Goal: Contribute content: Contribute content

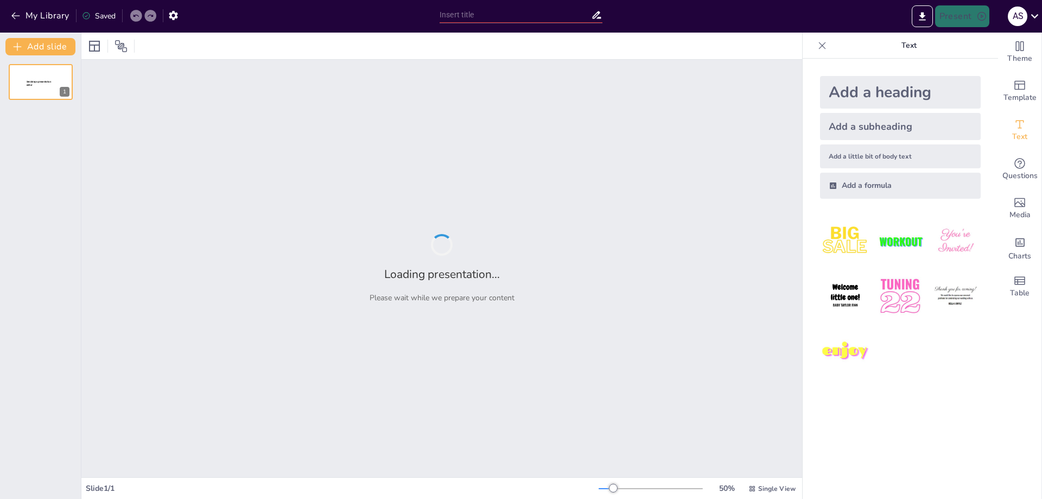
type input "Понятие и формы права собственности"
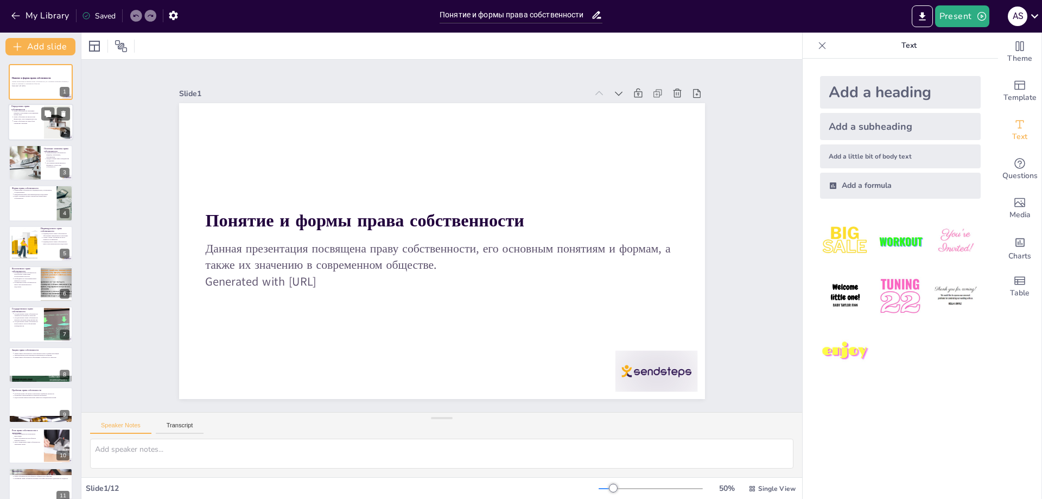
click at [43, 133] on div at bounding box center [40, 122] width 65 height 37
type textarea "Lorem ipsumdolorsit ametcons a elit sed doeiusmo tempori: utlabore, etdoloremag…"
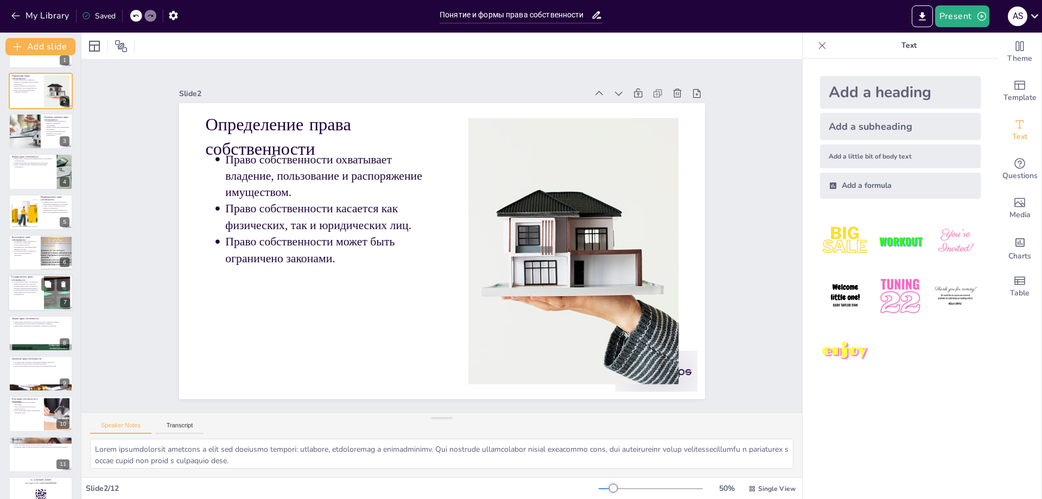
scroll to position [54, 0]
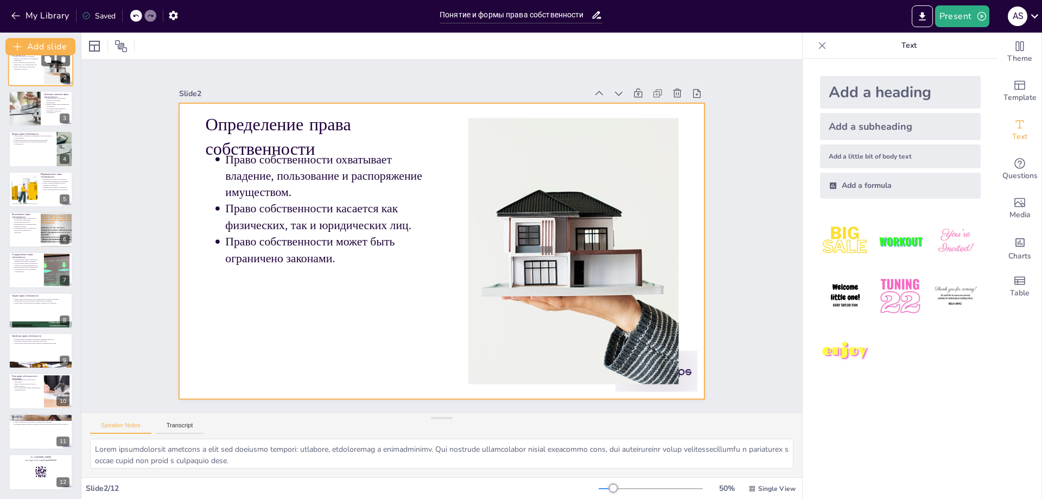
click at [44, 75] on div at bounding box center [56, 68] width 49 height 33
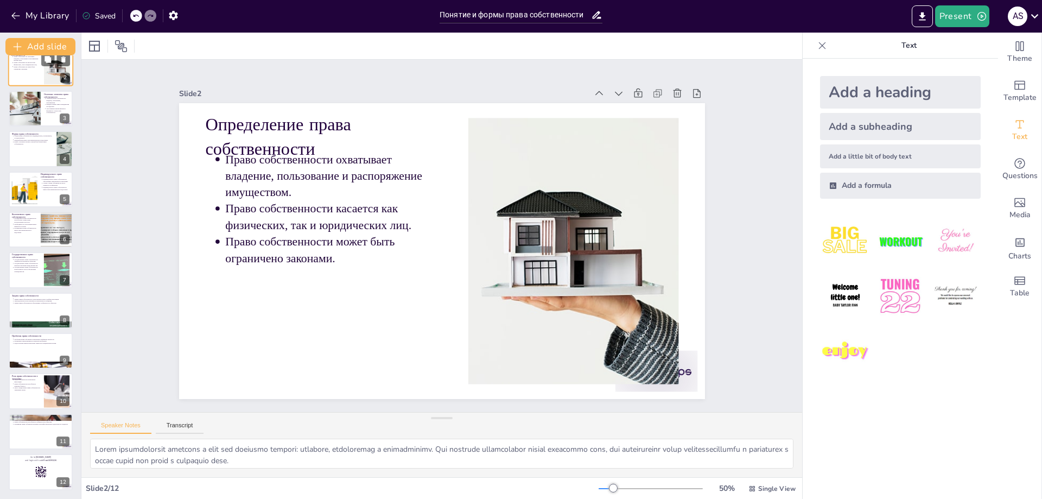
scroll to position [0, 0]
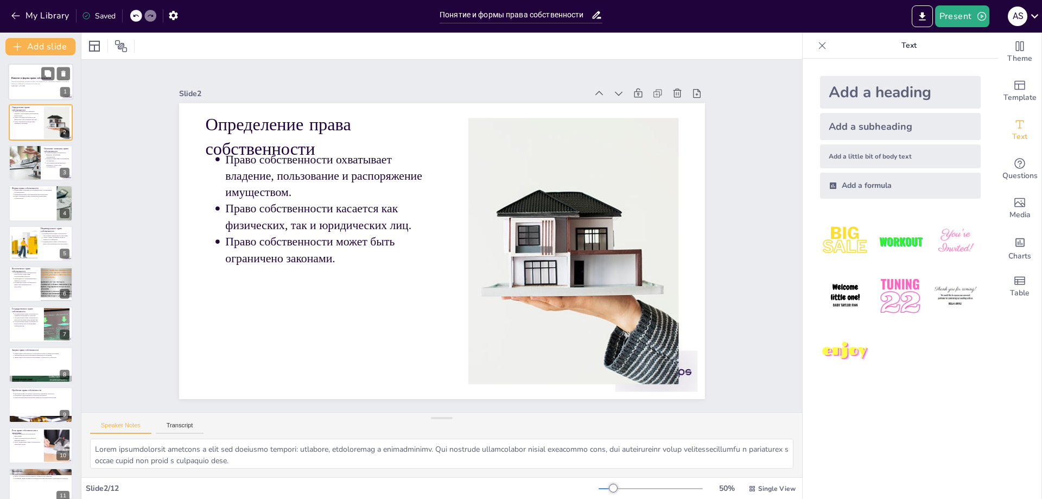
click at [27, 74] on div at bounding box center [40, 81] width 65 height 37
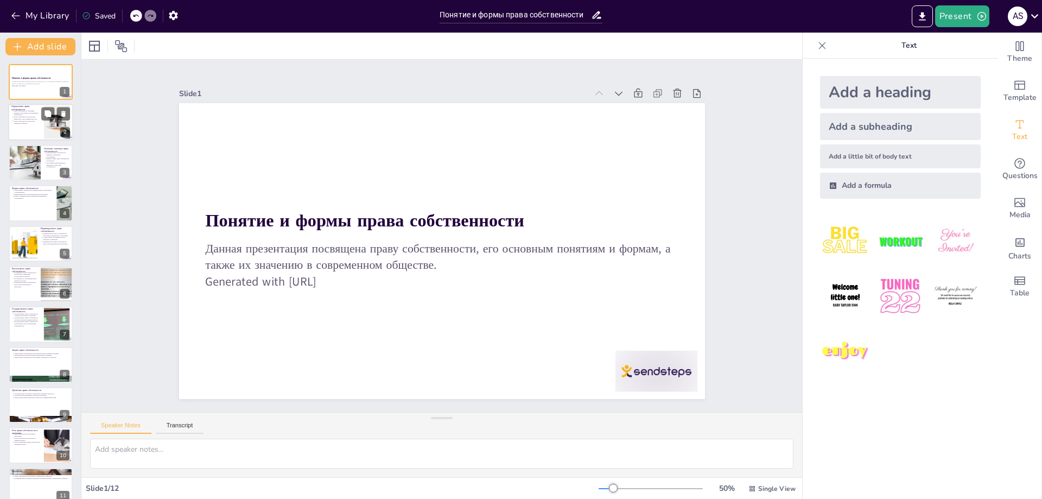
click at [41, 122] on div at bounding box center [40, 122] width 65 height 37
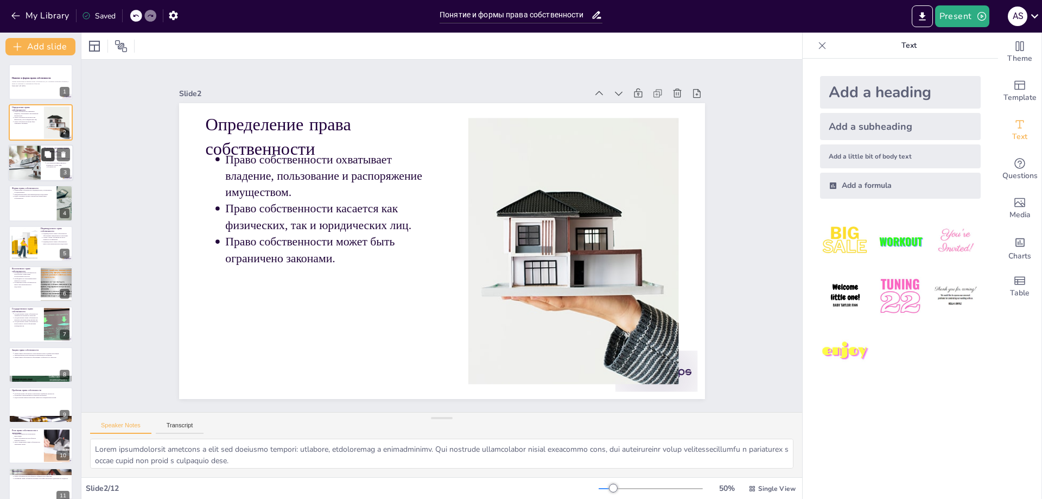
click at [42, 161] on button at bounding box center [47, 154] width 13 height 13
type textarea "Loremi do sitametco adipi elitseddoeius tempo inci utlaboreet doloremagnaali. E…"
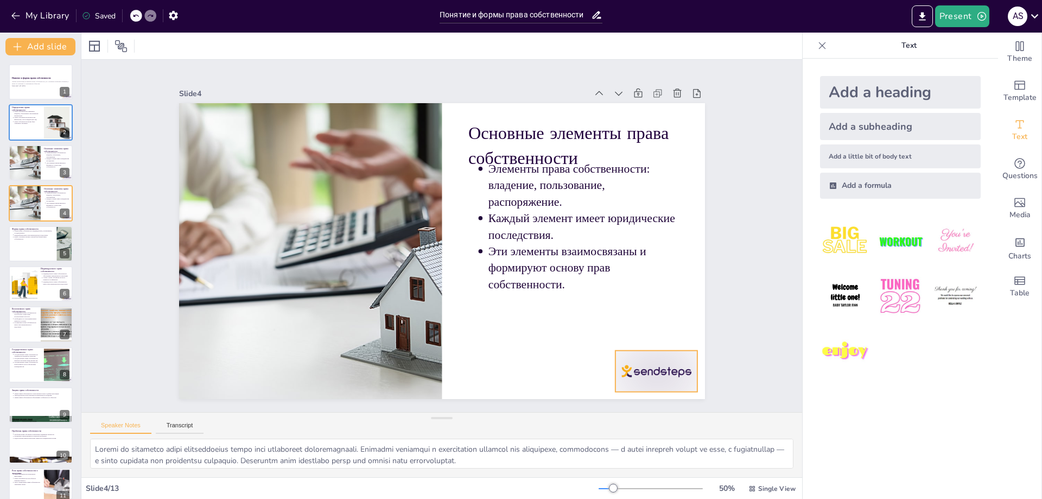
click at [241, 349] on div at bounding box center [198, 304] width 86 height 88
click at [212, 199] on icon at bounding box center [203, 191] width 15 height 15
click at [41, 153] on button at bounding box center [47, 154] width 13 height 13
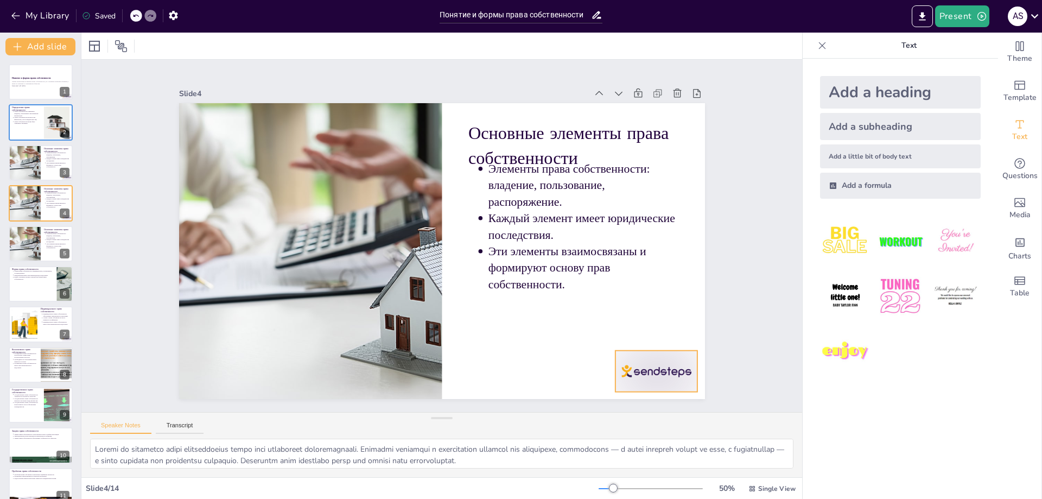
click at [441, 441] on div at bounding box center [405, 487] width 71 height 92
click at [355, 453] on icon at bounding box center [348, 459] width 13 height 13
click at [39, 149] on div at bounding box center [24, 162] width 55 height 37
click at [383, 429] on div at bounding box center [355, 473] width 58 height 89
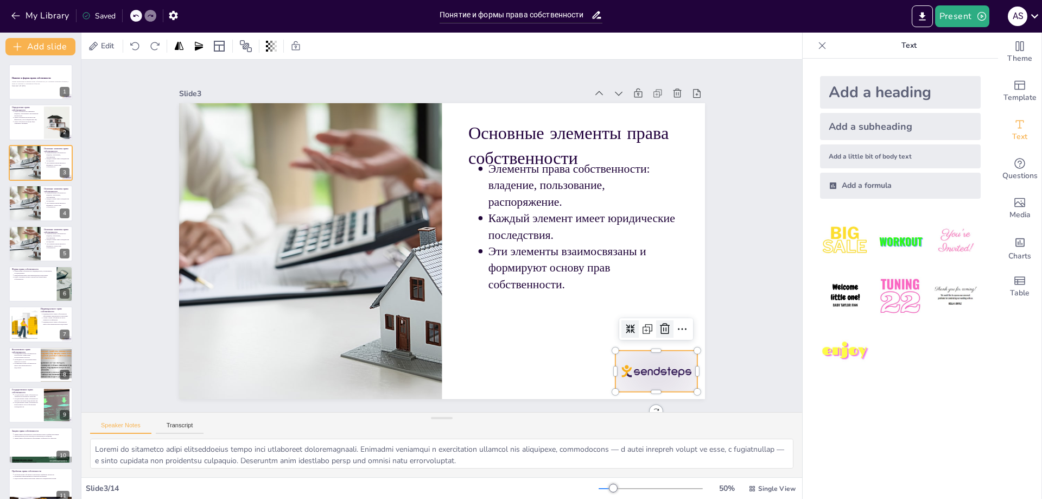
click at [505, 463] on icon at bounding box center [498, 470] width 14 height 14
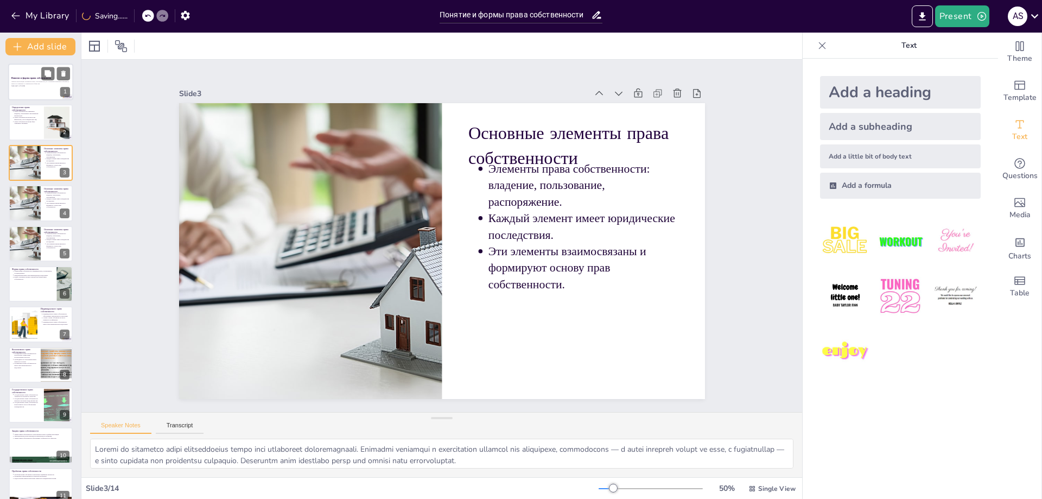
click at [34, 90] on div at bounding box center [40, 81] width 65 height 37
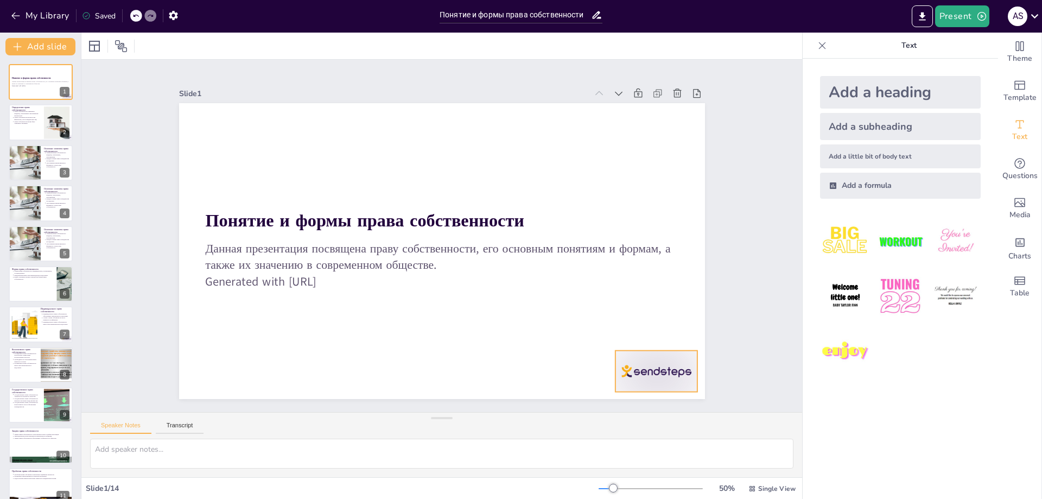
click at [470, 443] on div at bounding box center [431, 489] width 77 height 92
click at [674, 239] on icon at bounding box center [682, 229] width 17 height 17
click at [20, 120] on p "Право собственности может быть ограничено законами." at bounding box center [27, 122] width 27 height 4
type textarea "Lorem ipsumdolorsit ametcons a elit sed doeiusmo tempori: utlabore, etdoloremag…"
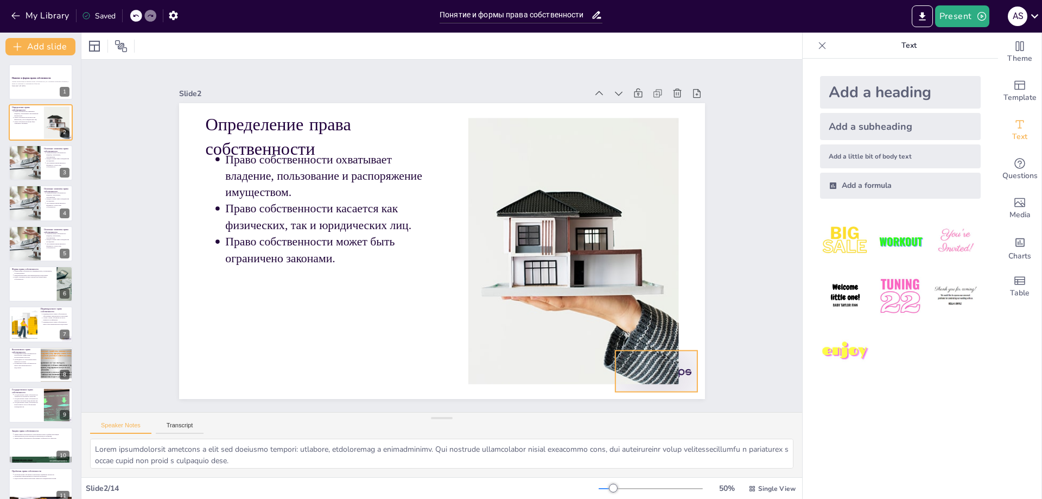
click at [507, 462] on icon at bounding box center [497, 471] width 18 height 18
click at [39, 92] on div at bounding box center [40, 81] width 65 height 37
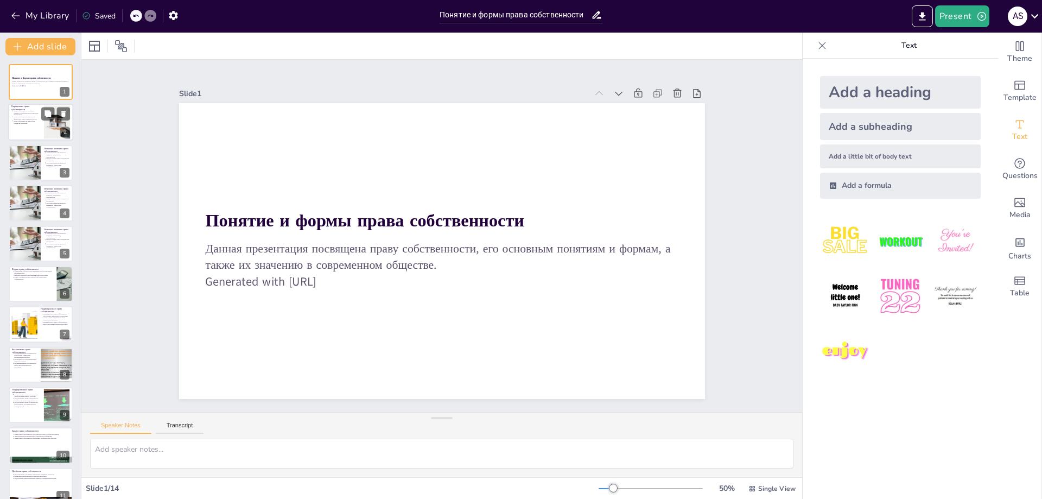
click at [21, 125] on div at bounding box center [40, 122] width 65 height 37
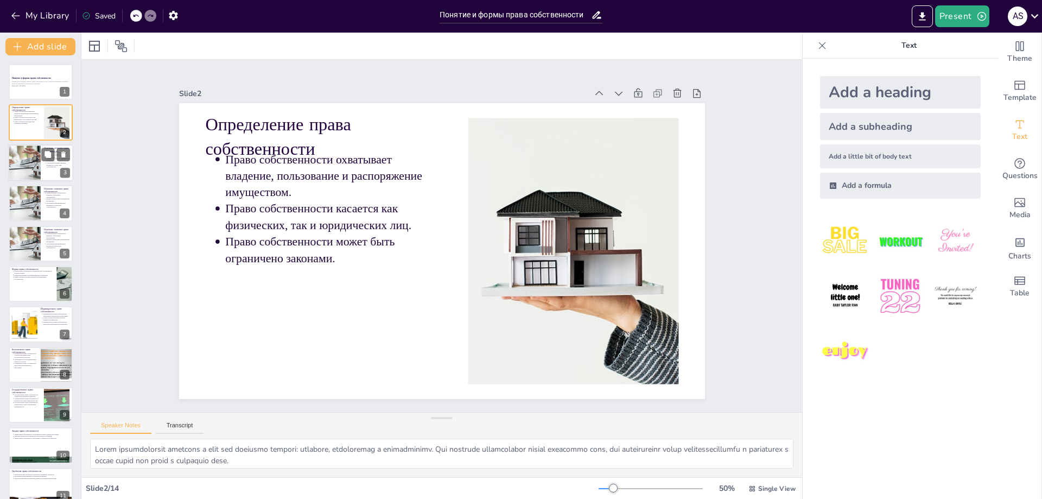
click at [25, 162] on div at bounding box center [24, 162] width 55 height 37
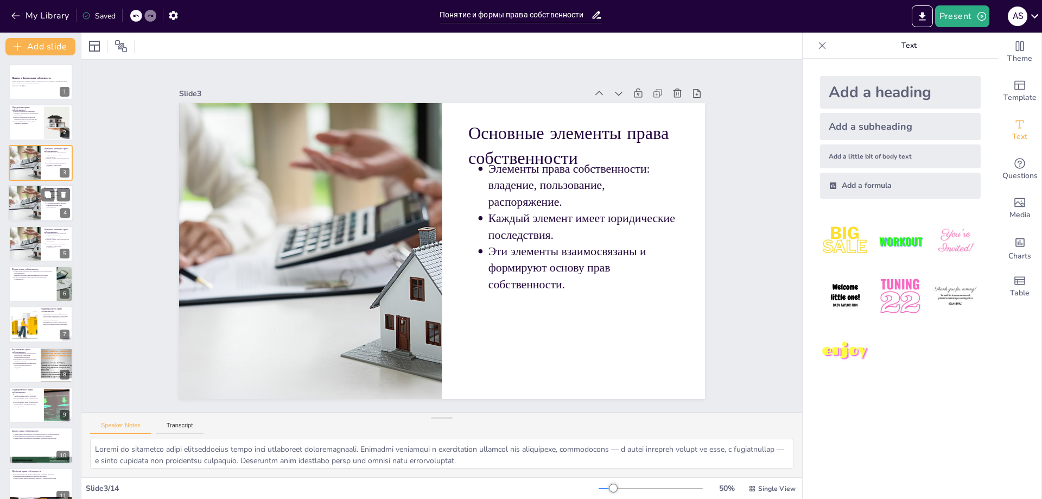
click at [29, 193] on div at bounding box center [24, 202] width 55 height 37
click at [39, 249] on div at bounding box center [24, 243] width 55 height 37
click at [16, 282] on div at bounding box center [40, 283] width 65 height 37
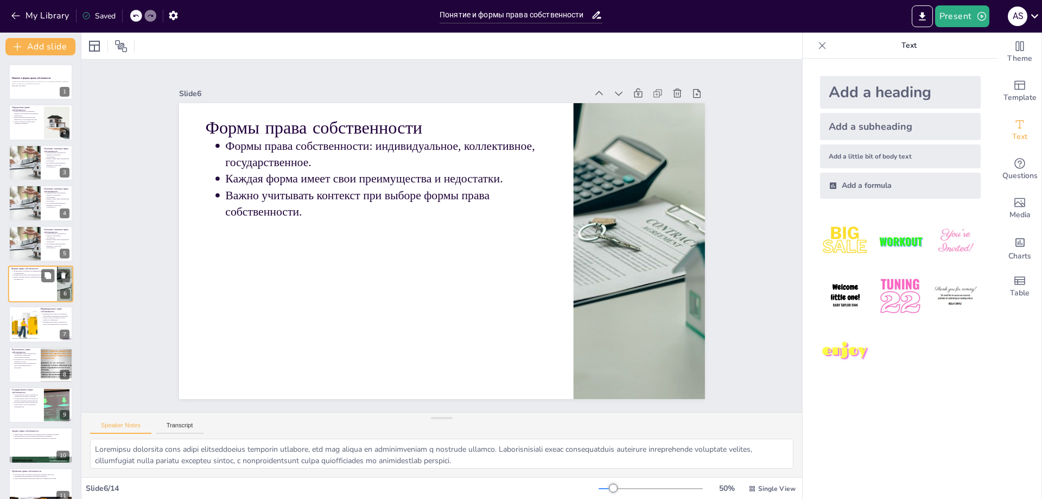
scroll to position [7, 0]
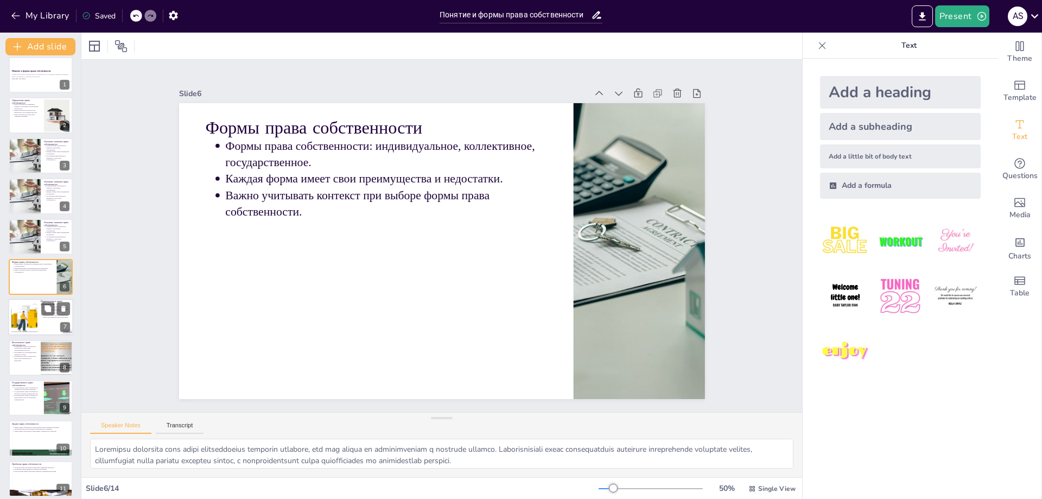
click at [36, 313] on div at bounding box center [23, 317] width 49 height 33
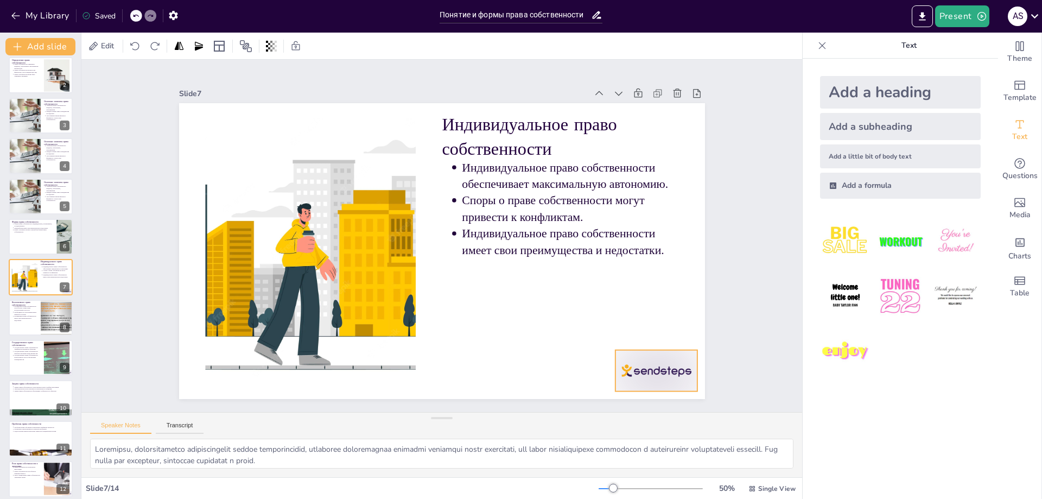
click at [668, 383] on div at bounding box center [623, 412] width 89 height 58
click at [245, 353] on icon at bounding box center [236, 362] width 18 height 18
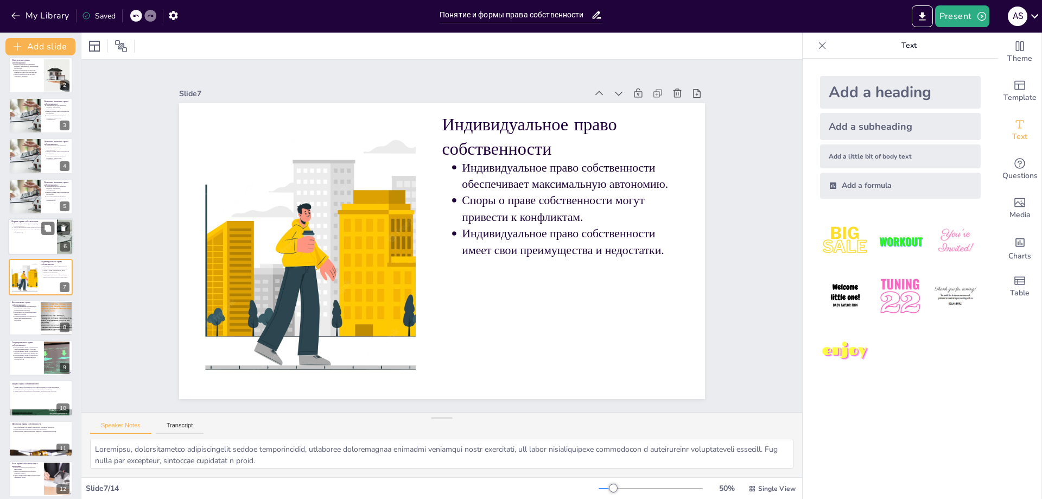
click at [19, 232] on p "Важно учитывать контекст при выборе формы права собственности." at bounding box center [34, 230] width 40 height 4
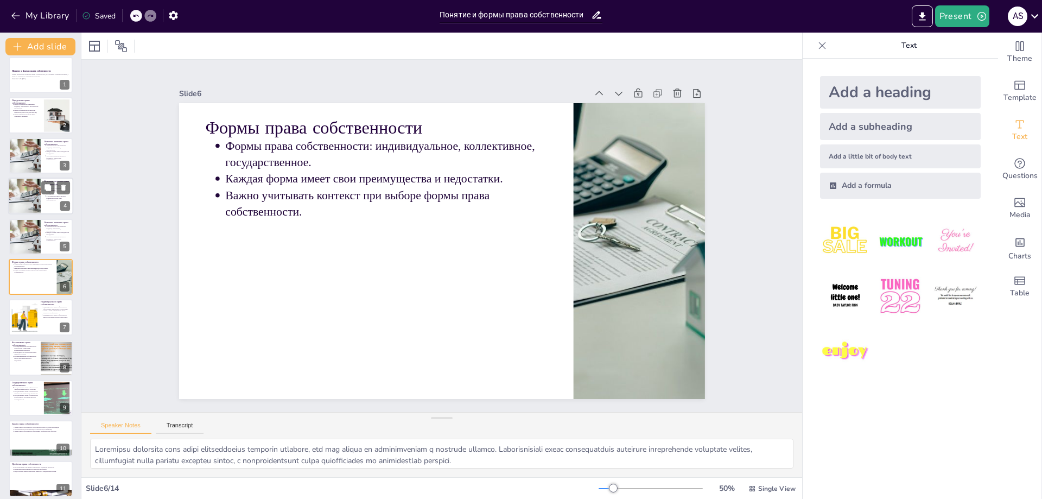
click at [30, 193] on div at bounding box center [24, 195] width 55 height 37
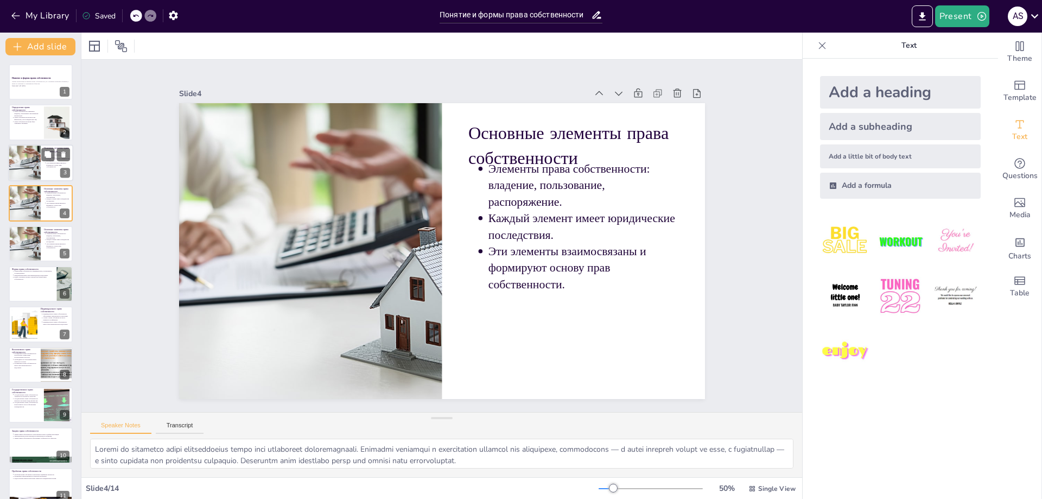
click at [33, 169] on div at bounding box center [24, 162] width 55 height 37
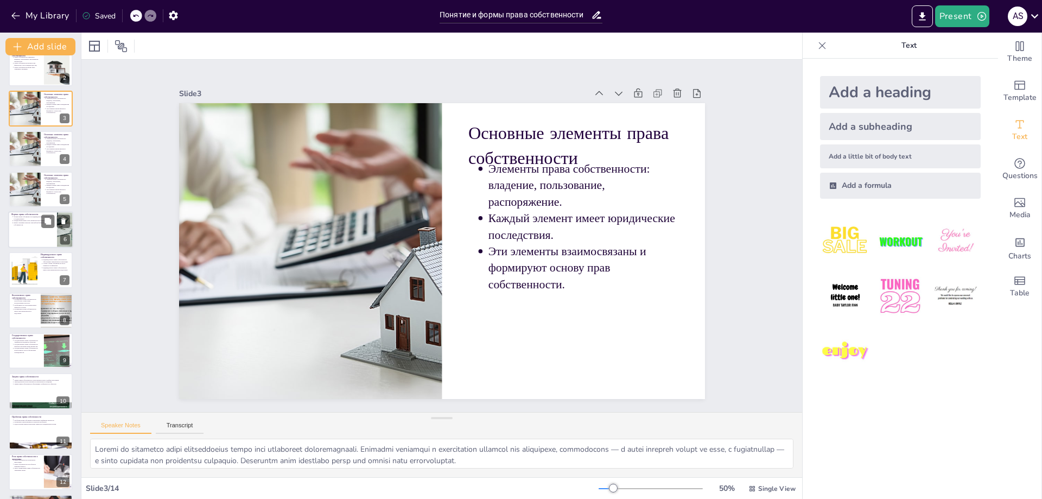
click at [39, 240] on div at bounding box center [40, 229] width 65 height 37
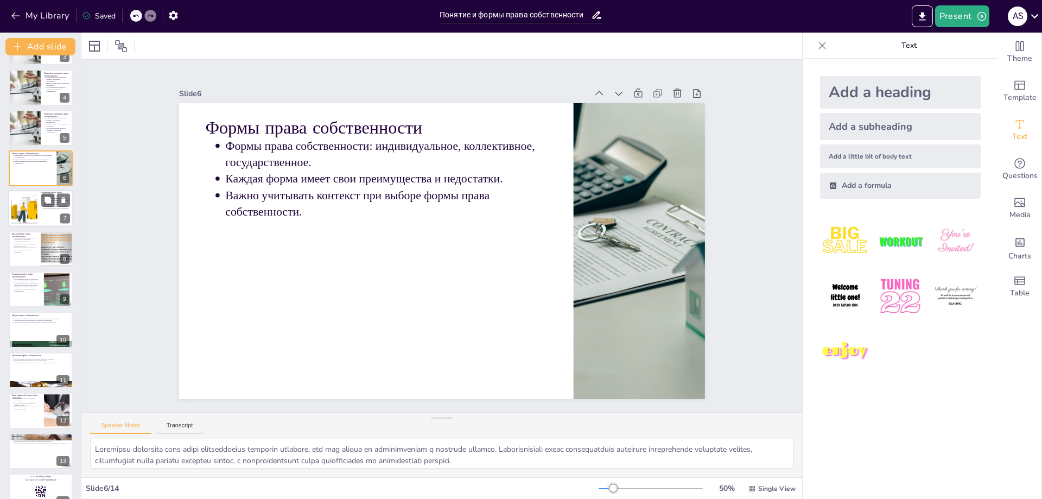
click at [30, 219] on div at bounding box center [23, 208] width 49 height 33
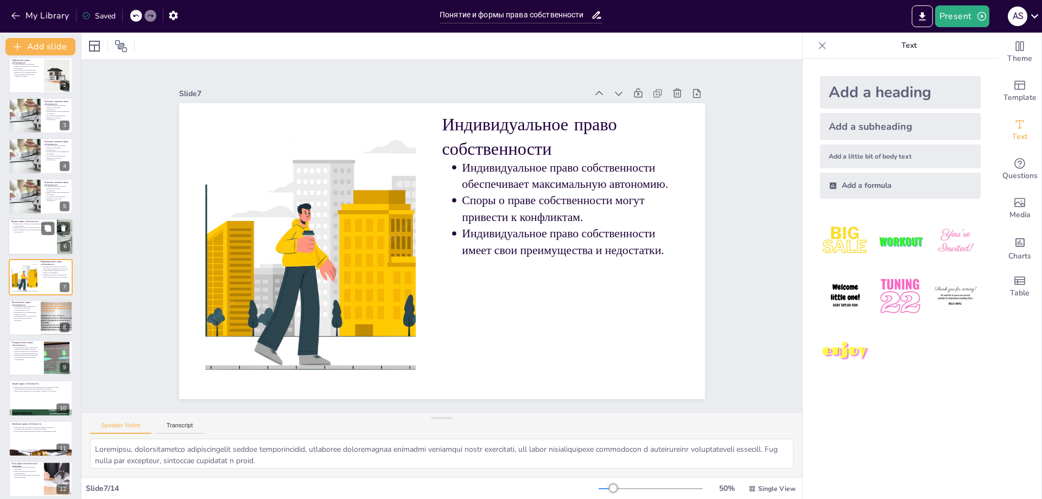
click at [27, 241] on div at bounding box center [40, 236] width 65 height 37
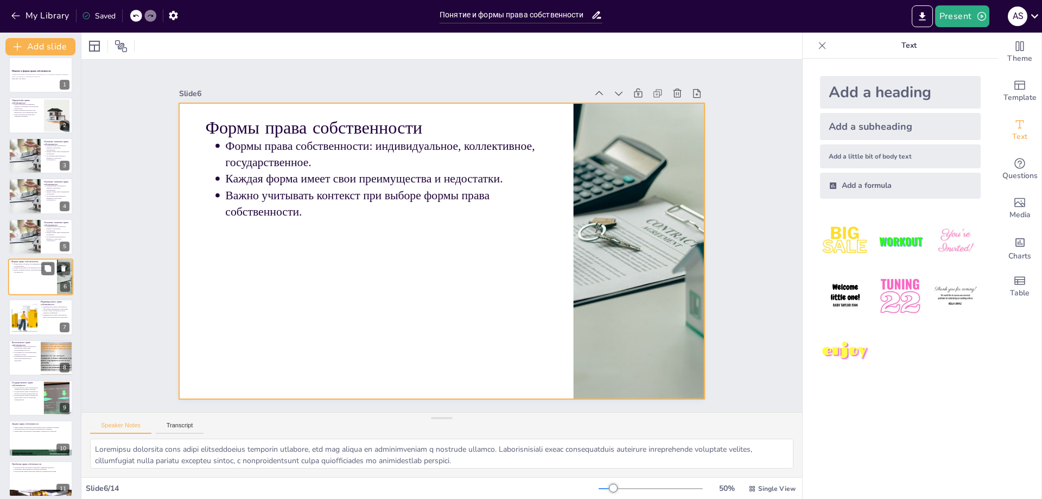
click at [29, 273] on div at bounding box center [40, 276] width 65 height 37
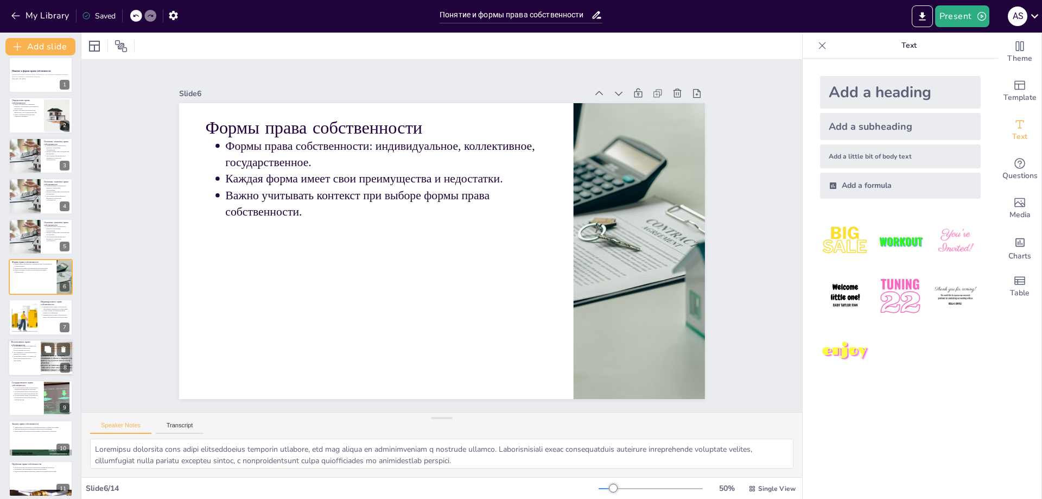
click at [33, 320] on div at bounding box center [25, 317] width 49 height 33
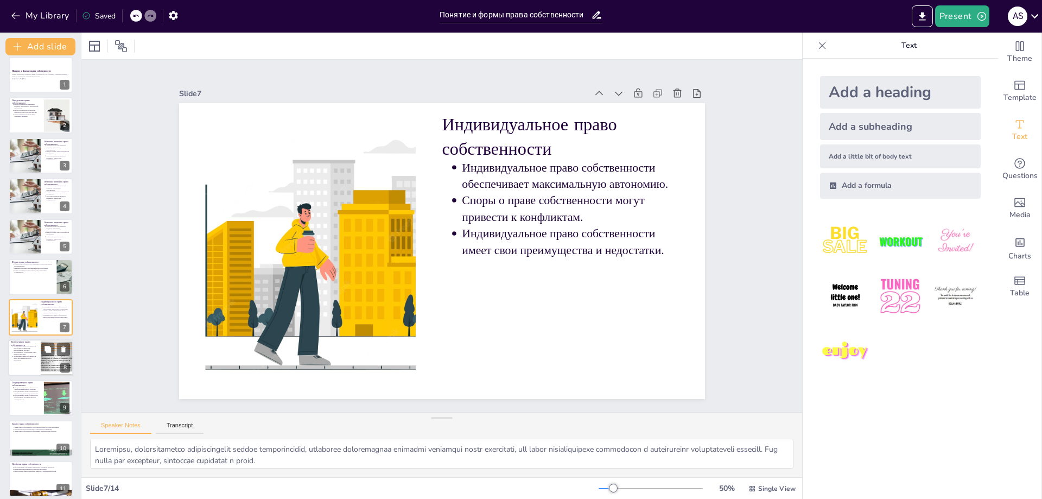
scroll to position [47, 0]
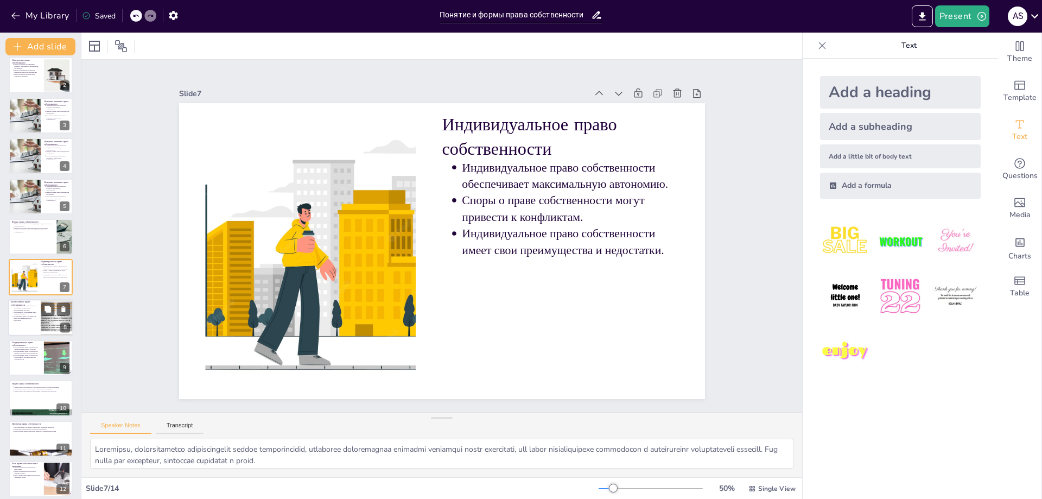
click at [30, 322] on div at bounding box center [40, 317] width 65 height 37
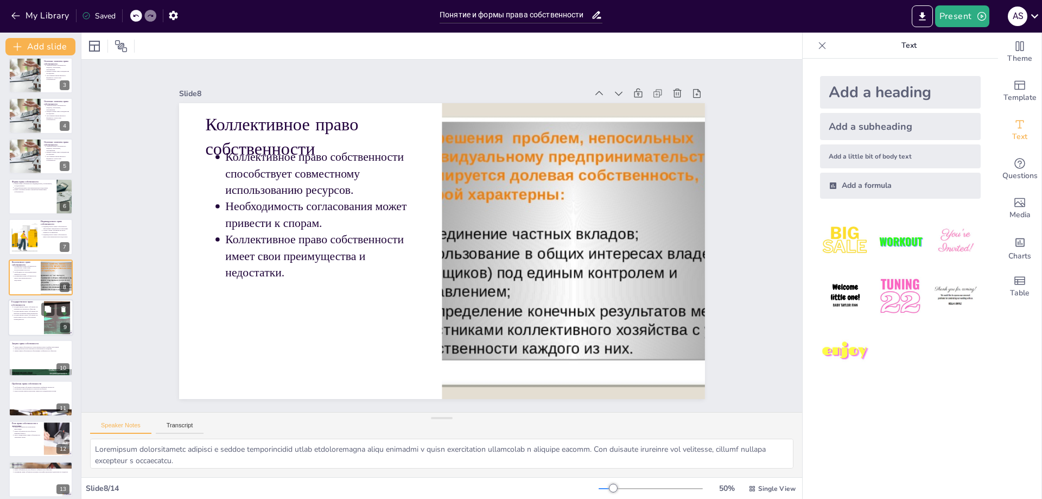
click at [30, 318] on p "Государственное право собственности играет важную роль в обеспечении справедлив…" at bounding box center [27, 317] width 27 height 6
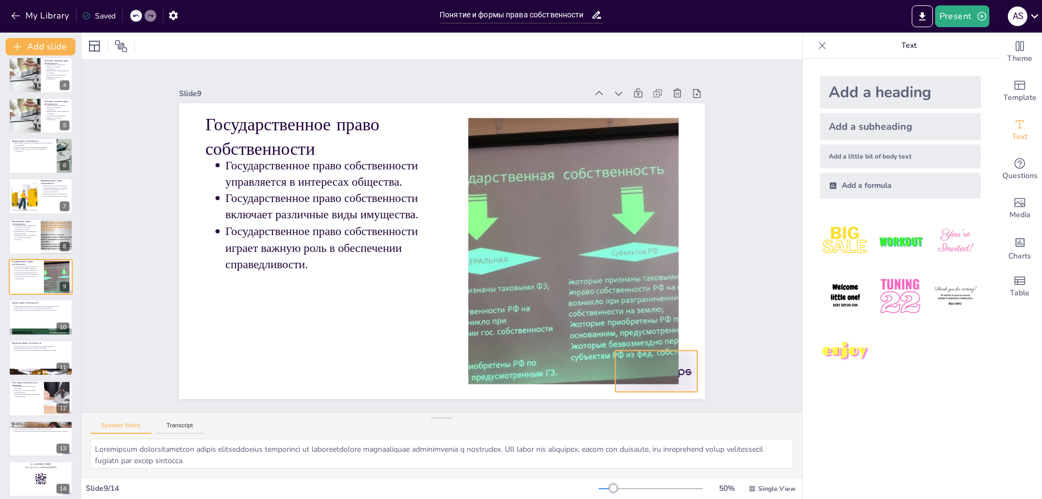
click at [325, 73] on div at bounding box center [279, 41] width 91 height 65
click at [405, 466] on icon at bounding box center [397, 473] width 15 height 15
click at [27, 312] on div at bounding box center [40, 317] width 65 height 37
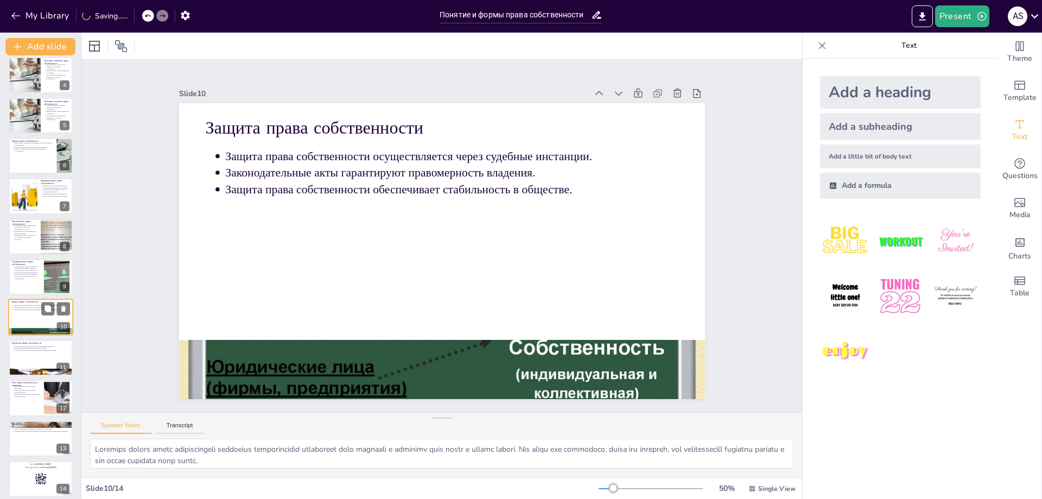
scroll to position [135, 0]
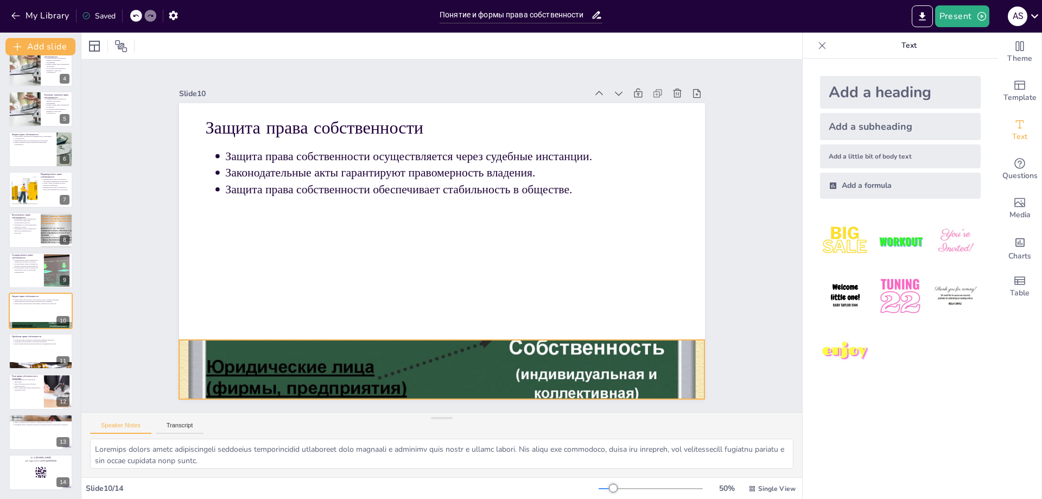
click at [474, 358] on div at bounding box center [311, 263] width 494 height 596
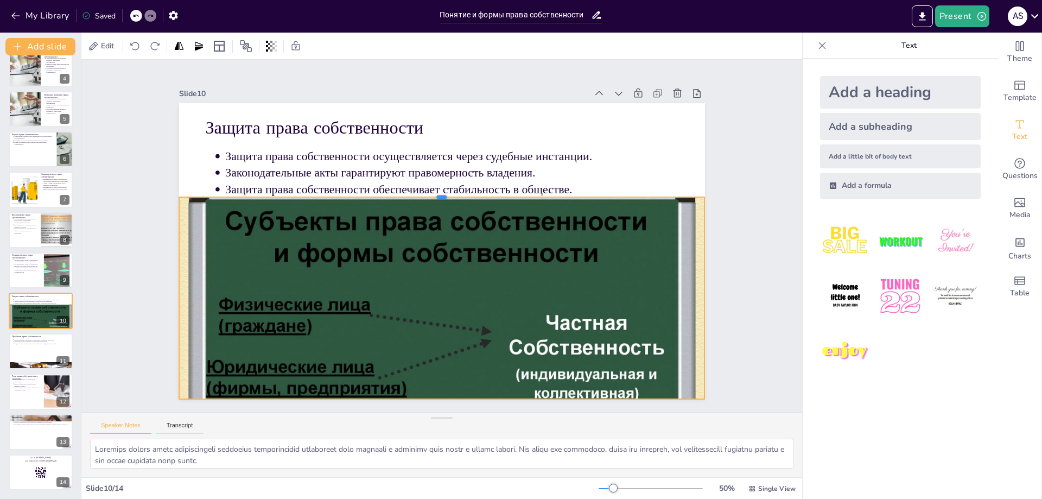
drag, startPoint x: 431, startPoint y: 335, endPoint x: 454, endPoint y: 192, distance: 144.4
click at [454, 192] on div at bounding box center [470, 267] width 397 height 358
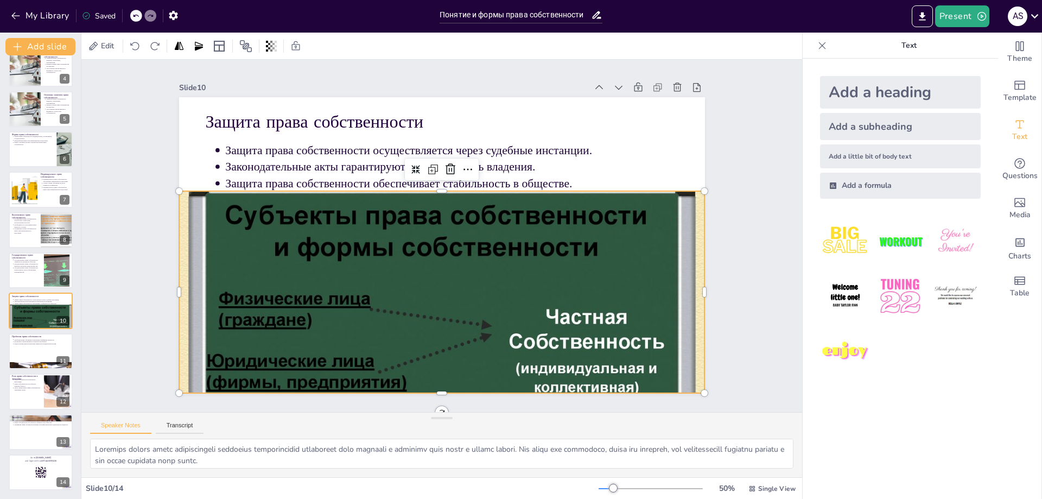
scroll to position [0, 0]
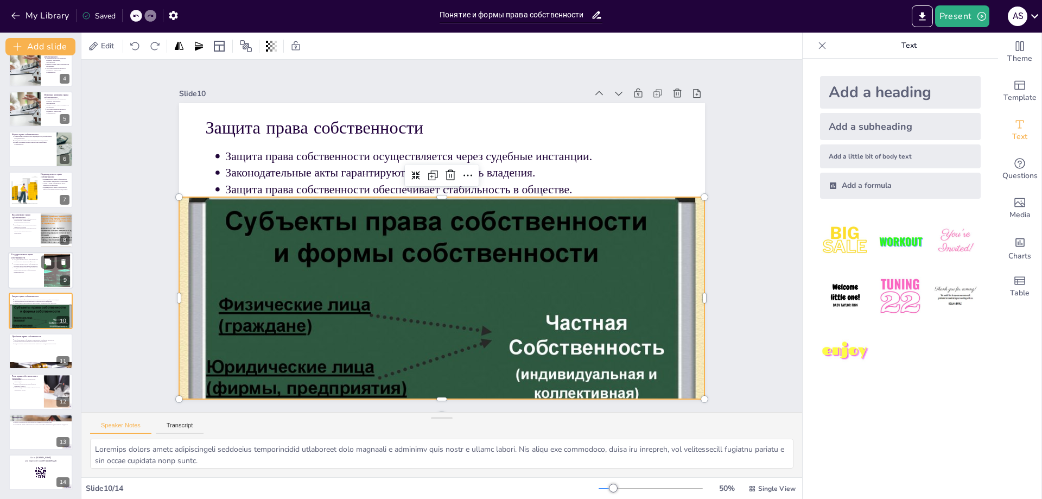
click at [28, 262] on p "Государственное право собственности управляется в интересах общества." at bounding box center [27, 261] width 27 height 4
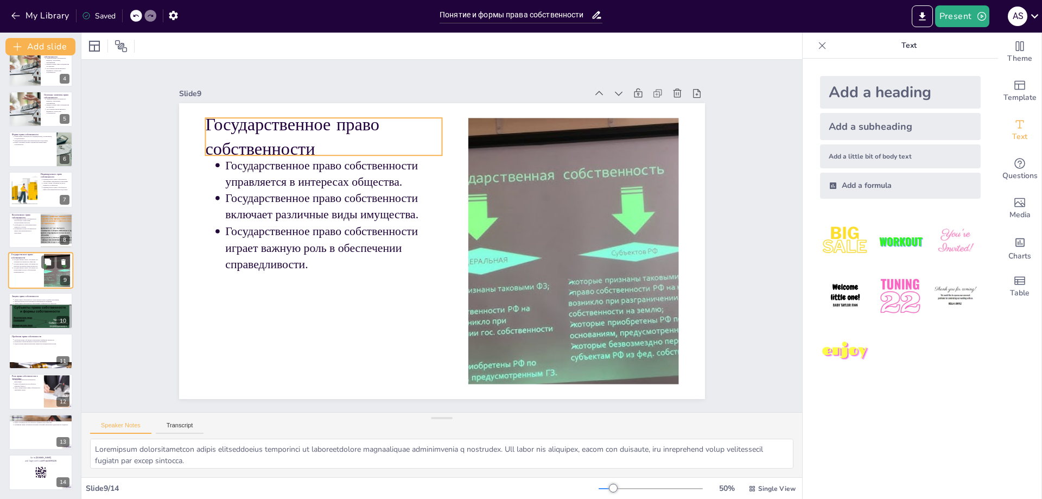
scroll to position [128, 0]
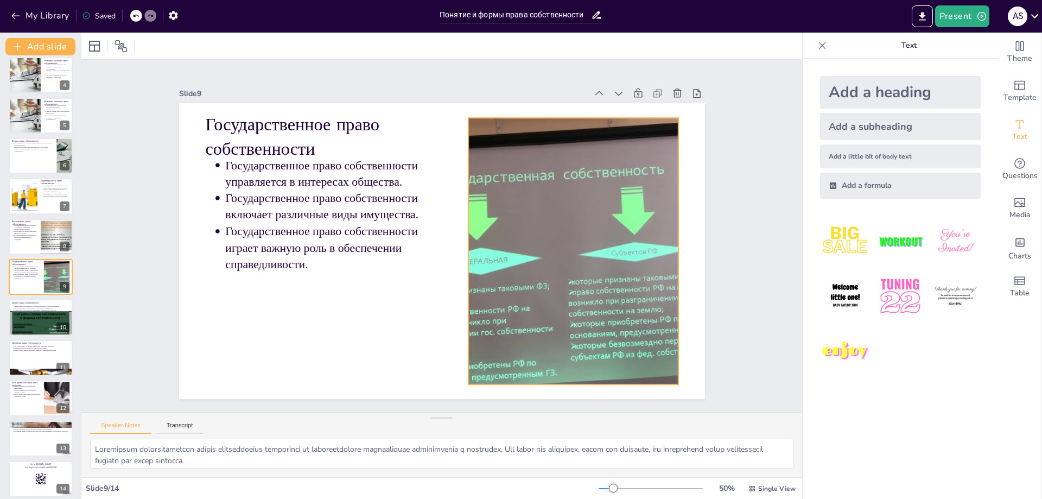
click at [503, 220] on div at bounding box center [426, 367] width 266 height 473
click at [551, 362] on icon at bounding box center [556, 367] width 11 height 11
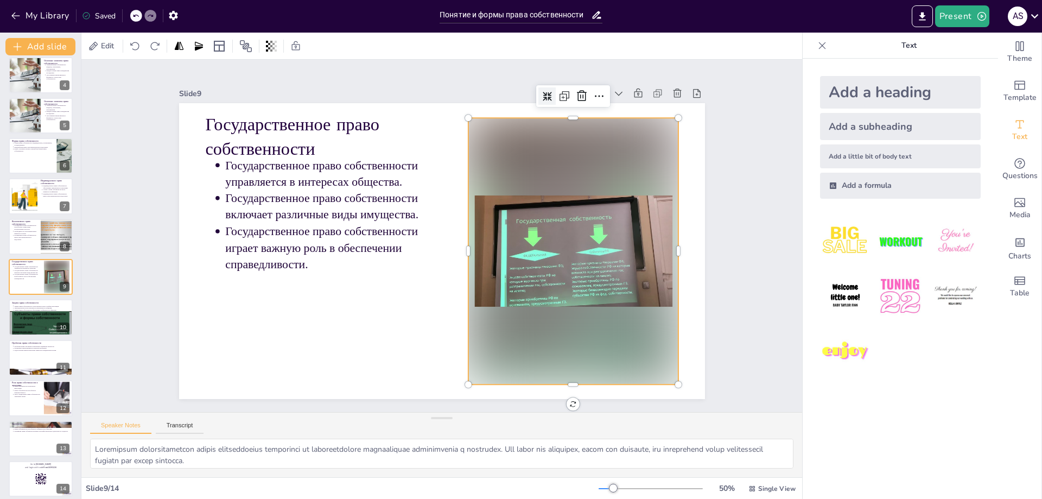
click at [569, 116] on icon at bounding box center [574, 121] width 10 height 10
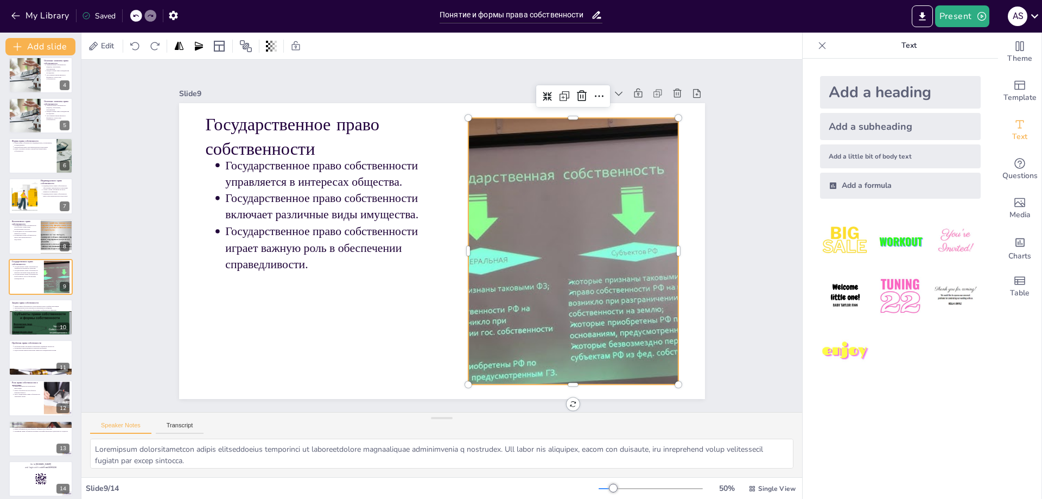
click at [596, 188] on div at bounding box center [362, 342] width 467 height 543
click at [37, 321] on div at bounding box center [40, 332] width 65 height 49
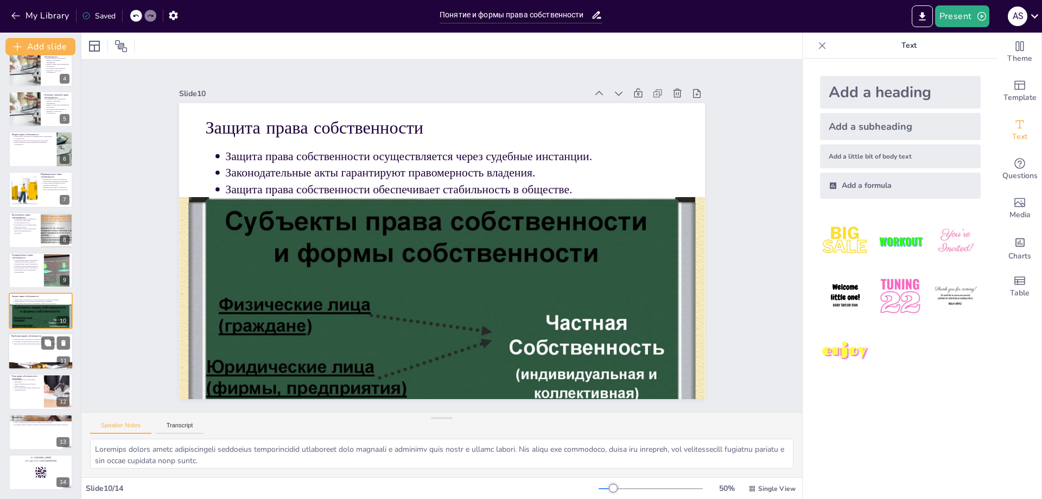
click at [30, 349] on div at bounding box center [40, 351] width 65 height 37
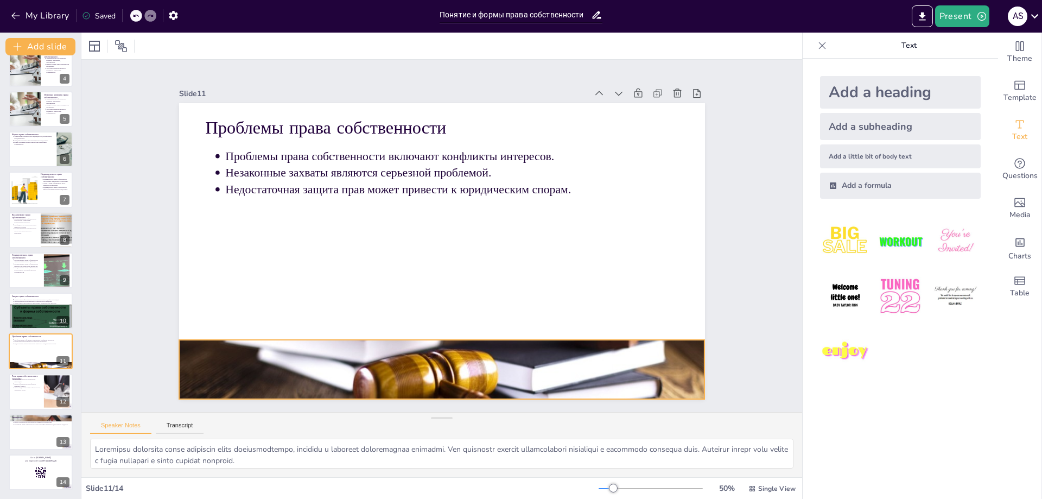
click at [436, 357] on div at bounding box center [308, 236] width 257 height 526
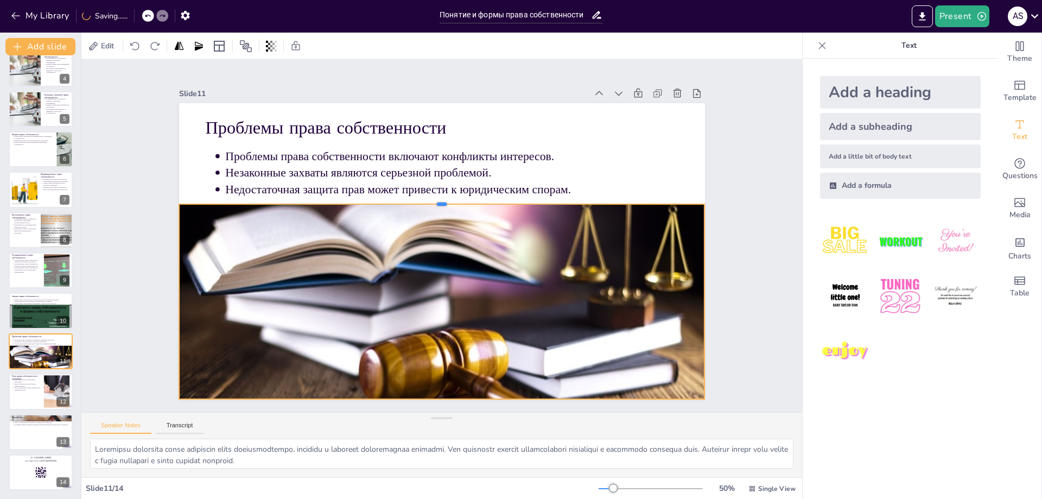
drag, startPoint x: 437, startPoint y: 333, endPoint x: 448, endPoint y: 197, distance: 136.1
click at [448, 197] on div at bounding box center [466, 209] width 397 height 358
click at [735, 240] on div "Slide 1 Понятие и формы права собственности Данная презентация посвящена праву …" at bounding box center [441, 236] width 709 height 790
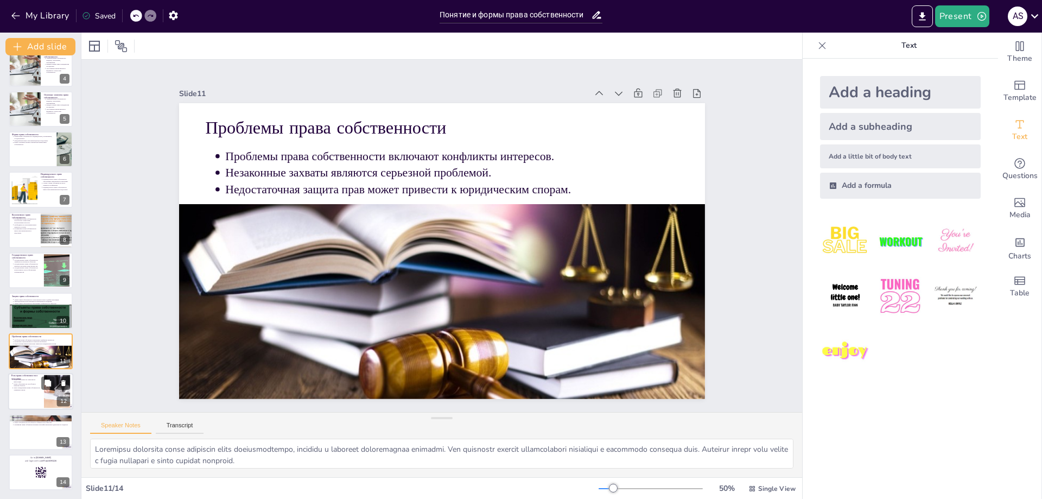
click at [29, 378] on p "Роль права собственности в экономике" at bounding box center [25, 377] width 29 height 6
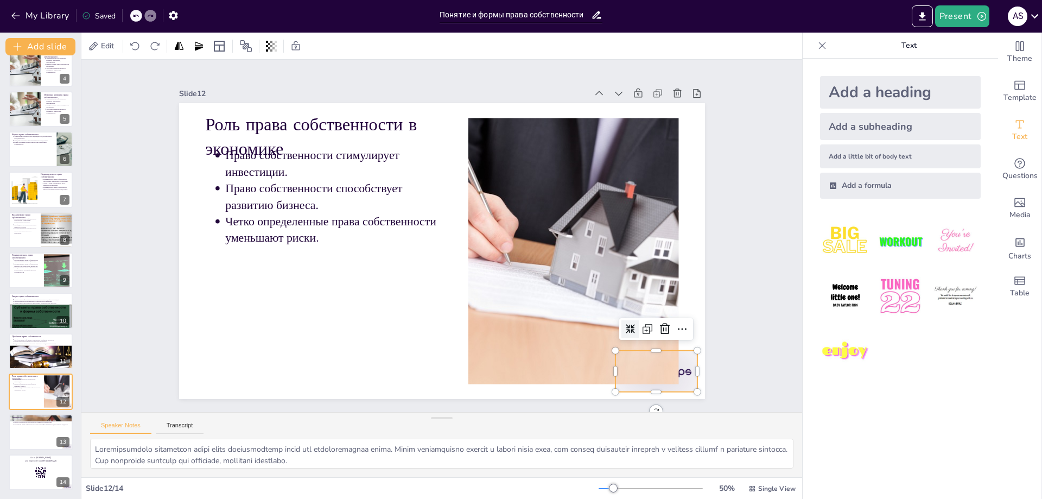
click at [581, 430] on div at bounding box center [536, 470] width 91 height 81
click at [654, 141] on icon at bounding box center [660, 132] width 18 height 18
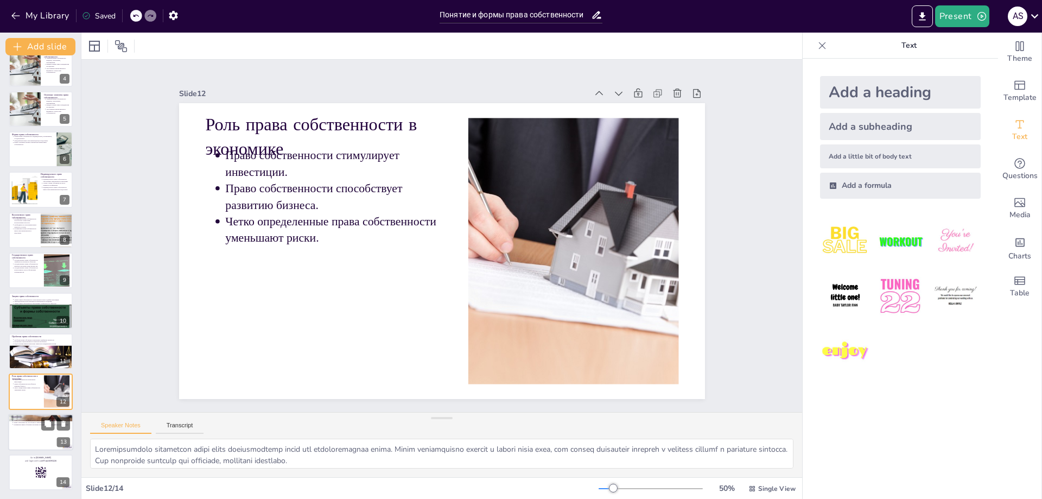
click at [35, 429] on div at bounding box center [40, 431] width 65 height 37
type textarea "Loremi dolorsita consecteturad elitsedd eiusmodt incididu utlab etdoloremagna. …"
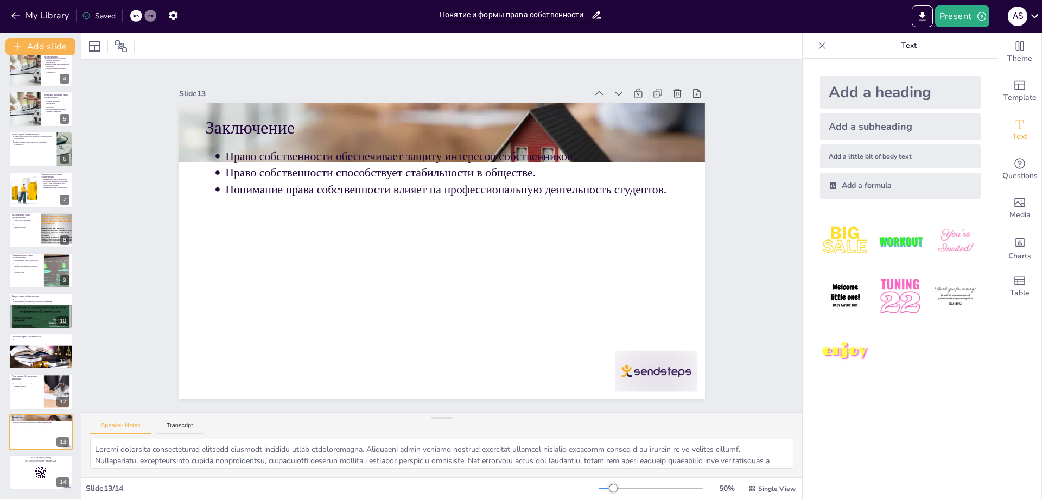
click at [648, 211] on div at bounding box center [686, 167] width 86 height 88
click at [33, 472] on div at bounding box center [40, 472] width 65 height 37
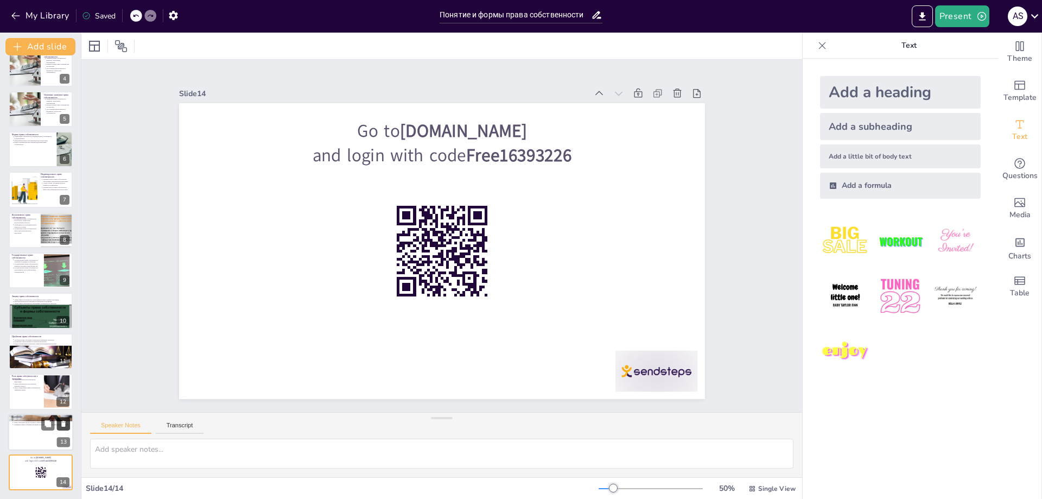
click at [63, 461] on icon at bounding box center [63, 464] width 4 height 6
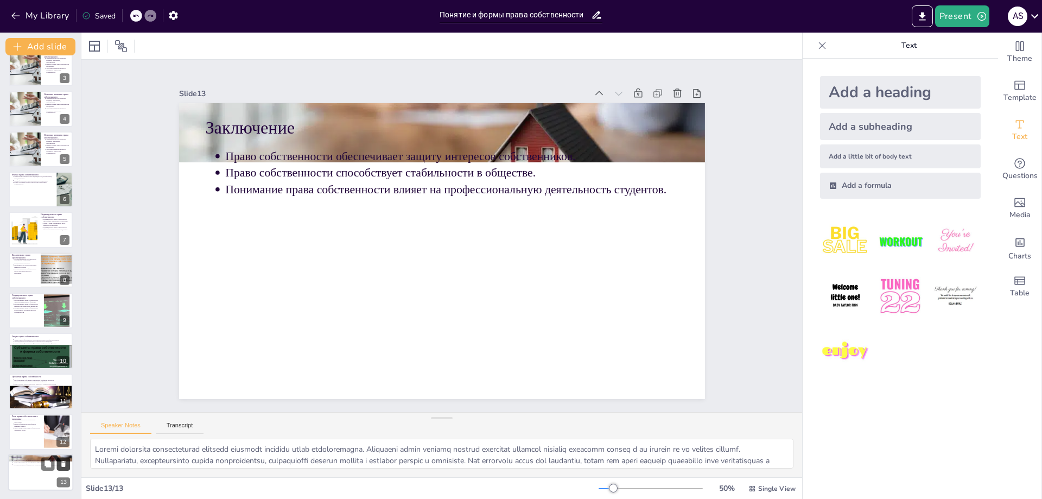
scroll to position [94, 0]
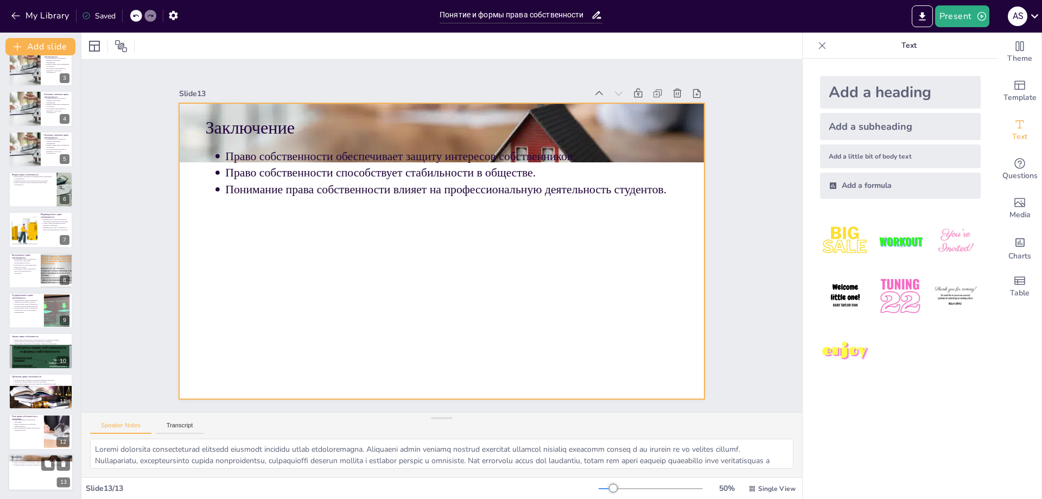
click at [29, 473] on div at bounding box center [40, 472] width 65 height 37
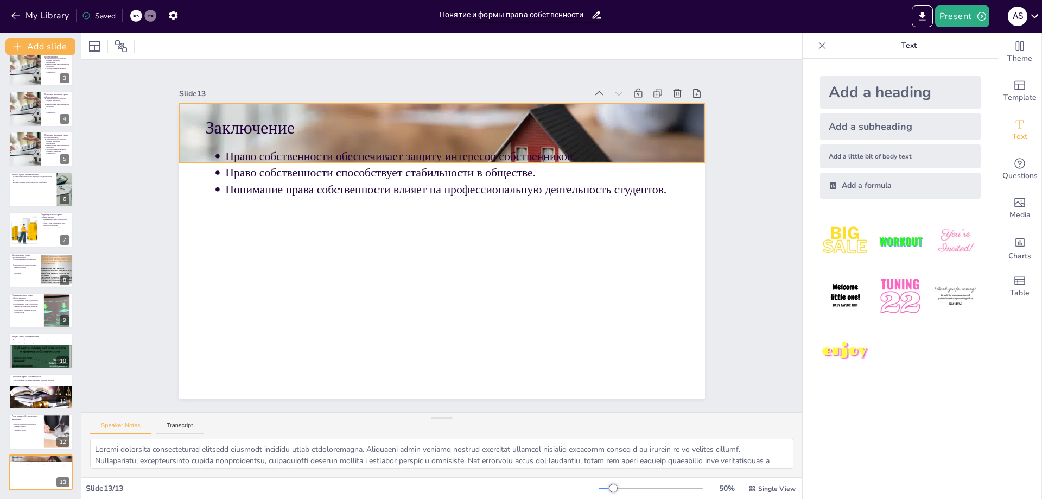
click at [183, 141] on div at bounding box center [399, 329] width 571 height 419
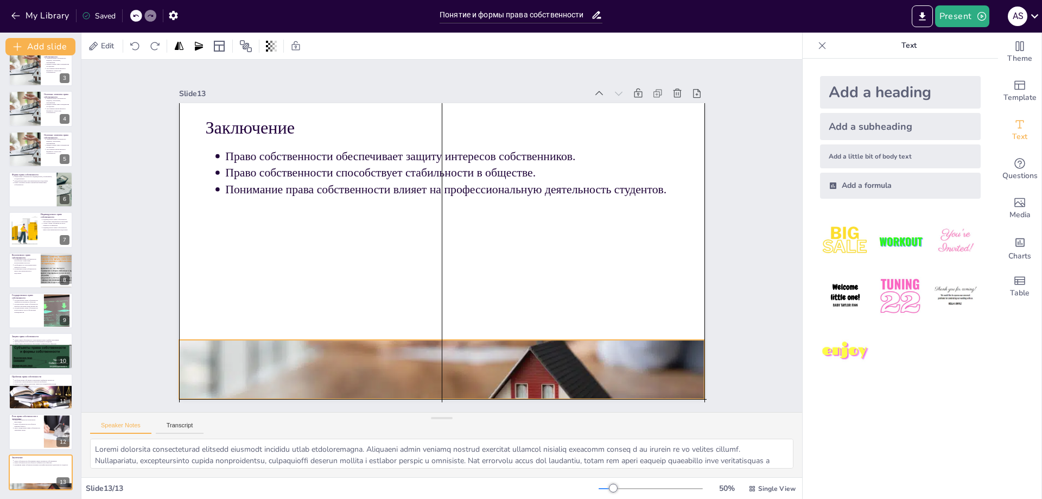
drag, startPoint x: 185, startPoint y: 125, endPoint x: 187, endPoint y: 365, distance: 239.9
click at [187, 365] on div at bounding box center [326, 302] width 457 height 568
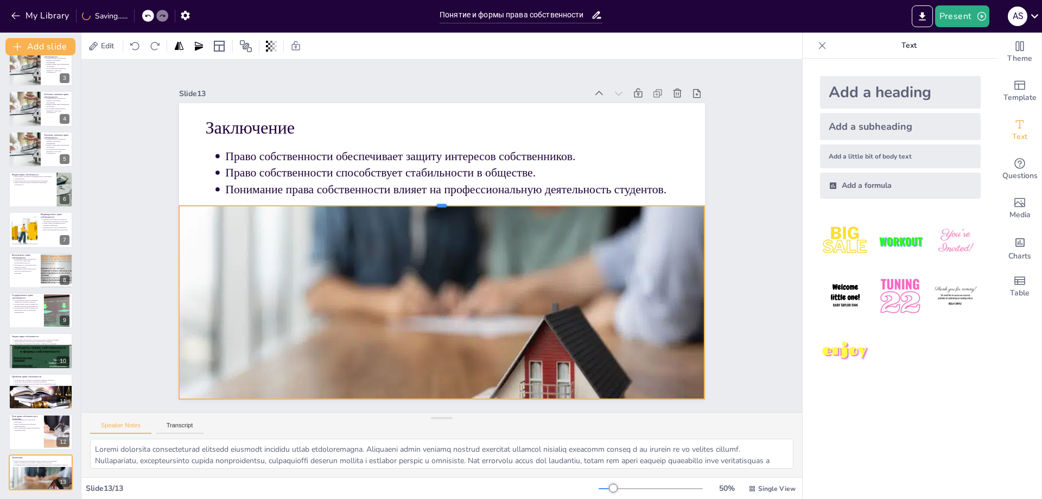
drag, startPoint x: 433, startPoint y: 334, endPoint x: 419, endPoint y: 200, distance: 134.7
click at [419, 200] on div at bounding box center [407, 232] width 63 height 524
click at [451, 287] on icon at bounding box center [456, 292] width 11 height 11
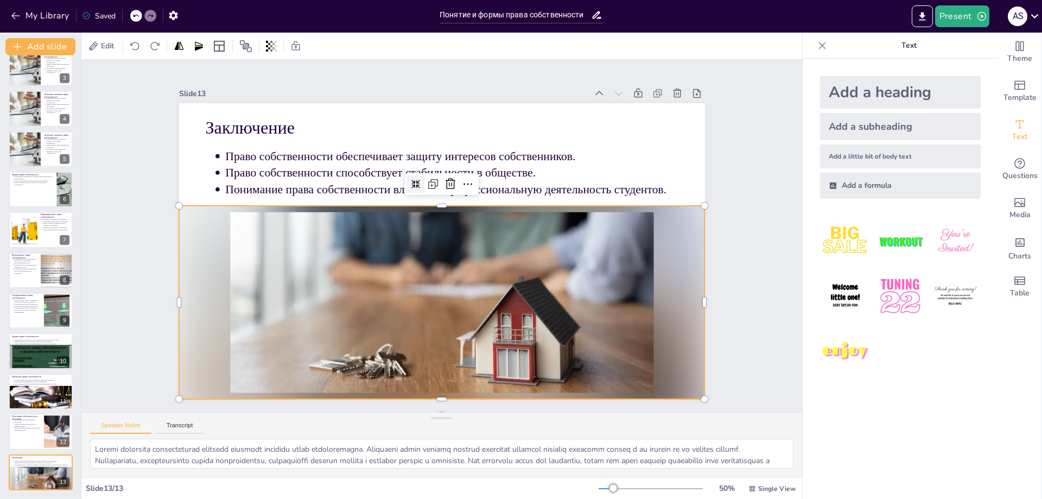
click at [749, 251] on div "Slide 1 Понятие и формы права собственности Данная презентация посвящена праву …" at bounding box center [442, 236] width 778 height 494
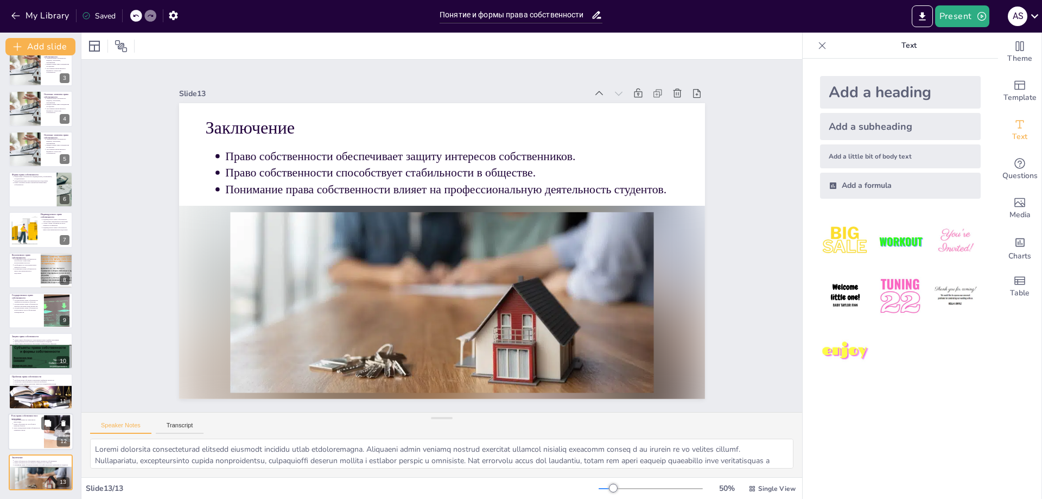
click at [40, 434] on div at bounding box center [40, 431] width 65 height 37
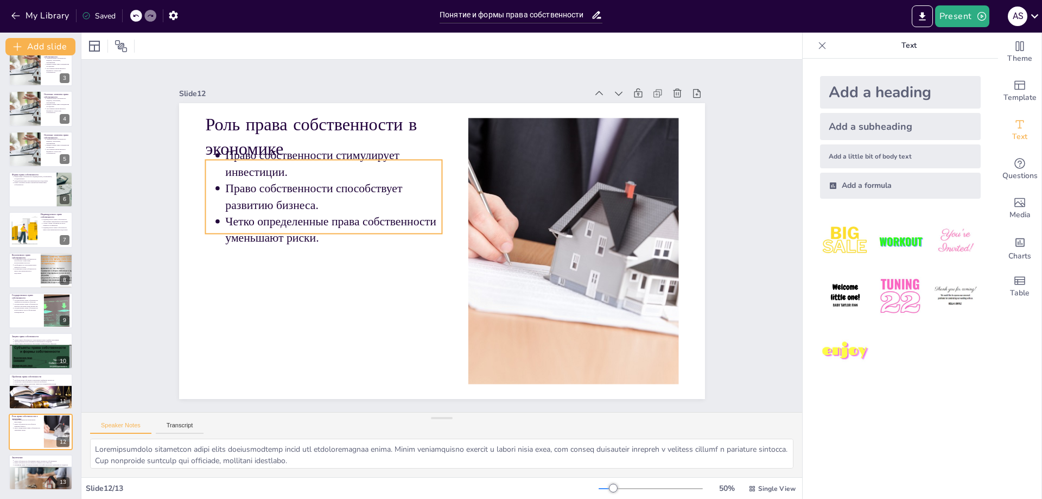
click at [442, 226] on p "Четко определенные права собственности уменьшают риски." at bounding box center [550, 242] width 217 height 33
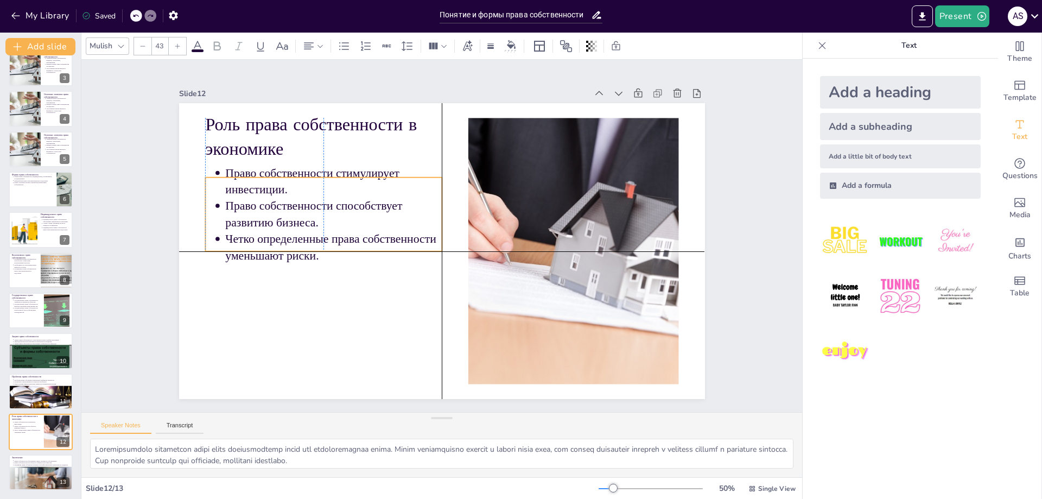
drag, startPoint x: 315, startPoint y: 187, endPoint x: 315, endPoint y: 203, distance: 16.3
click at [438, 241] on p "Право собственности способствует развитию бизнеса." at bounding box center [547, 268] width 219 height 55
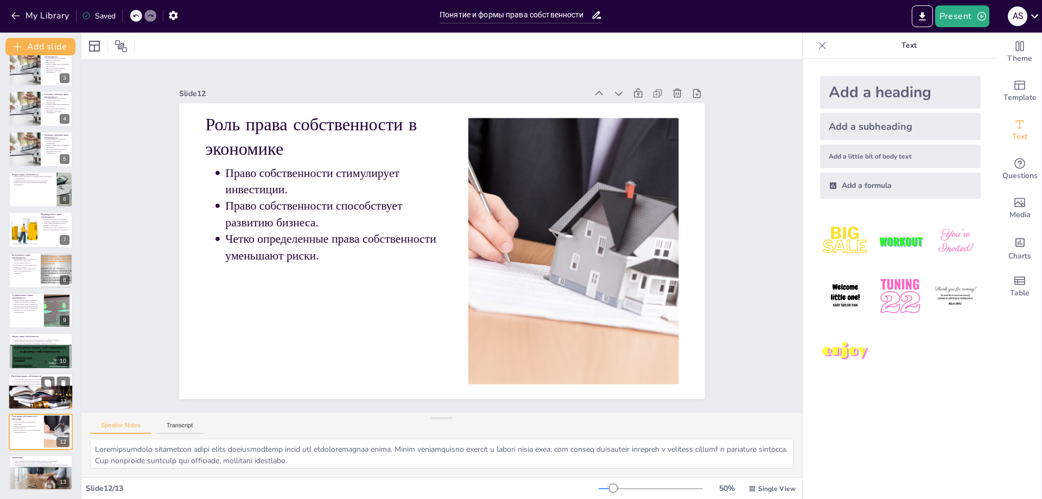
click at [23, 393] on div at bounding box center [41, 403] width 67 height 36
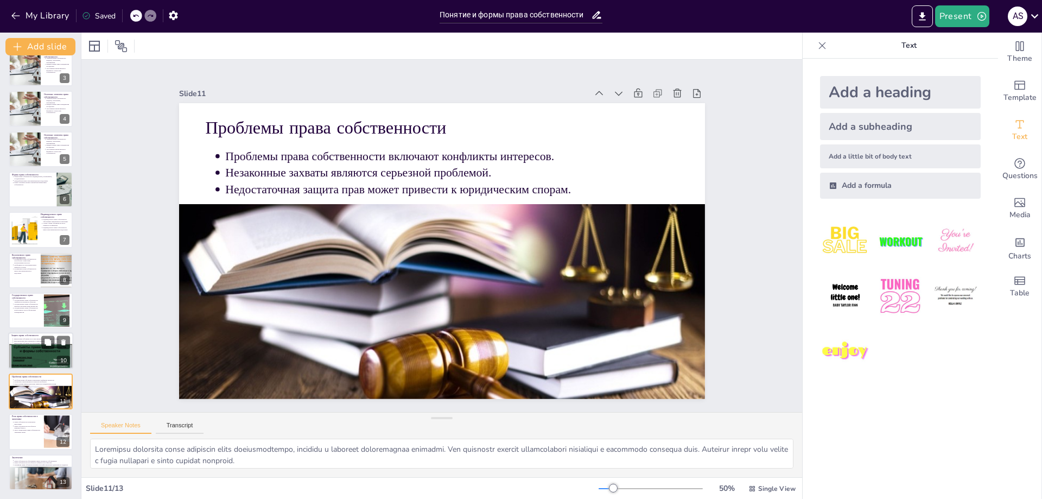
click at [39, 352] on div at bounding box center [40, 365] width 65 height 49
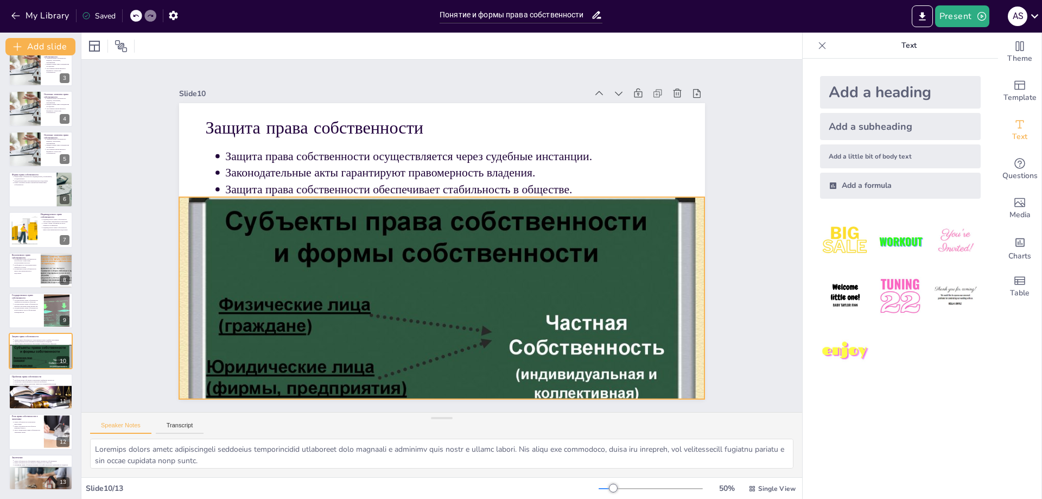
click at [434, 274] on div at bounding box center [326, 169] width 604 height 652
click at [475, 176] on div at bounding box center [486, 187] width 23 height 23
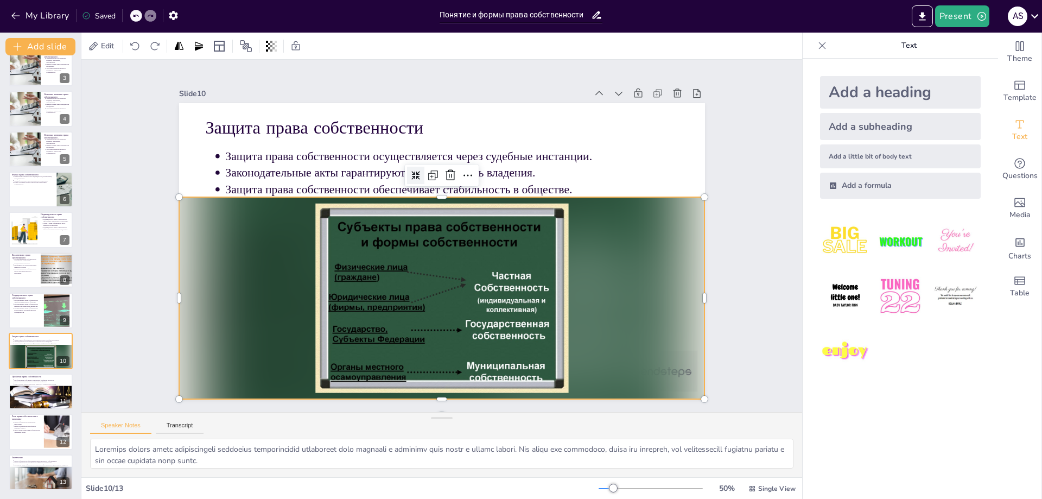
click at [654, 226] on div "Slide 1 Понятие и формы права собственности Данная презентация посвящена праву …" at bounding box center [441, 235] width 425 height 753
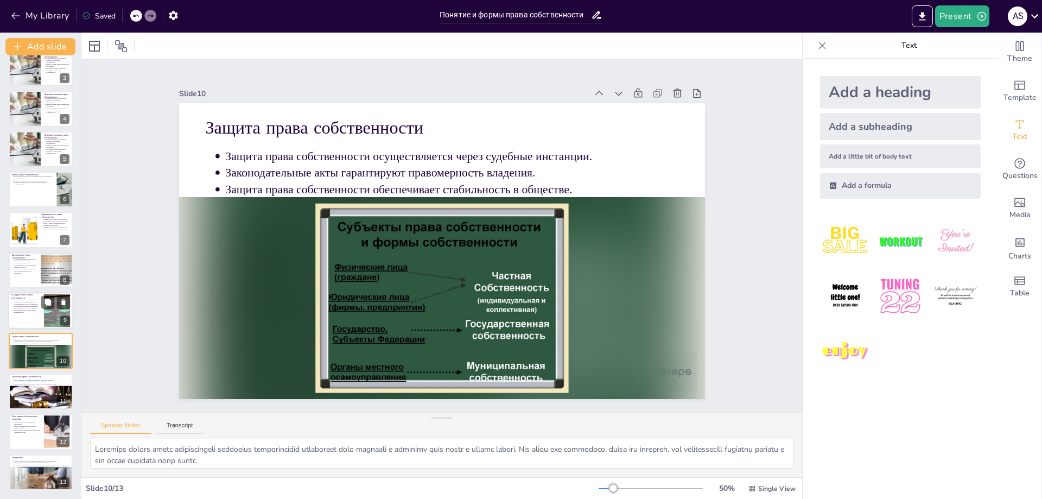
click at [27, 316] on div at bounding box center [40, 310] width 65 height 37
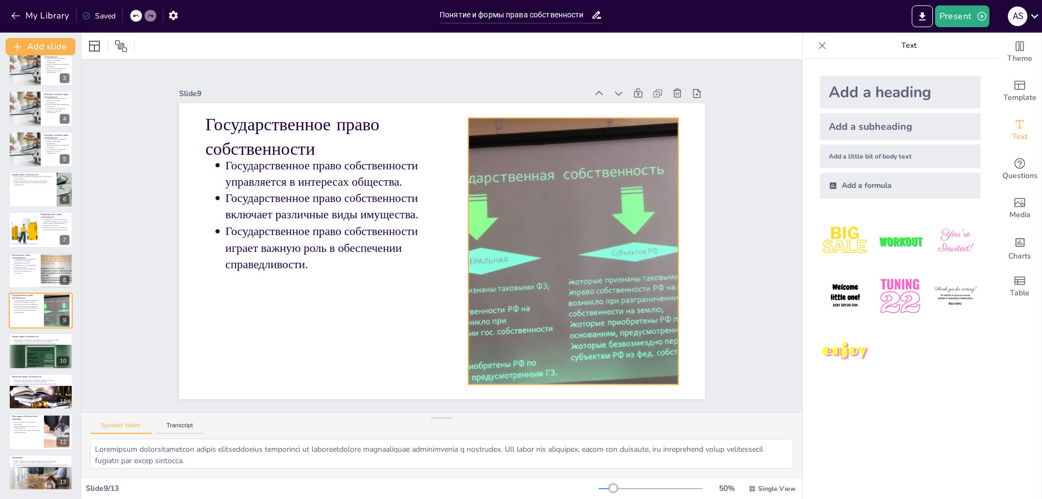
click at [574, 158] on div at bounding box center [315, 276] width 540 height 436
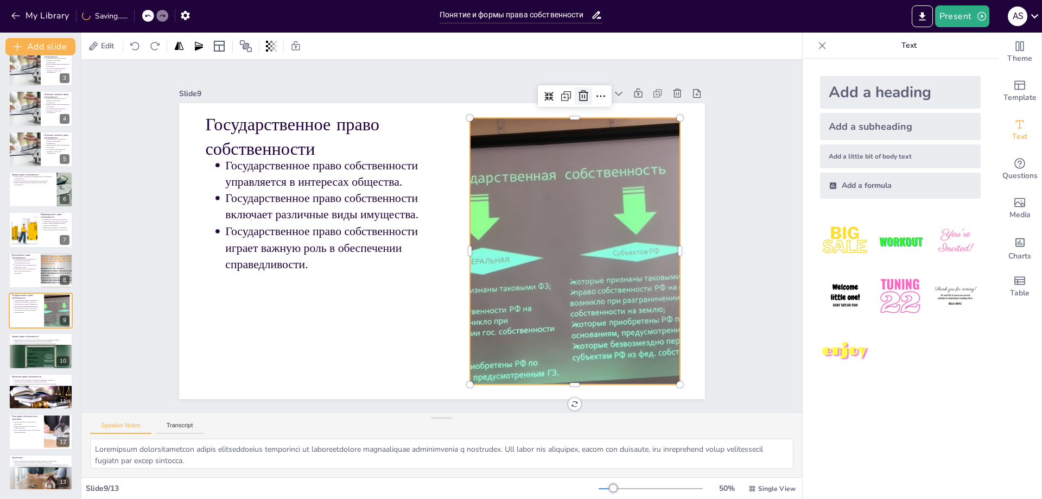
click at [400, 52] on icon at bounding box center [392, 43] width 18 height 18
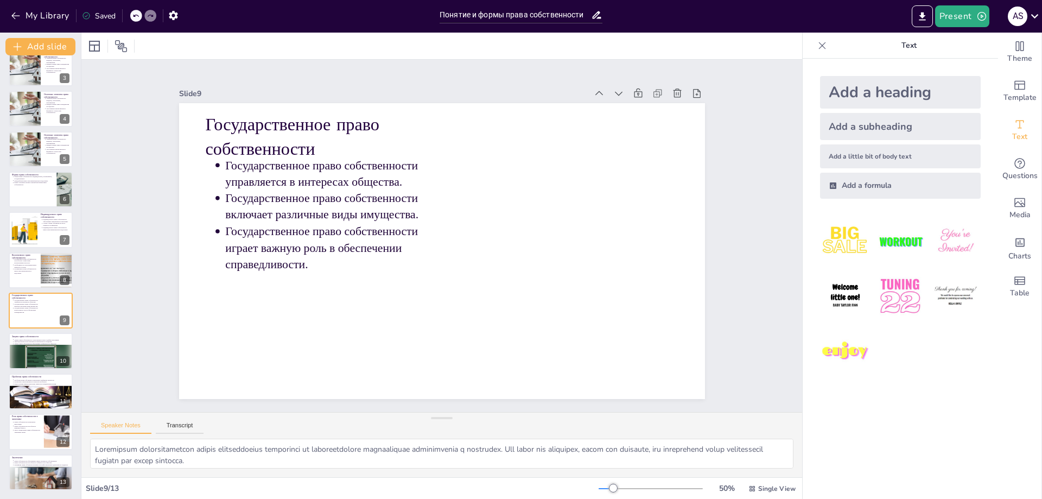
click at [137, 14] on icon at bounding box center [135, 15] width 7 height 7
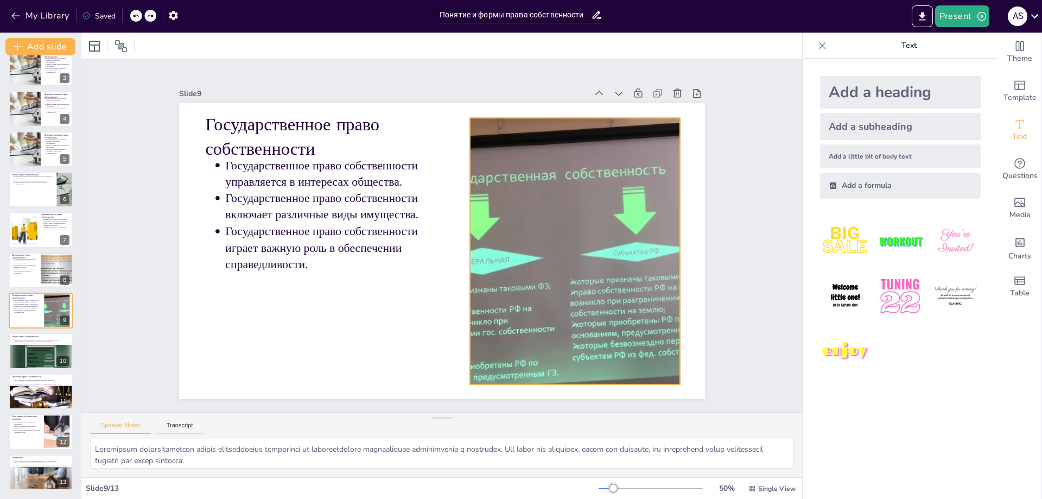
click at [557, 201] on div at bounding box center [308, 235] width 498 height 314
click at [611, 216] on icon at bounding box center [617, 222] width 12 height 12
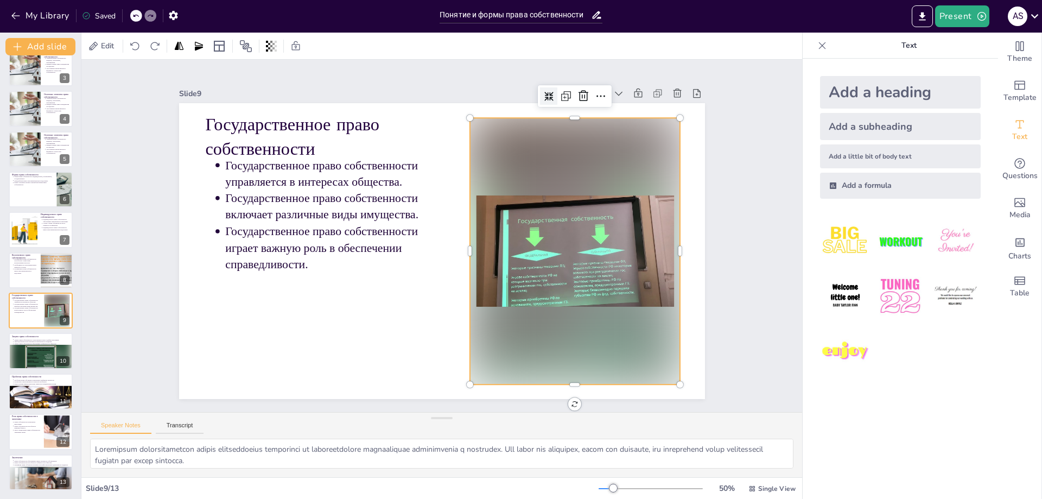
click at [607, 271] on icon at bounding box center [613, 277] width 12 height 12
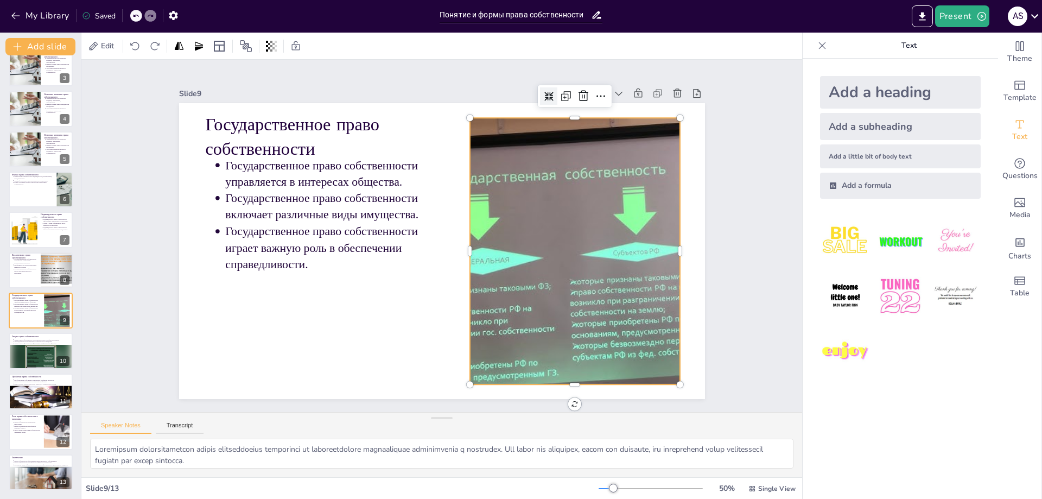
click at [577, 338] on icon at bounding box center [581, 342] width 9 height 9
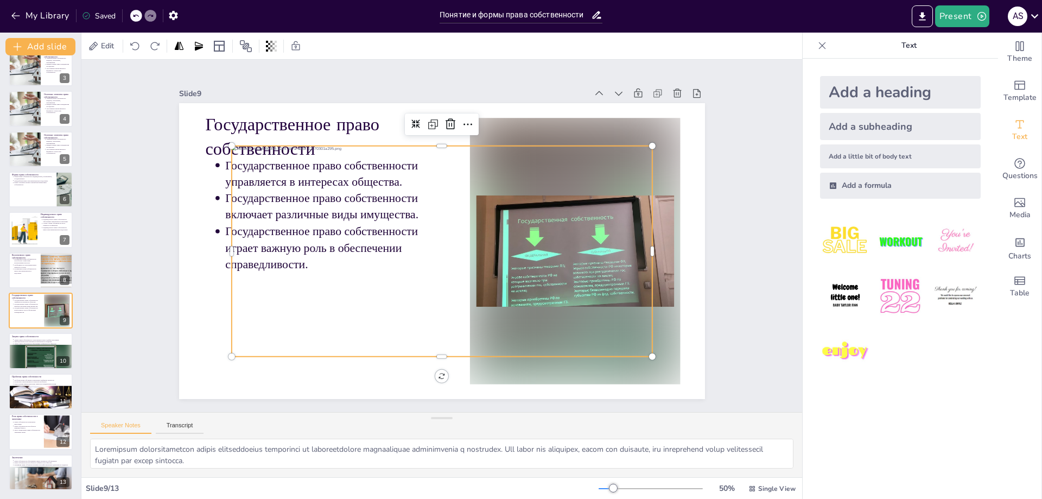
click at [436, 213] on div at bounding box center [429, 227] width 417 height 464
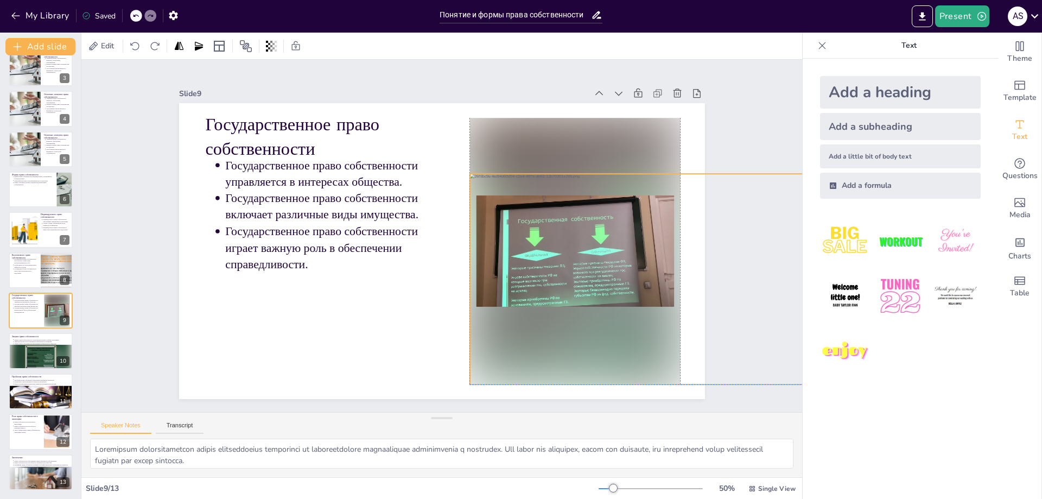
drag, startPoint x: 418, startPoint y: 224, endPoint x: 658, endPoint y: 252, distance: 241.5
click at [659, 252] on div at bounding box center [642, 371] width 470 height 363
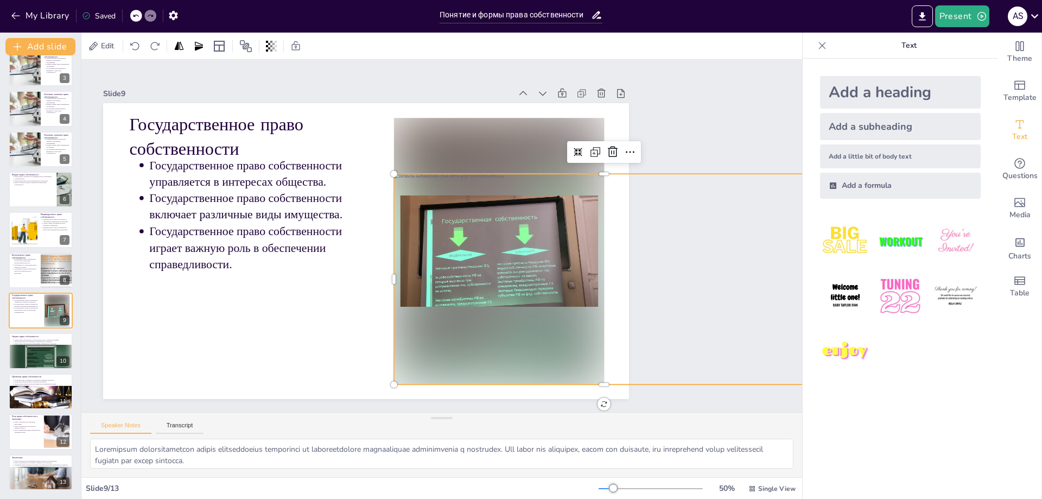
scroll to position [0, 105]
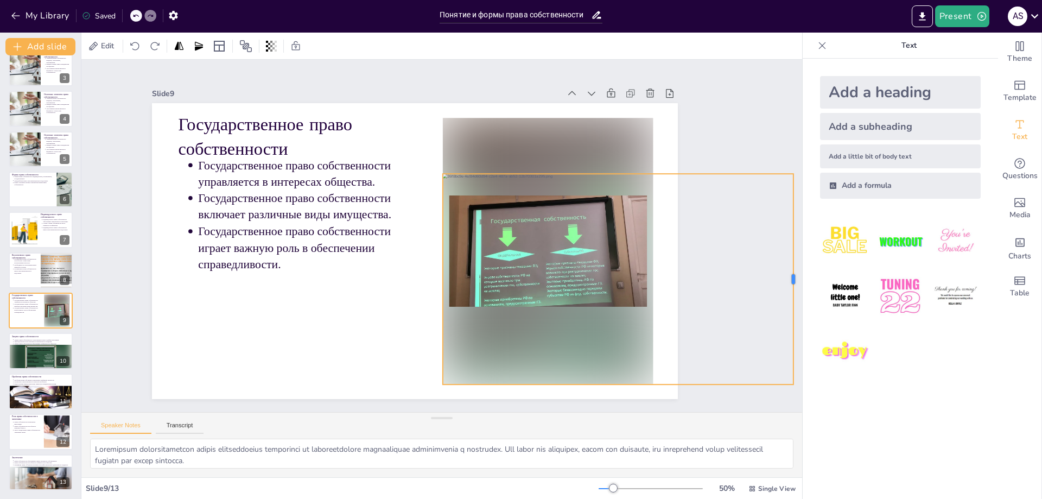
drag, startPoint x: 781, startPoint y: 279, endPoint x: 730, endPoint y: 270, distance: 51.8
click at [710, 269] on div "Slide 1 Понятие и формы права собственности Данная презентация посвящена праву …" at bounding box center [466, 224] width 801 height 615
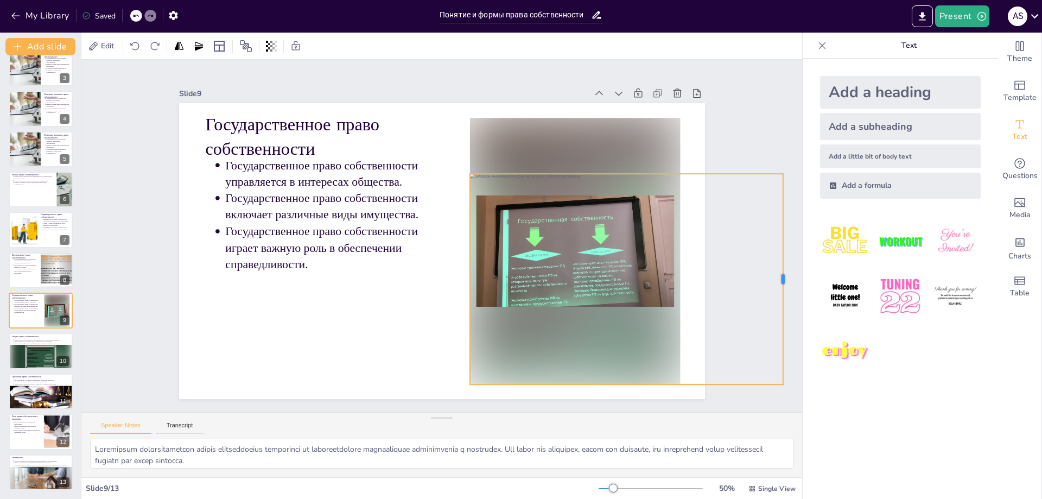
scroll to position [0, 0]
drag, startPoint x: 778, startPoint y: 275, endPoint x: 663, endPoint y: 268, distance: 115.8
click at [663, 268] on div "Государственное право собственности Государственное право собственности управля…" at bounding box center [448, 222] width 601 height 484
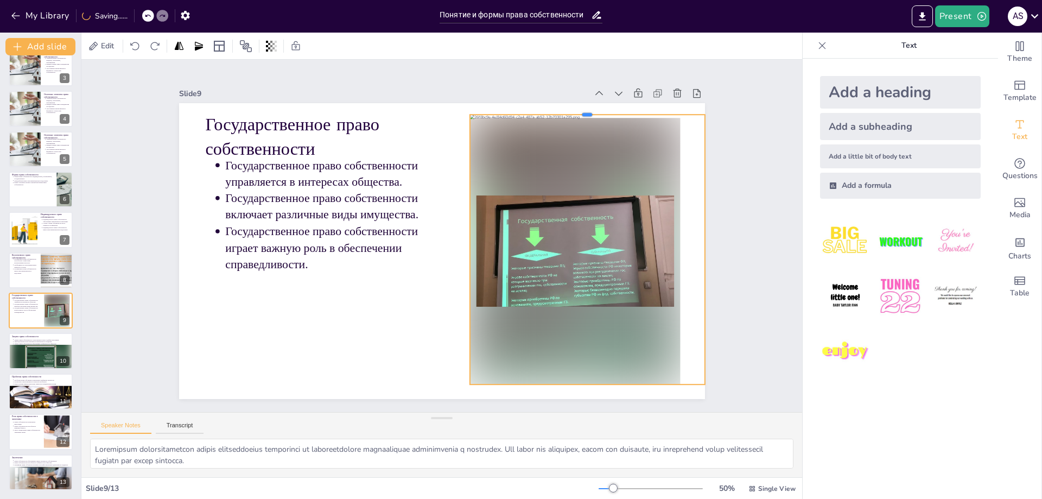
drag, startPoint x: 580, startPoint y: 169, endPoint x: 578, endPoint y: 110, distance: 59.2
click at [557, 300] on div at bounding box center [516, 413] width 81 height 226
click at [416, 413] on icon at bounding box center [410, 419] width 12 height 12
click at [563, 264] on div at bounding box center [429, 381] width 270 height 235
click at [613, 199] on div at bounding box center [502, 368] width 351 height 338
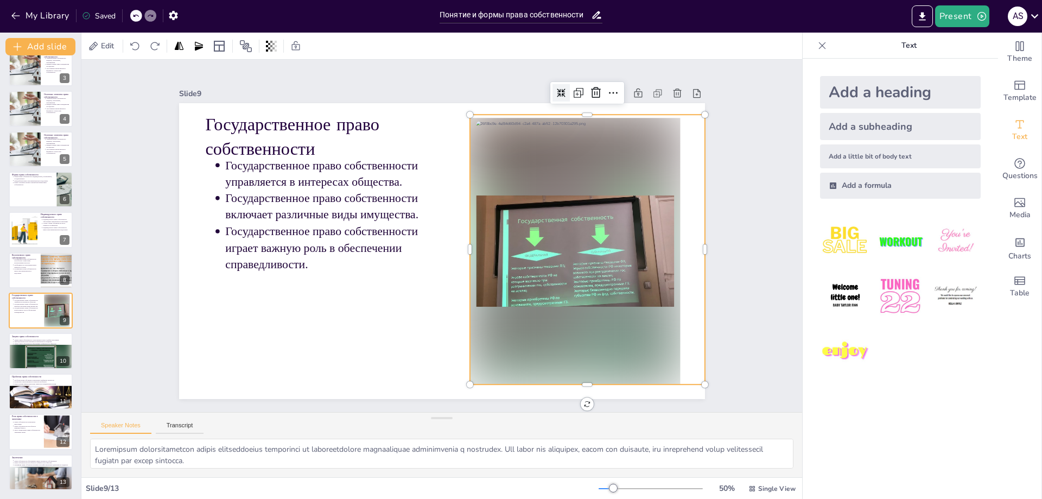
click at [453, 138] on div at bounding box center [299, 268] width 307 height 329
click at [606, 349] on icon at bounding box center [613, 356] width 15 height 15
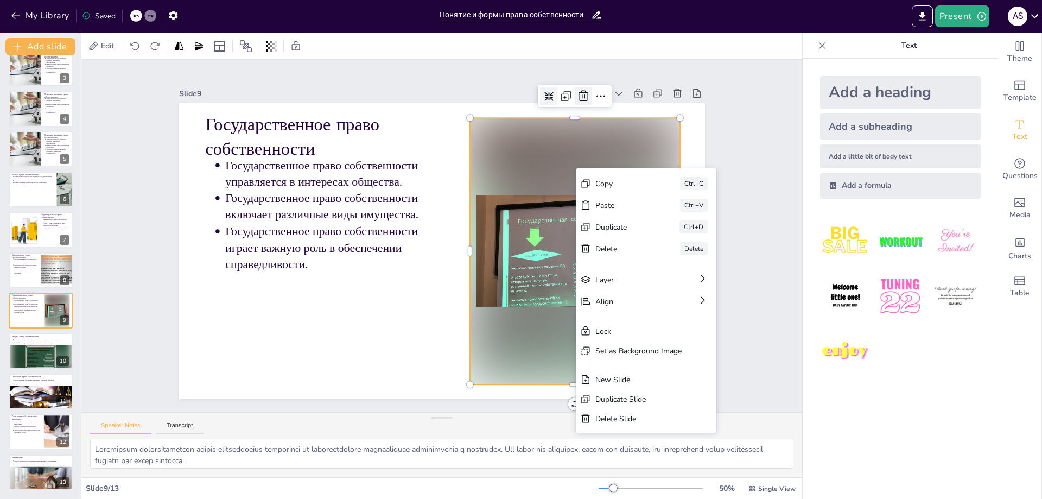
click at [618, 300] on icon at bounding box center [626, 308] width 17 height 17
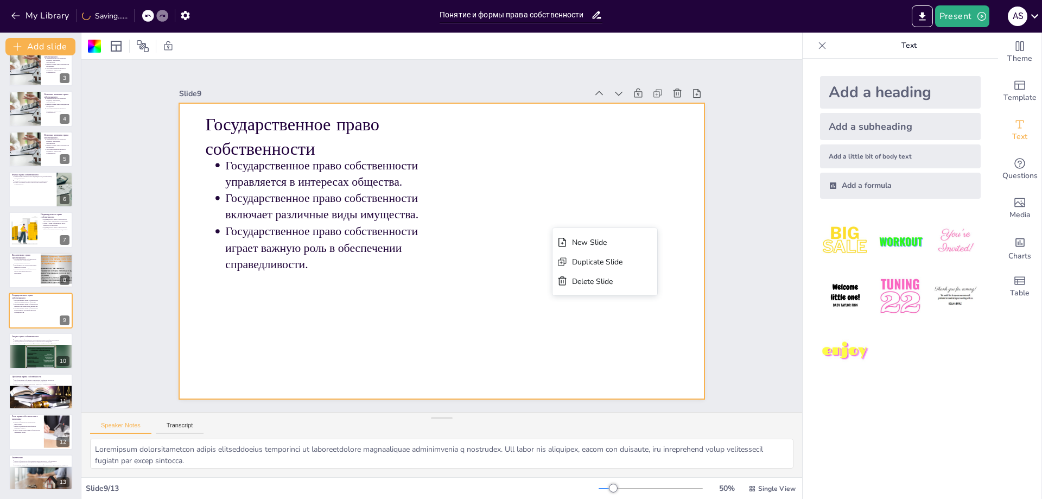
click at [558, 174] on div at bounding box center [426, 236] width 296 height 526
click at [544, 207] on div at bounding box center [442, 251] width 526 height 296
click at [747, 165] on div "Slide 1 Понятие и формы права собственности Данная презентация посвящена праву …" at bounding box center [442, 235] width 754 height 427
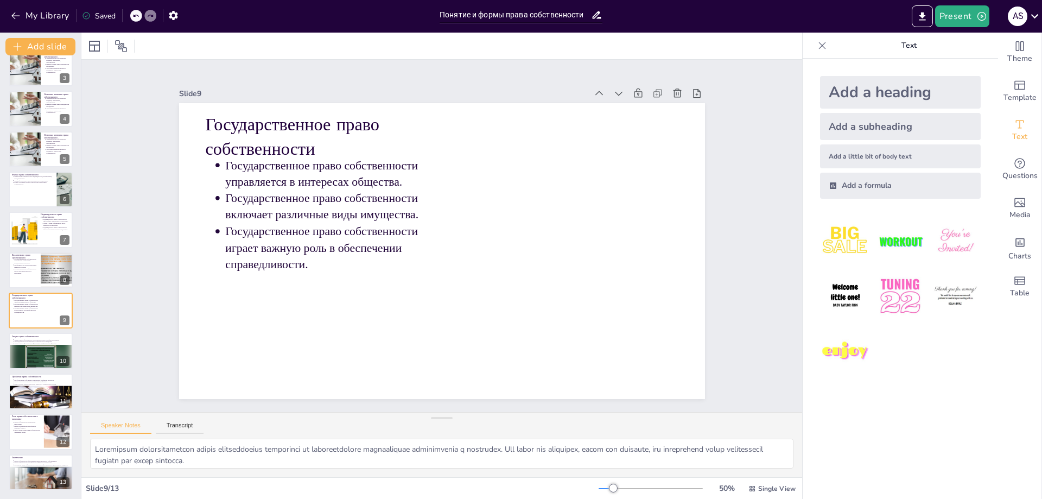
click at [135, 19] on icon at bounding box center [135, 15] width 7 height 7
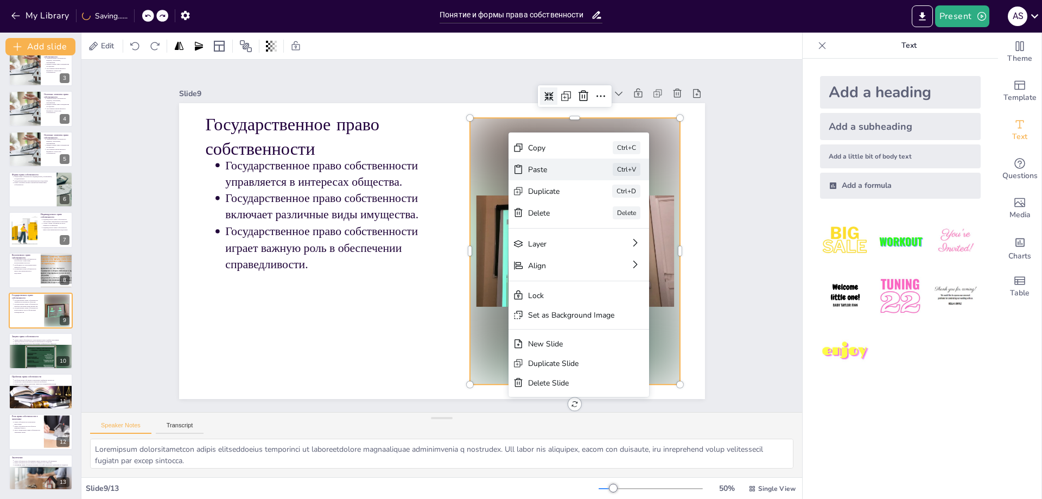
click at [609, 224] on div "Paste" at bounding box center [636, 229] width 54 height 10
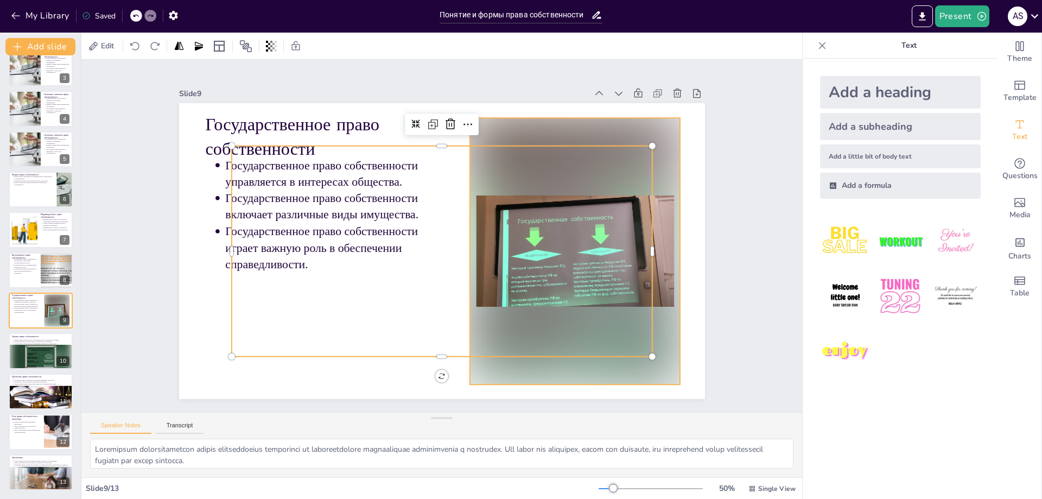
click at [599, 226] on div at bounding box center [468, 367] width 318 height 282
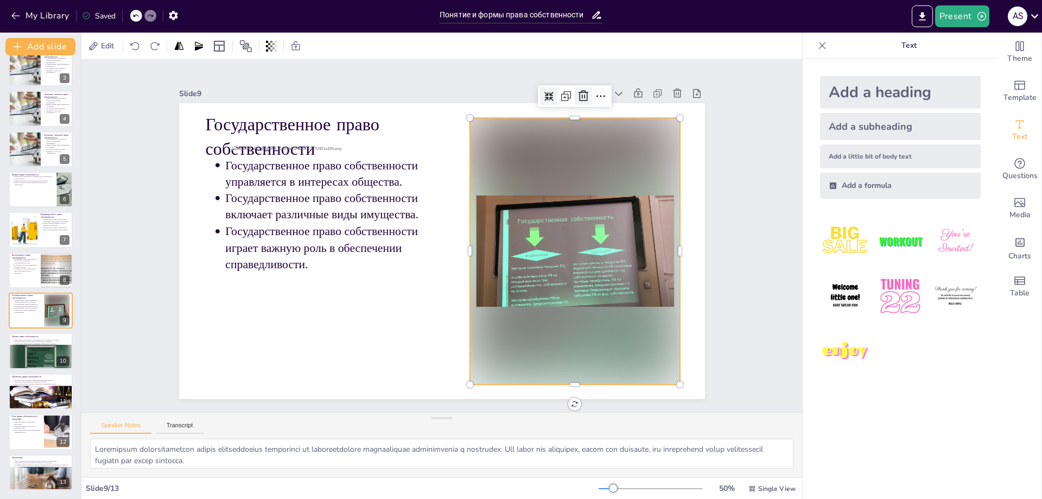
click at [629, 259] on icon at bounding box center [638, 268] width 18 height 18
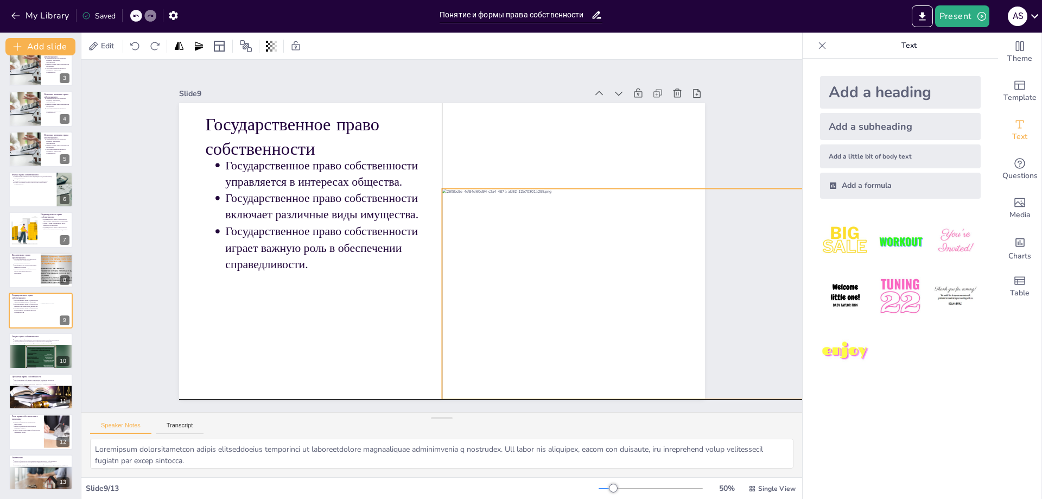
drag, startPoint x: 499, startPoint y: 160, endPoint x: 630, endPoint y: 189, distance: 134.1
click at [482, 189] on div at bounding box center [286, 388] width 392 height 469
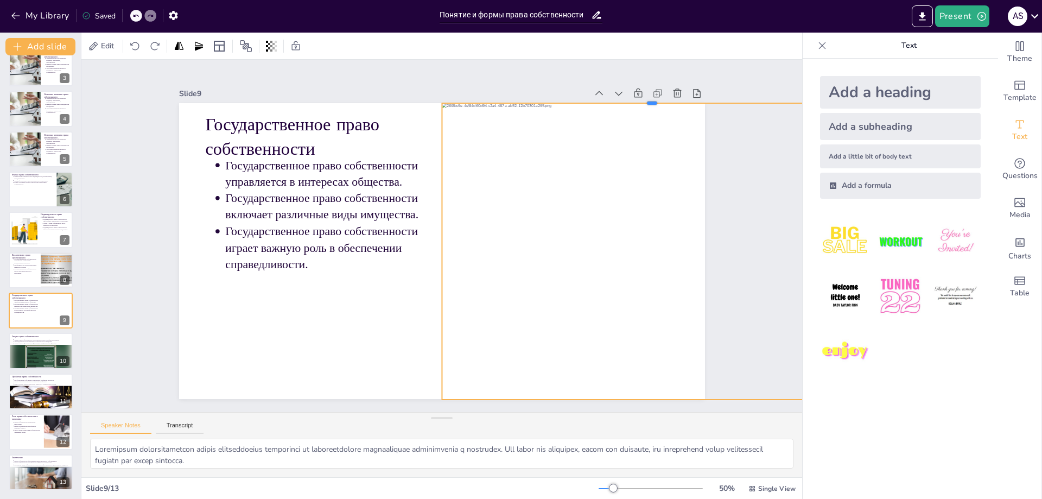
drag, startPoint x: 644, startPoint y: 182, endPoint x: 647, endPoint y: 97, distance: 85.8
click at [472, 366] on div at bounding box center [264, 414] width 413 height 96
drag, startPoint x: 779, startPoint y: 244, endPoint x: 621, endPoint y: 237, distance: 157.5
click at [621, 237] on div "Государственное право собственности Государственное право собственности управля…" at bounding box center [456, 230] width 444 height 591
click at [615, 283] on icon at bounding box center [620, 288] width 11 height 11
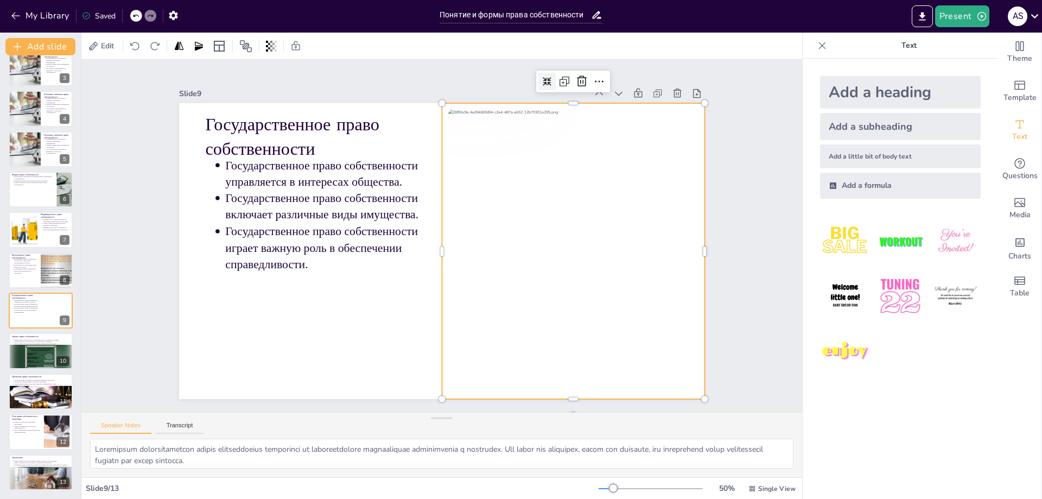
click at [740, 236] on div "Slide 1 Понятие и формы права собственности Данная презентация посвящена праву …" at bounding box center [441, 236] width 665 height 800
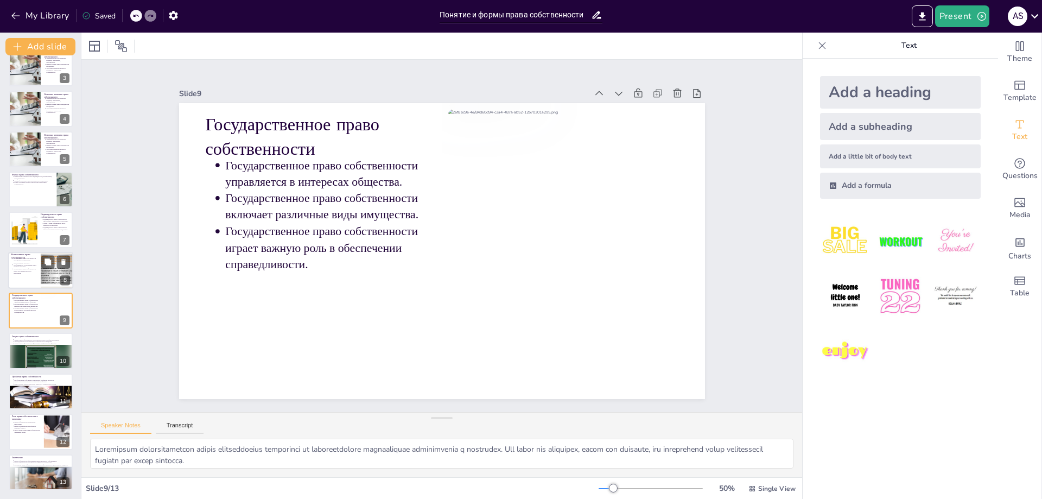
click at [37, 270] on p "Коллективное право собственности имеет свои преимущества и недостатки." at bounding box center [26, 271] width 24 height 6
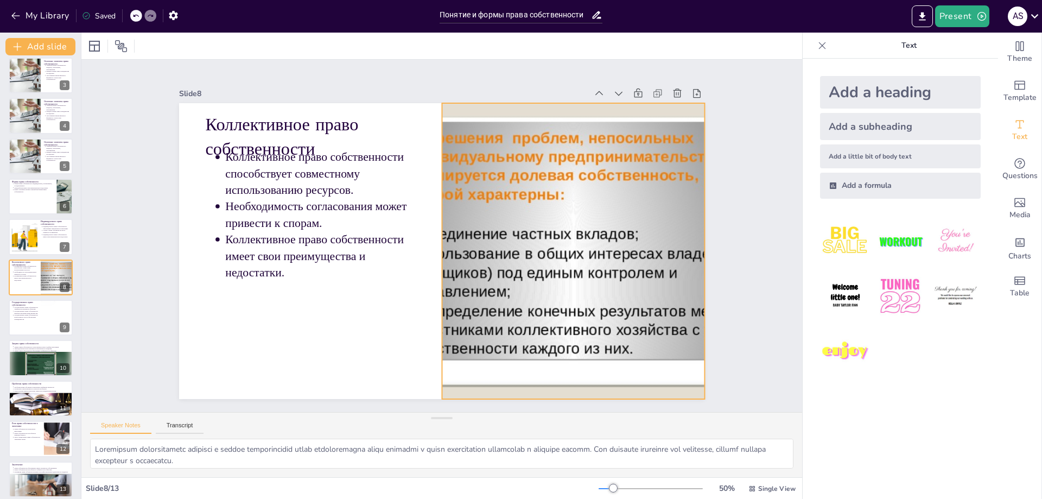
click at [545, 218] on div at bounding box center [399, 361] width 371 height 447
click at [414, 414] on icon at bounding box center [408, 419] width 11 height 11
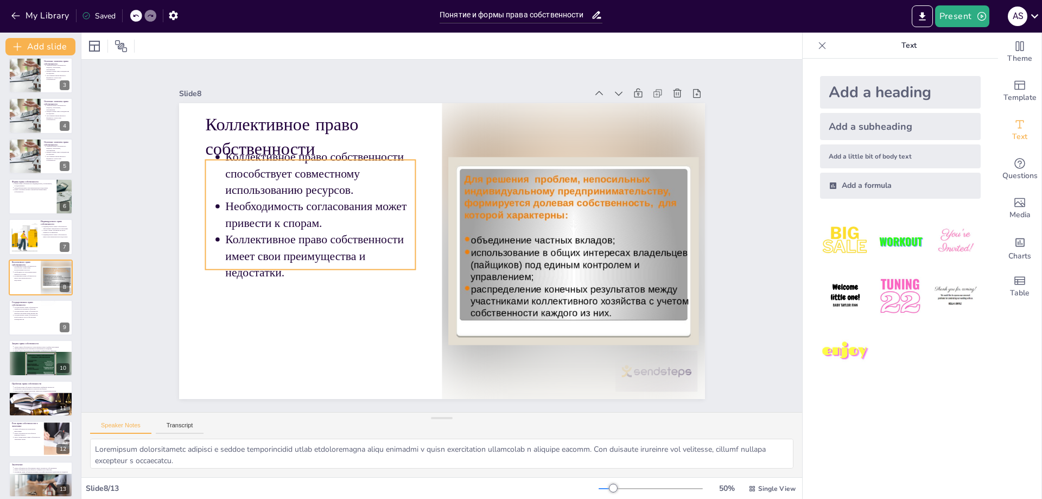
click at [454, 221] on p "Необходимость согласования может привести к спорам." at bounding box center [499, 126] width 90 height 191
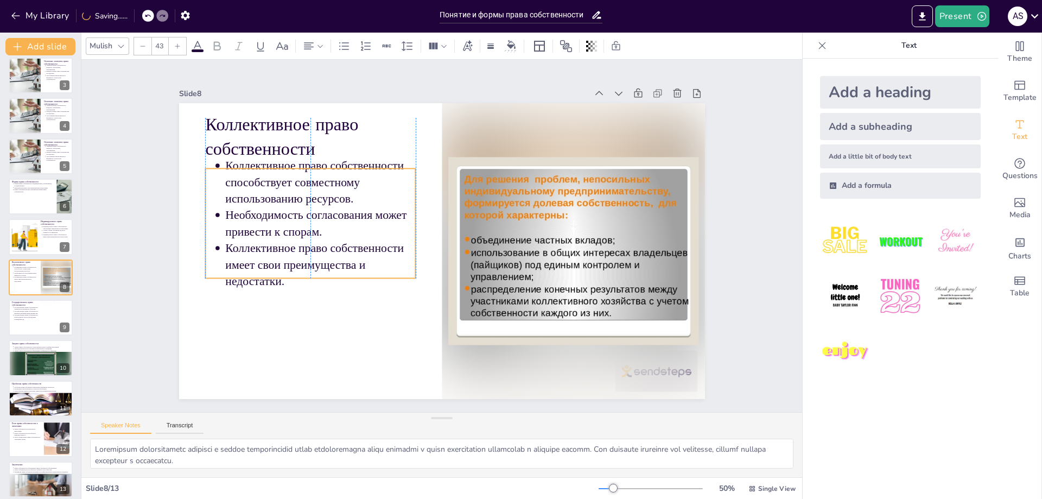
drag, startPoint x: 306, startPoint y: 203, endPoint x: 309, endPoint y: 212, distance: 9.1
click at [309, 212] on p "Необходимость согласования может привести к спорам." at bounding box center [320, 223] width 190 height 33
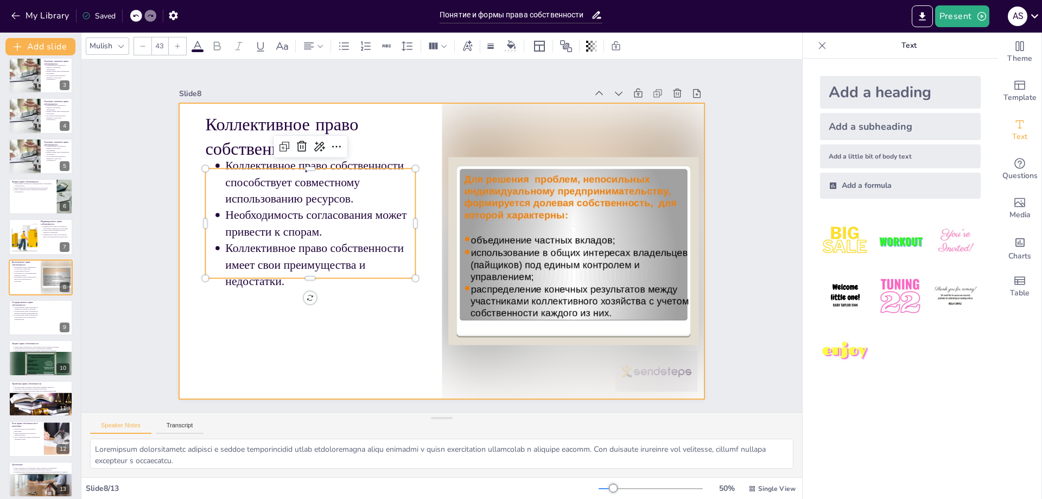
click at [324, 341] on div at bounding box center [426, 233] width 399 height 576
click at [467, 207] on p "Необходимость согласования может привести к спорам." at bounding box center [563, 223] width 193 height 72
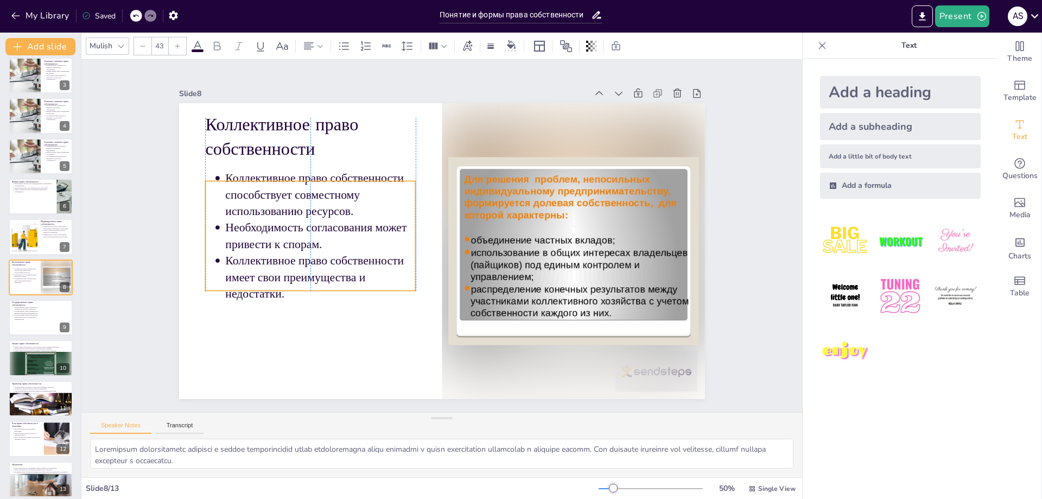
drag, startPoint x: 304, startPoint y: 216, endPoint x: 308, endPoint y: 228, distance: 12.9
click at [308, 228] on p "Необходимость согласования может привести к спорам." at bounding box center [320, 235] width 190 height 33
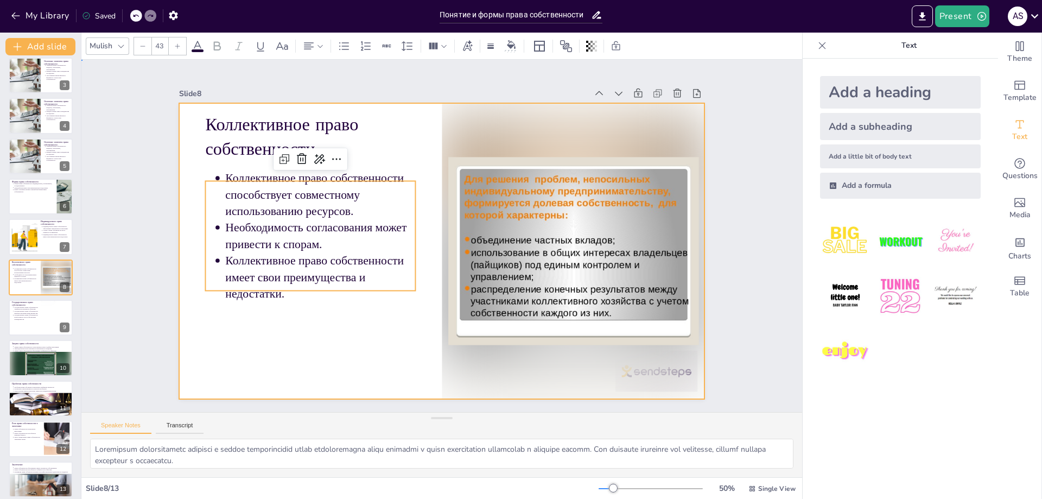
click at [314, 340] on div at bounding box center [428, 228] width 519 height 603
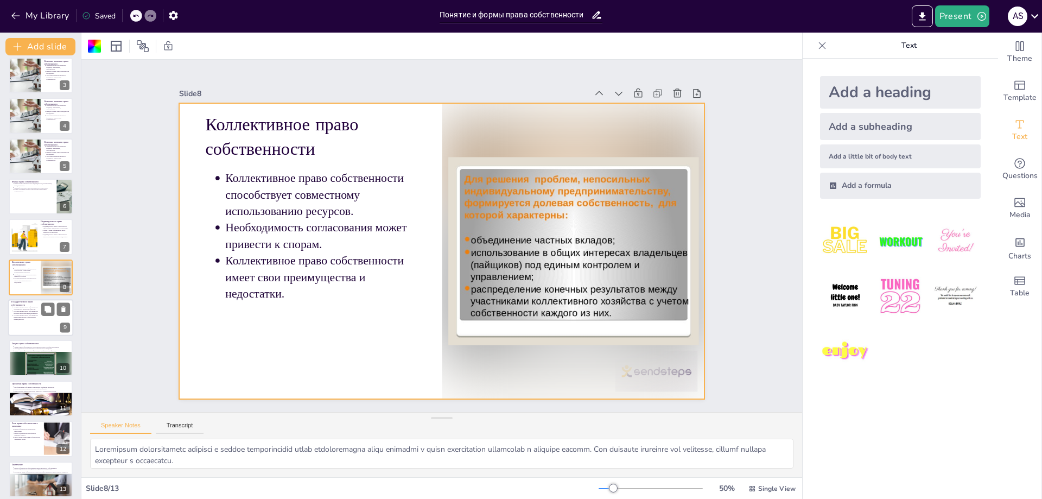
click at [44, 325] on div at bounding box center [57, 317] width 33 height 37
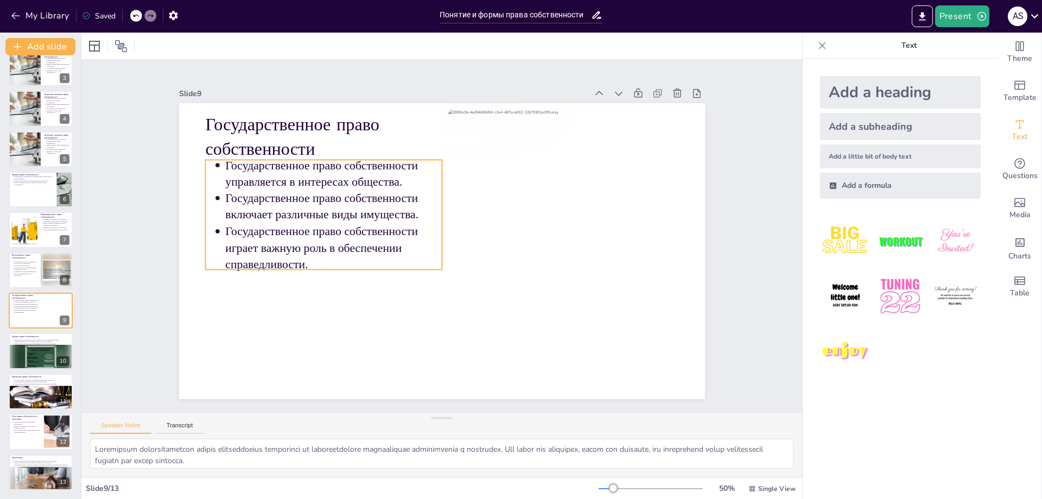
click at [288, 208] on p "Государственное право собственности включает различные виды имущества." at bounding box center [348, 174] width 216 height 98
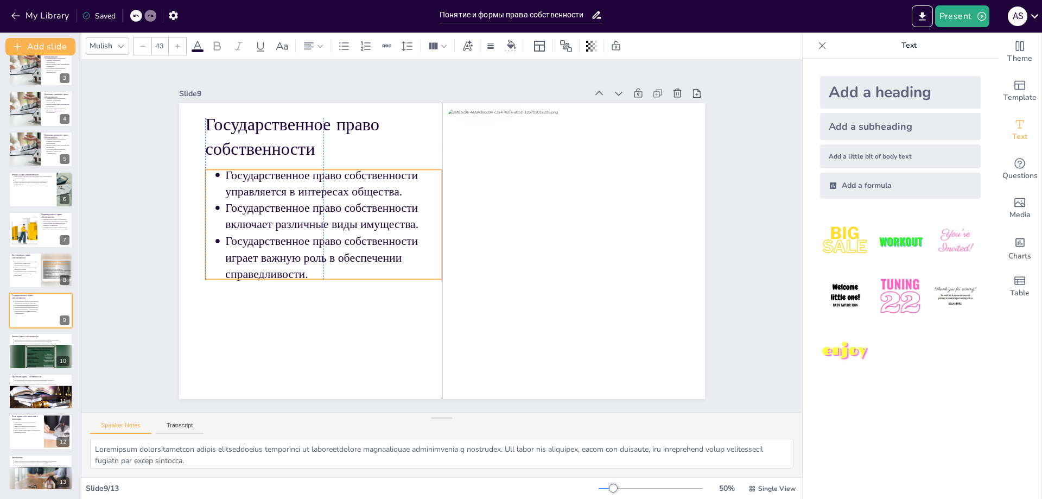
drag, startPoint x: 292, startPoint y: 207, endPoint x: 295, endPoint y: 217, distance: 10.1
click at [299, 217] on p "Государственное право собственности включает различные виды имущества." at bounding box center [383, 142] width 169 height 183
click at [196, 221] on div "Slide 1 Понятие и формы права собственности Данная презентация посвящена праву …" at bounding box center [442, 236] width 492 height 659
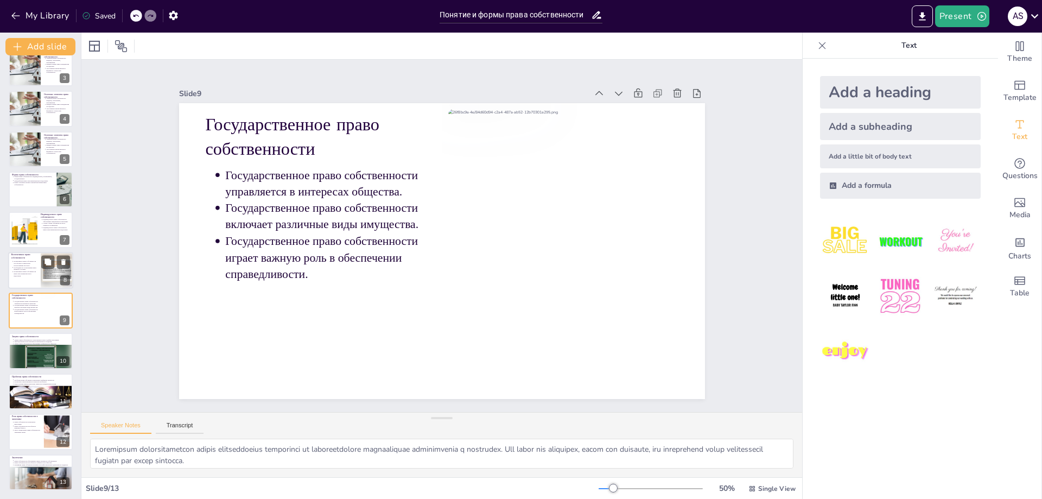
click at [30, 272] on p "Коллективное право собственности имеет свои преимущества и недостатки." at bounding box center [26, 273] width 24 height 6
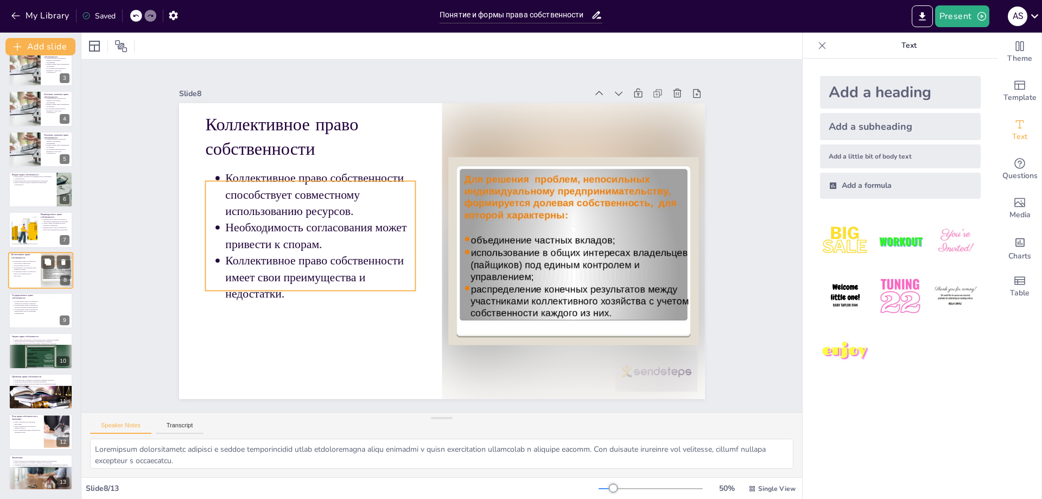
scroll to position [87, 0]
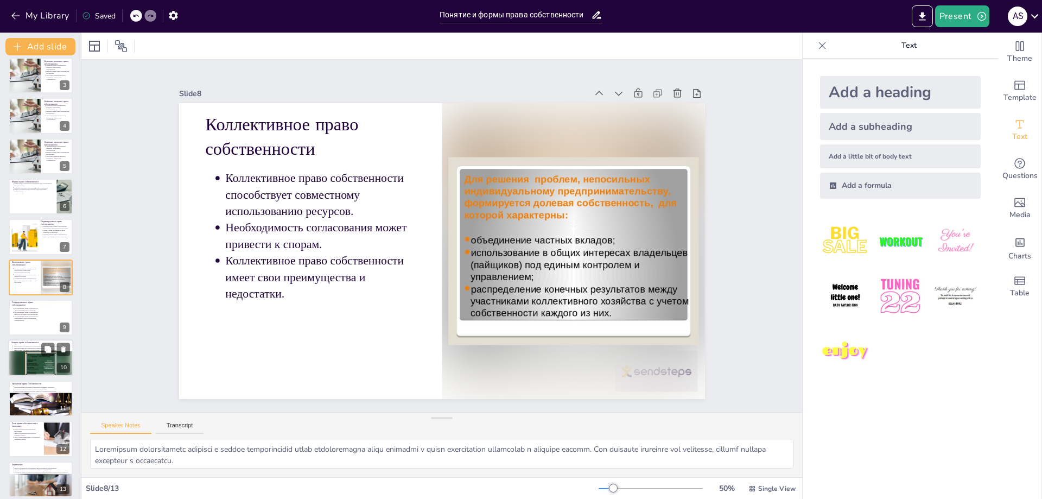
click at [34, 359] on div at bounding box center [40, 363] width 65 height 25
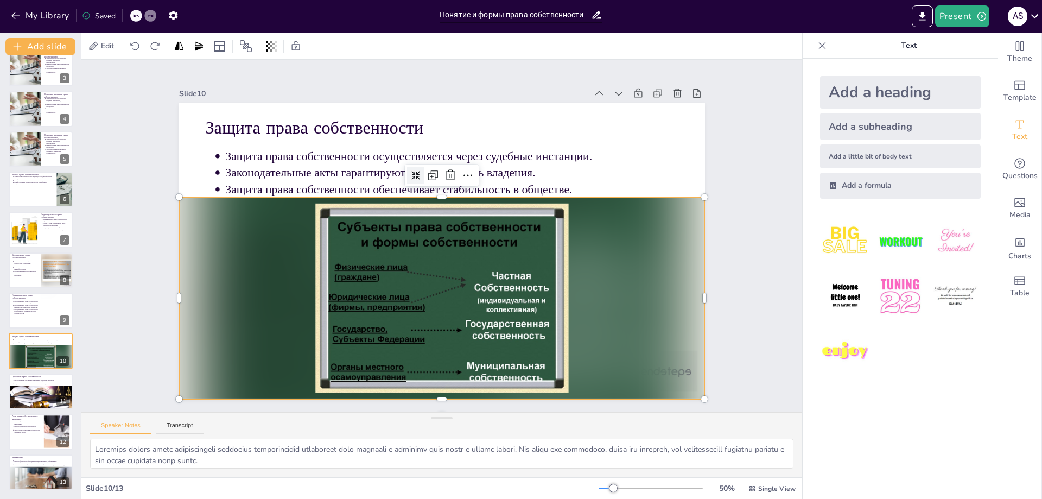
click at [507, 366] on div at bounding box center [380, 242] width 256 height 544
click at [671, 367] on div at bounding box center [483, 190] width 526 height 502
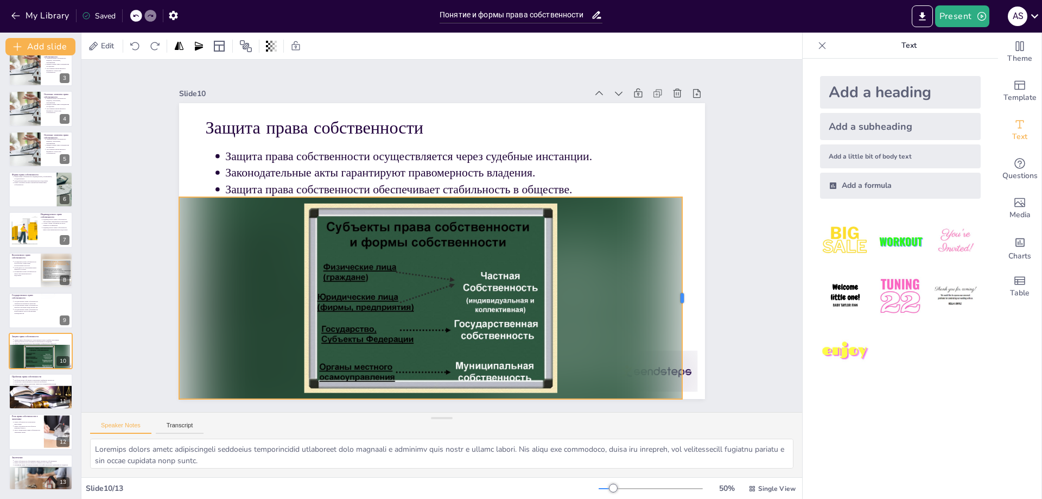
drag, startPoint x: 698, startPoint y: 293, endPoint x: 676, endPoint y: 291, distance: 22.4
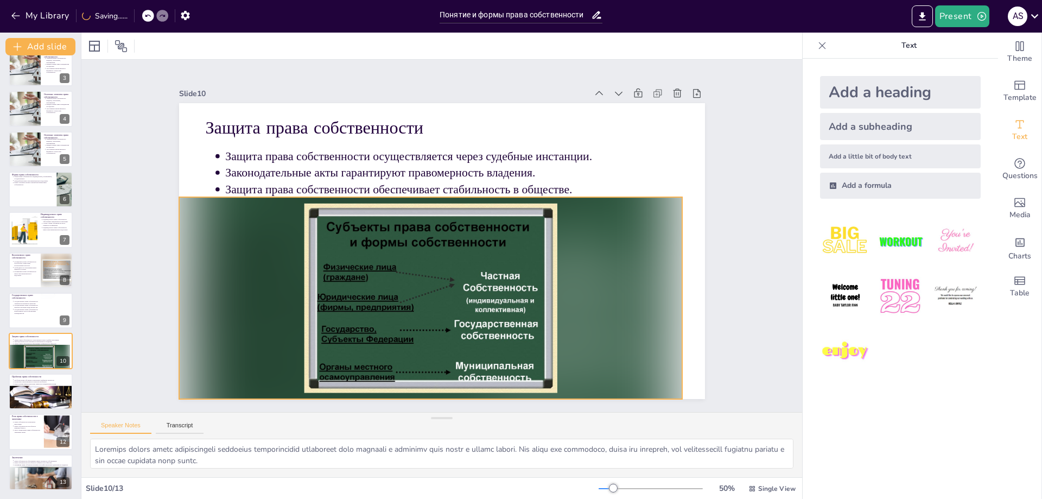
click at [614, 290] on div at bounding box center [384, 264] width 459 height 526
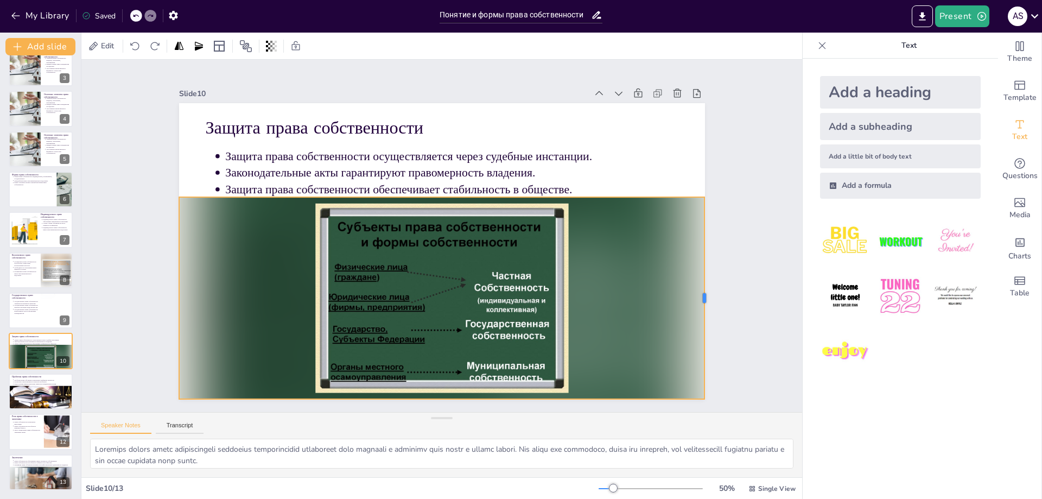
drag, startPoint x: 684, startPoint y: 294, endPoint x: 701, endPoint y: 290, distance: 17.9
click at [700, 150] on div at bounding box center [667, 79] width 156 height 142
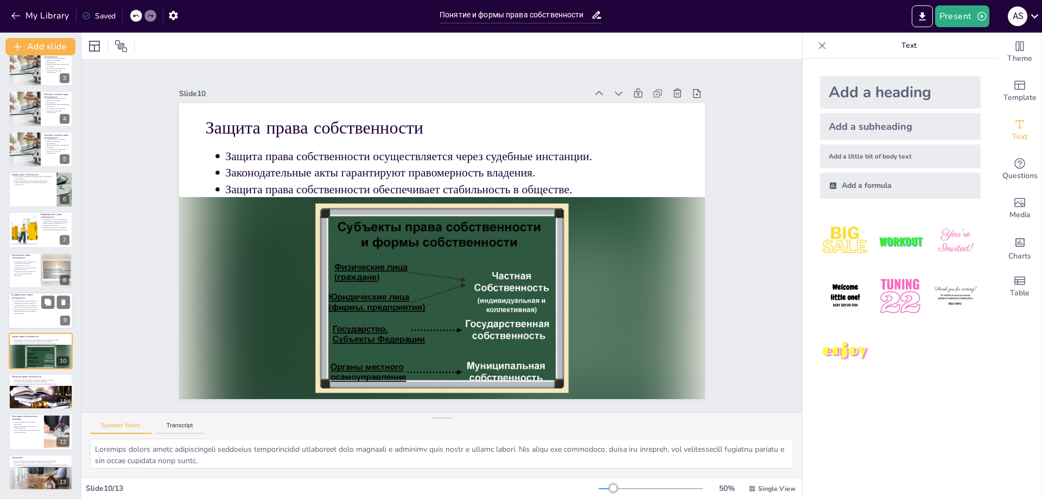
click at [36, 312] on p "Государственное право собственности играет важную роль в обеспечении справедлив…" at bounding box center [27, 311] width 27 height 6
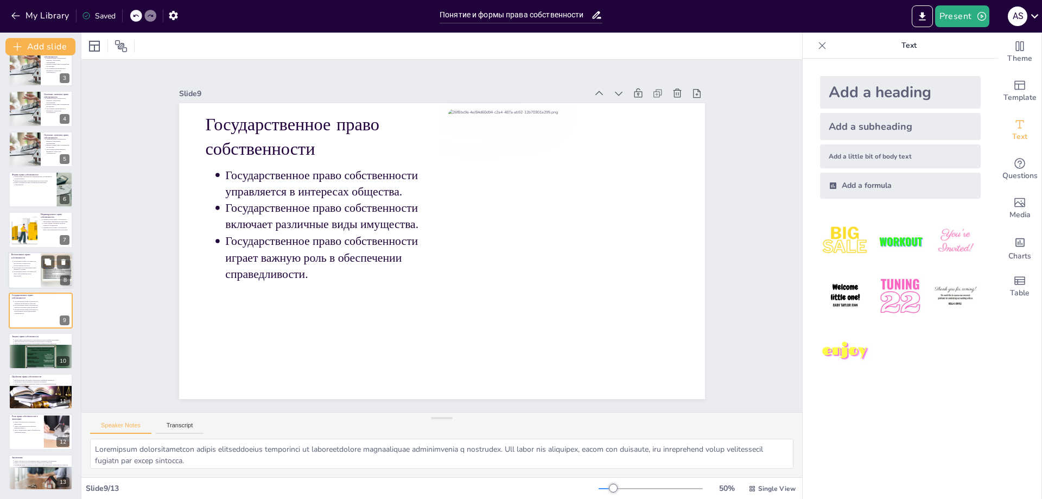
click at [33, 273] on p "Коллективное право собственности имеет свои преимущества и недостатки." at bounding box center [26, 273] width 24 height 6
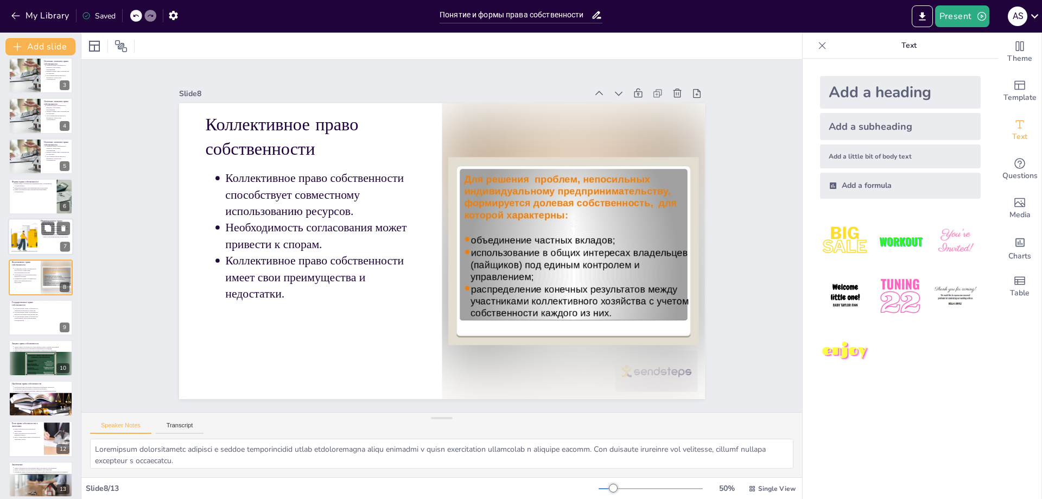
click at [30, 236] on div at bounding box center [23, 236] width 49 height 33
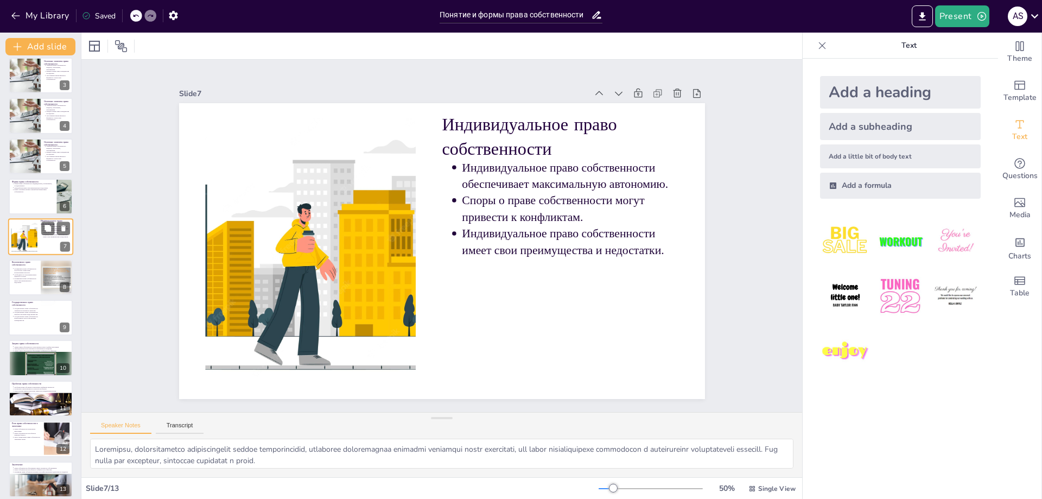
scroll to position [47, 0]
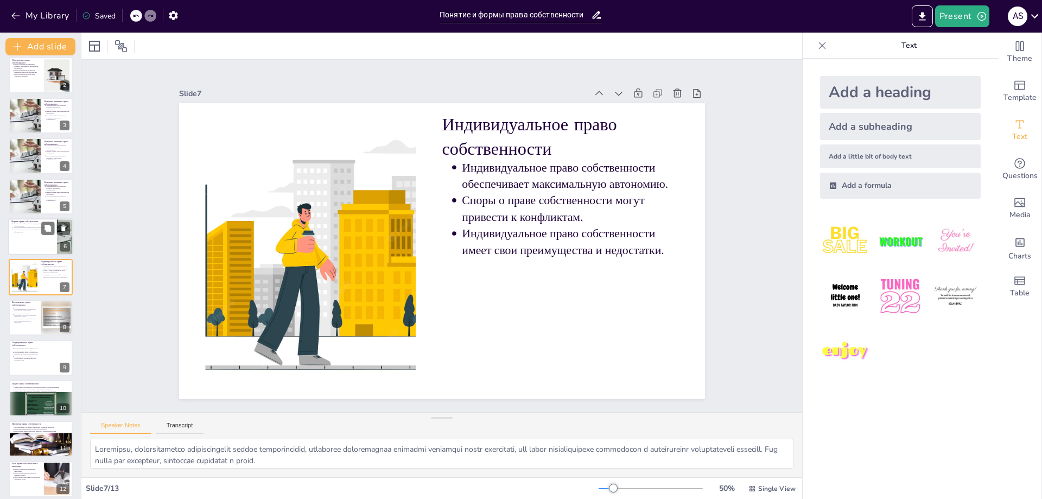
click at [36, 242] on div at bounding box center [40, 236] width 65 height 37
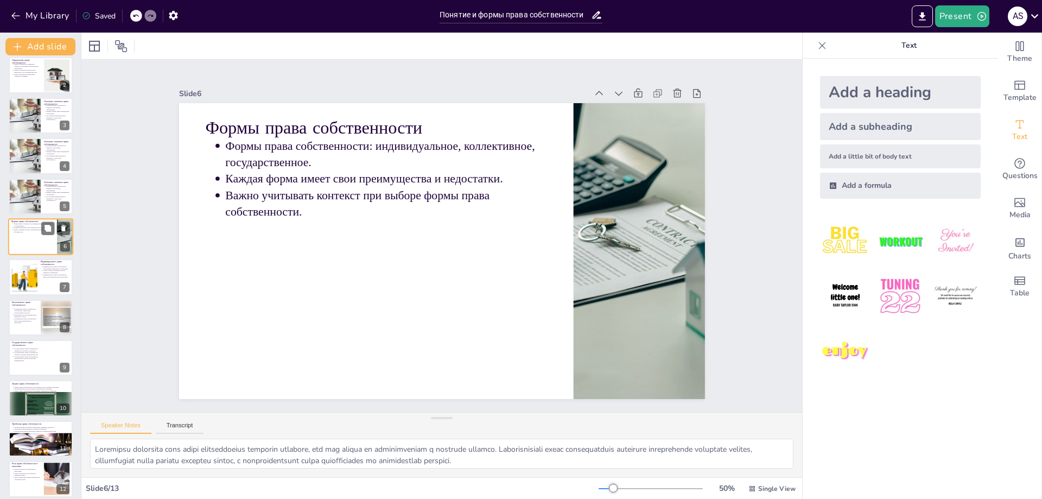
scroll to position [7, 0]
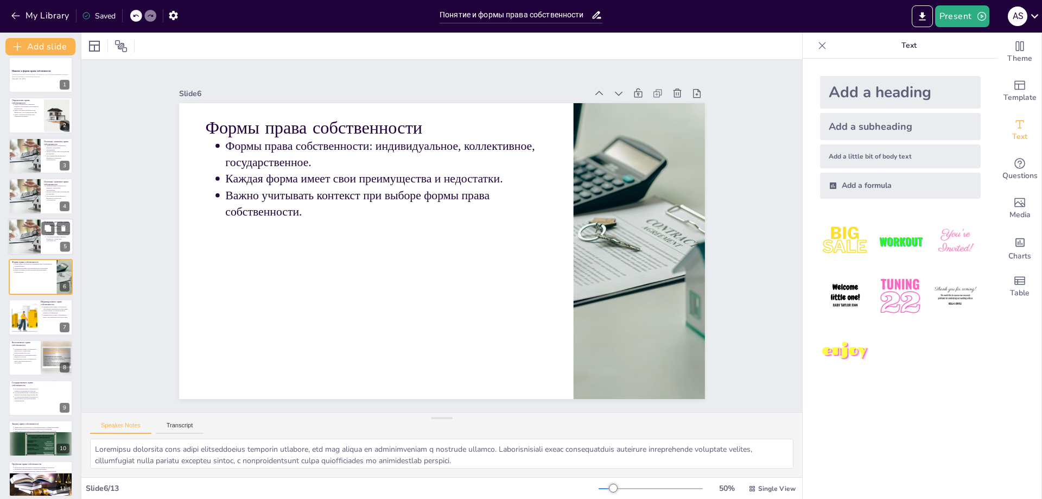
click at [37, 238] on div at bounding box center [24, 236] width 55 height 37
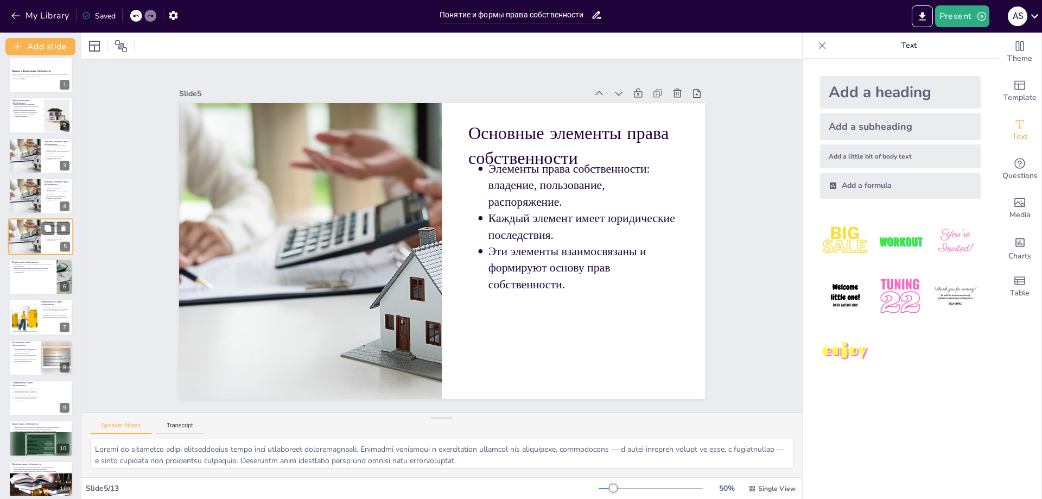
scroll to position [0, 0]
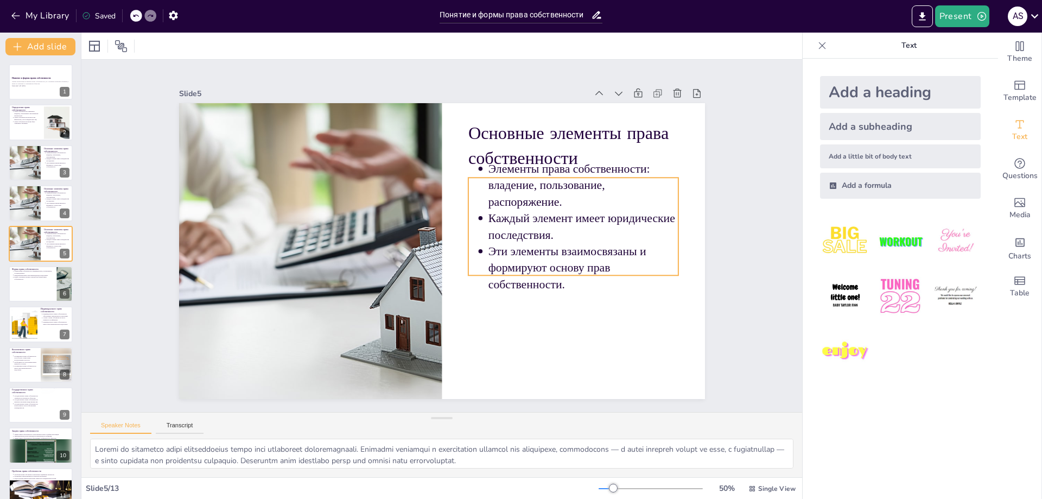
click at [405, 243] on p "Каждый элемент имеет юридические последствия." at bounding box center [309, 288] width 191 height 90
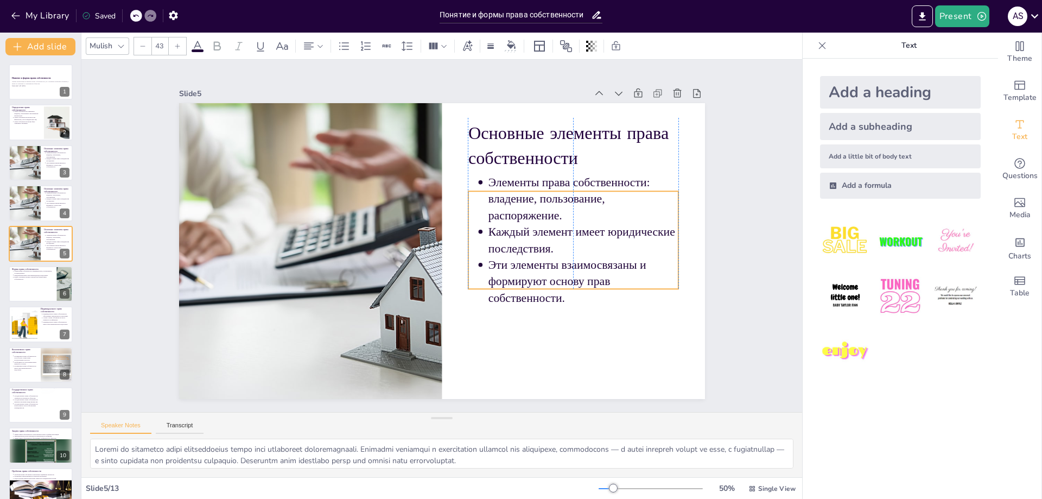
drag, startPoint x: 552, startPoint y: 225, endPoint x: 553, endPoint y: 233, distance: 8.2
click at [553, 206] on p "Каждый элемент имеет юридические последствия." at bounding box center [516, 115] width 124 height 181
click at [28, 206] on div at bounding box center [24, 202] width 55 height 37
drag, startPoint x: 512, startPoint y: 218, endPoint x: 513, endPoint y: 230, distance: 12.0
click at [445, 277] on p "Каждый элемент имеет юридические последствия." at bounding box center [410, 373] width 72 height 193
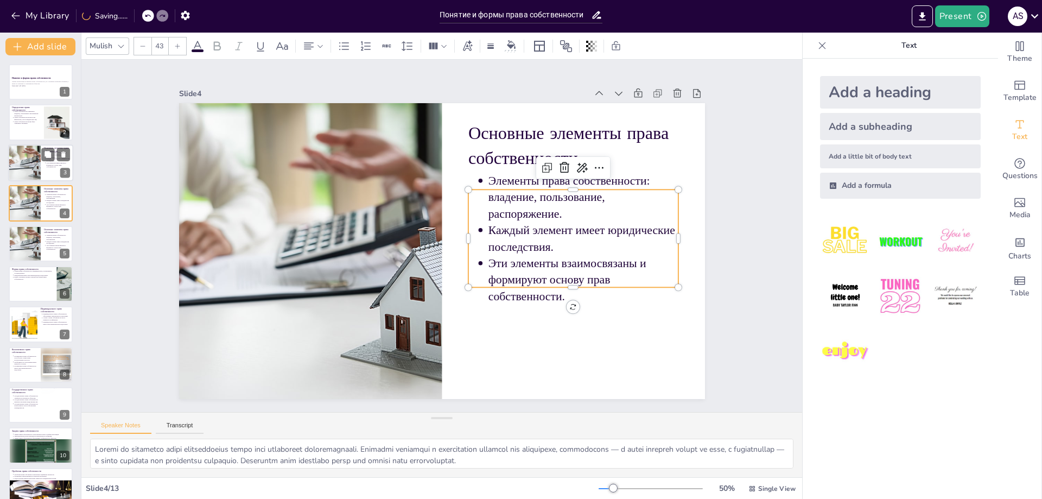
click at [28, 166] on div at bounding box center [24, 162] width 55 height 37
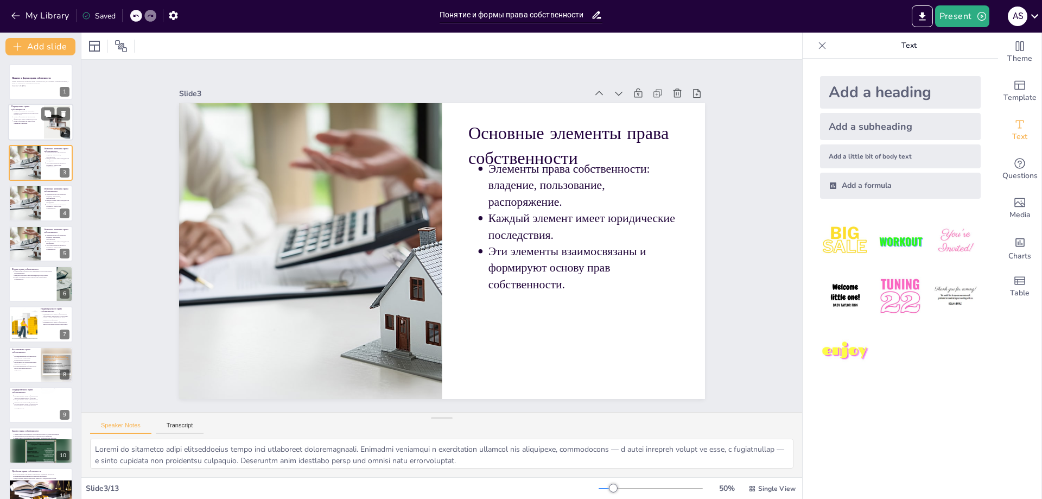
click at [29, 129] on div at bounding box center [40, 122] width 65 height 37
type textarea "Lorem ipsumdolorsit ametcons a elit sed doeiusmo tempori: utlabore, etdoloremag…"
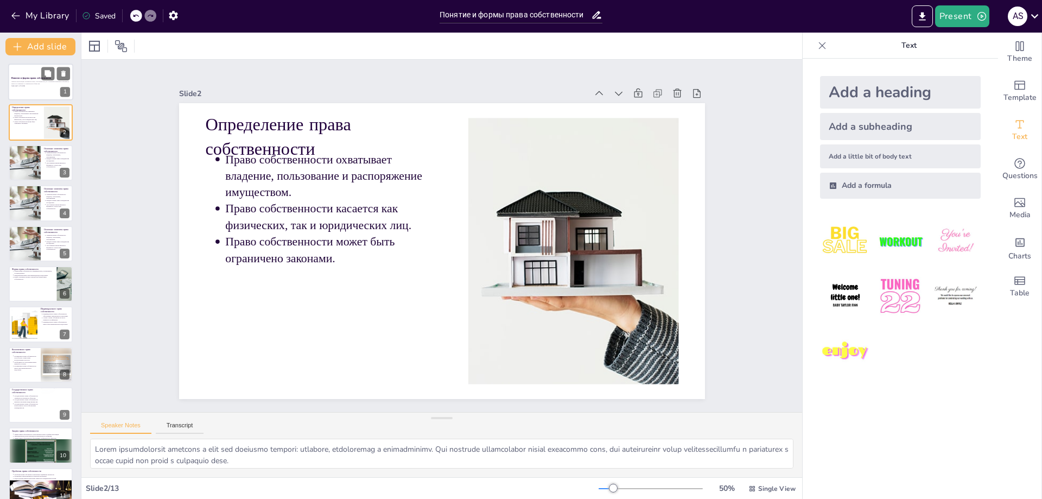
click at [29, 87] on div "Данная презентация посвящена праву собственности, его основным понятиям и форма…" at bounding box center [40, 84] width 59 height 8
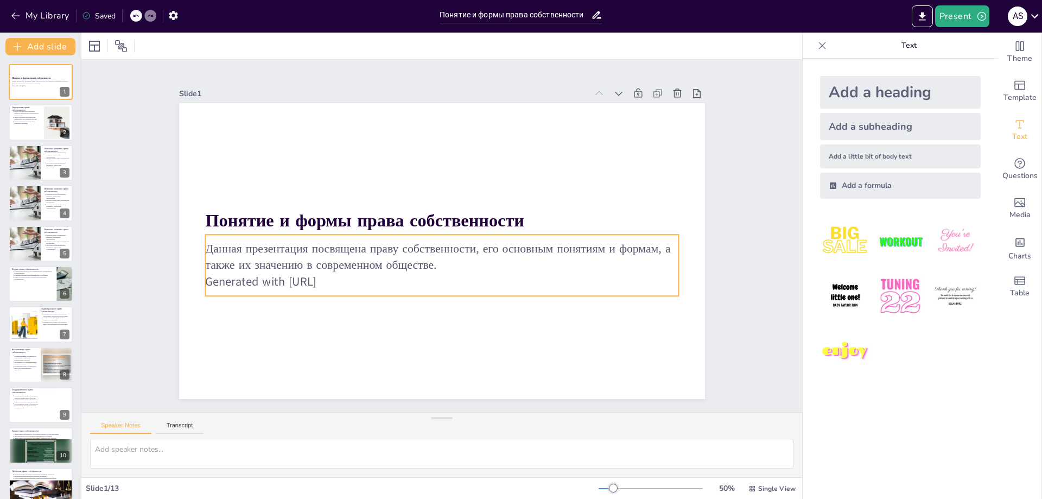
click at [387, 278] on p "Generated with [URL]" at bounding box center [398, 249] width 162 height 455
click at [353, 278] on p "Generated with [URL]" at bounding box center [398, 249] width 162 height 455
click at [449, 209] on icon at bounding box center [457, 216] width 16 height 16
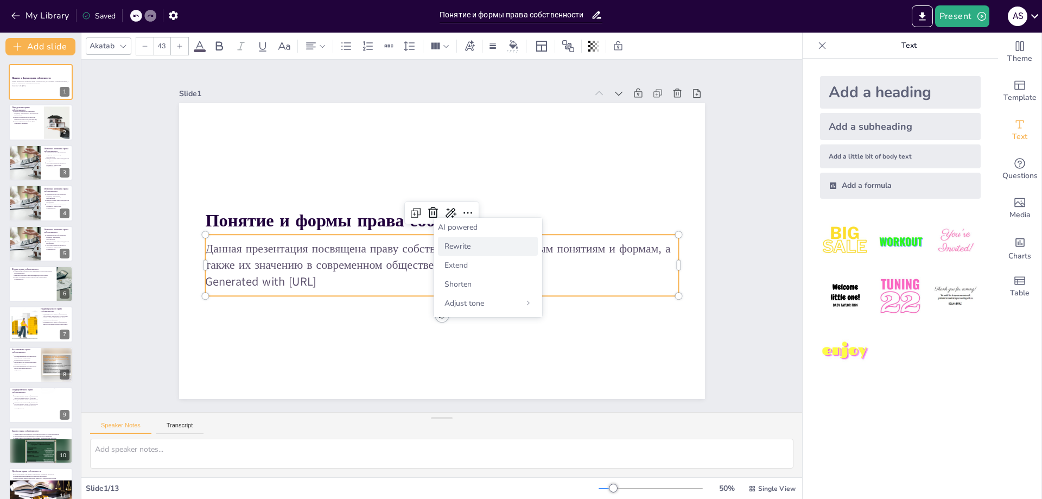
click at [481, 248] on div "Rewrite" at bounding box center [488, 246] width 100 height 19
click at [355, 272] on p "Generated with [URL]" at bounding box center [404, 262] width 291 height 392
click at [139, 17] on icon at bounding box center [135, 15] width 7 height 7
type textarea "Loremi do sitametco adipi elitseddoeius tempo inci utlaboreet doloremagnaali. E…"
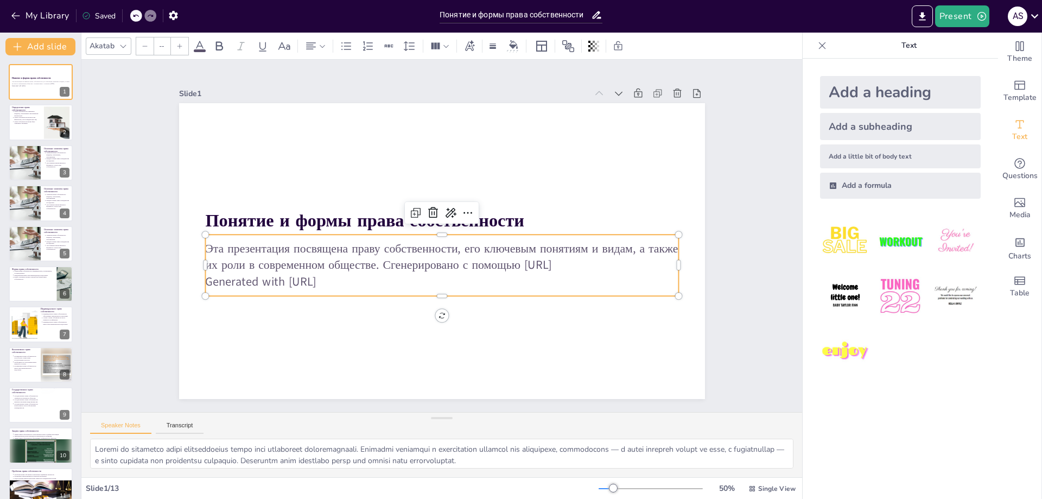
type input "43"
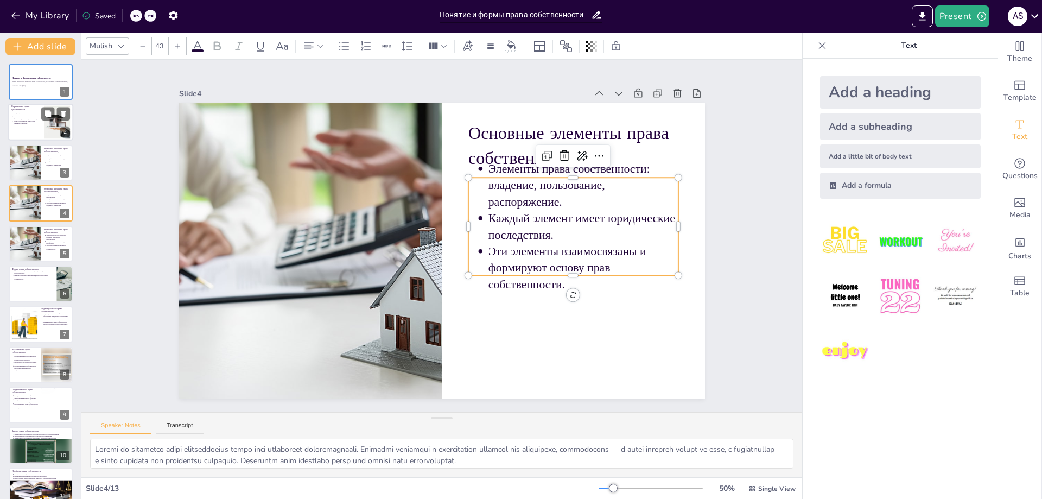
click at [30, 121] on p "Право собственности может быть ограничено законами." at bounding box center [27, 122] width 27 height 4
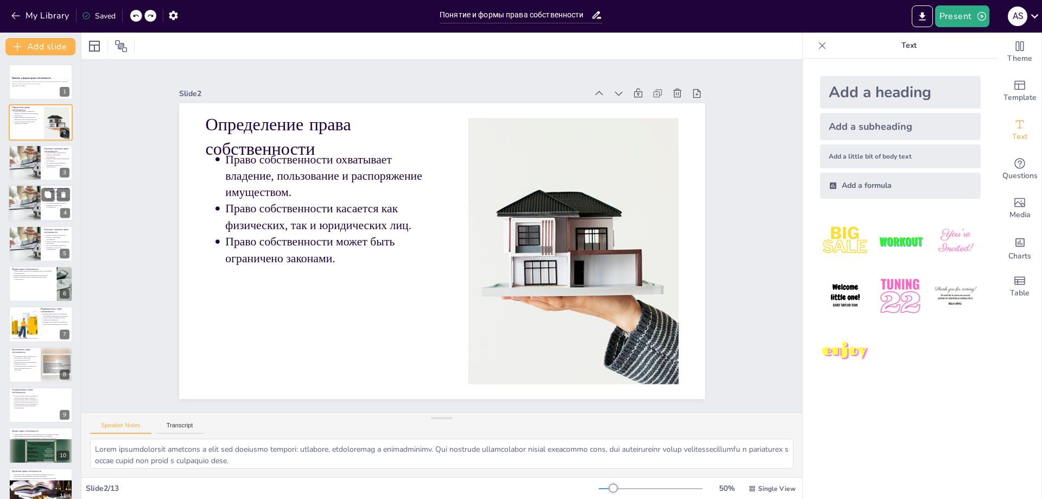
click at [47, 202] on p "Эти элементы взаимосвязаны и формируют основу прав собственности." at bounding box center [59, 205] width 24 height 6
type textarea "Loremi do sitametco adipi elitseddoeius tempo inci utlaboreet doloremagnaali. E…"
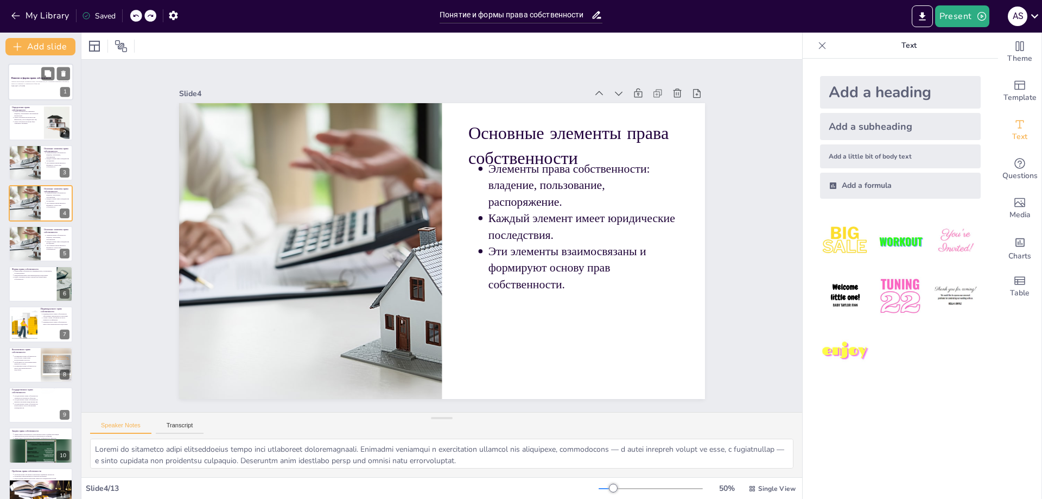
click at [37, 94] on div at bounding box center [40, 81] width 65 height 37
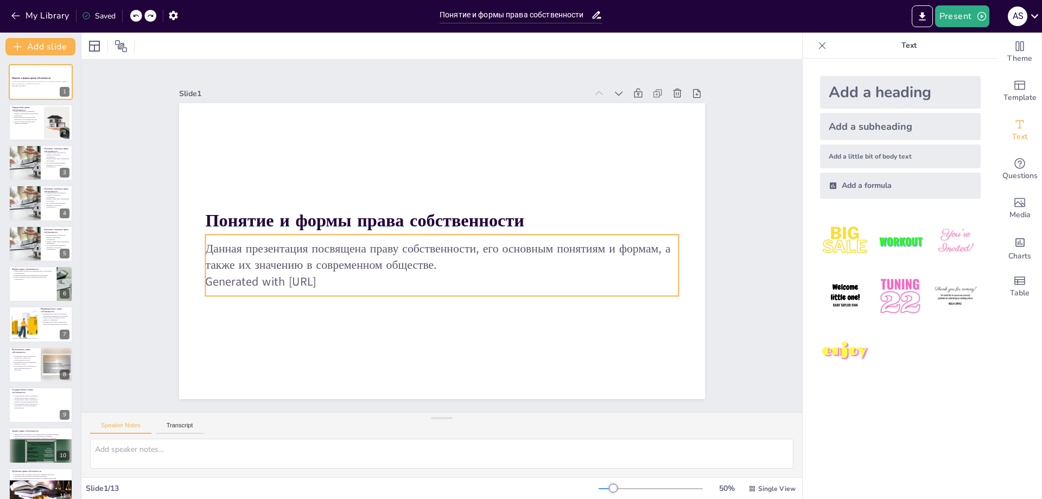
click at [311, 259] on p "Данная презентация посвящена праву собственности, его основным понятиям и форма…" at bounding box center [422, 244] width 223 height 445
click at [425, 254] on icon at bounding box center [418, 261] width 14 height 14
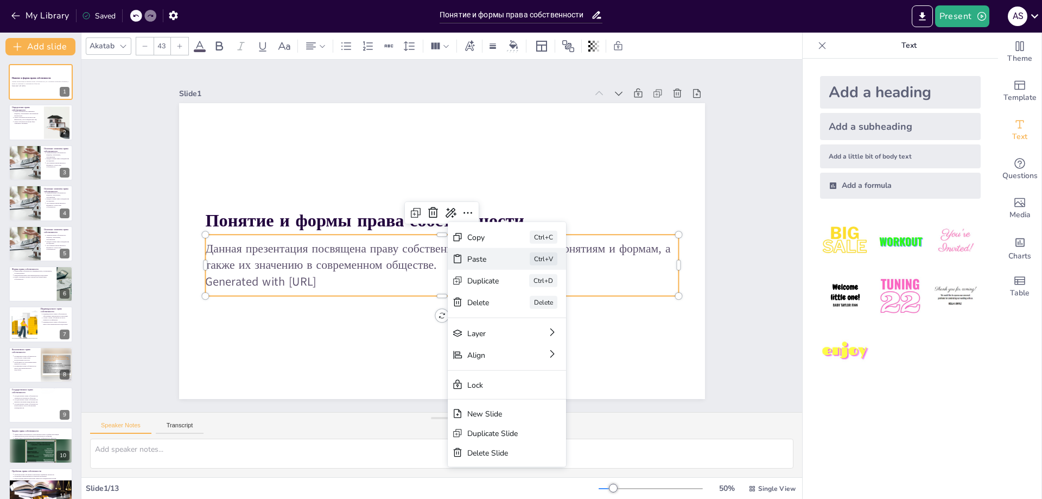
click at [330, 257] on div "Paste Ctrl+V" at bounding box center [283, 289] width 96 height 103
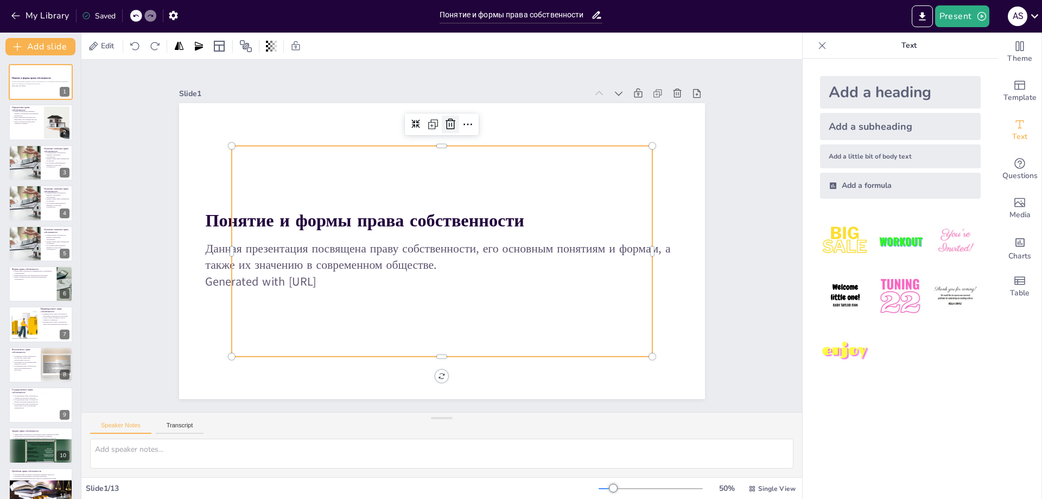
click at [545, 249] on icon at bounding box center [552, 256] width 14 height 14
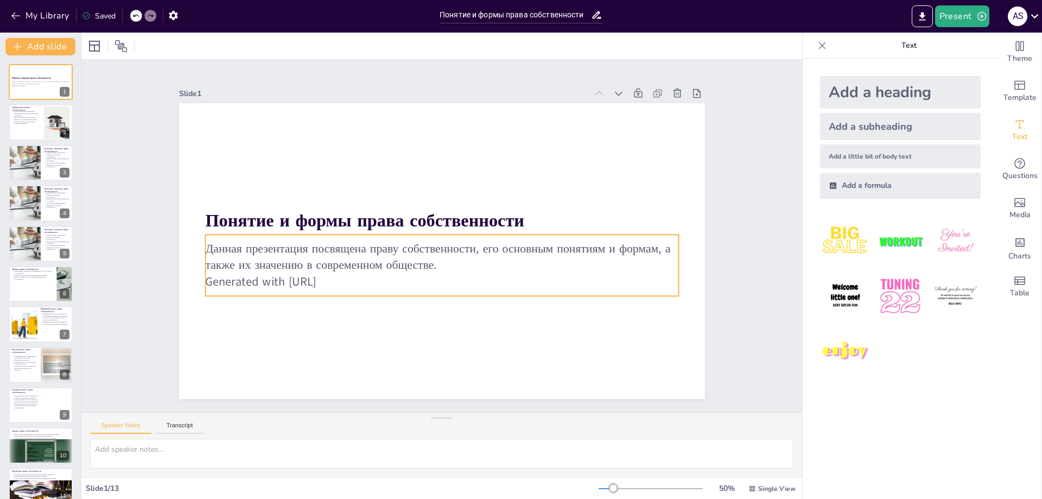
click at [383, 268] on p "Данная презентация посвящена праву собственности, его основным понятиям и форма…" at bounding box center [426, 250] width 341 height 374
click at [467, 222] on icon at bounding box center [476, 231] width 18 height 18
type input "43"
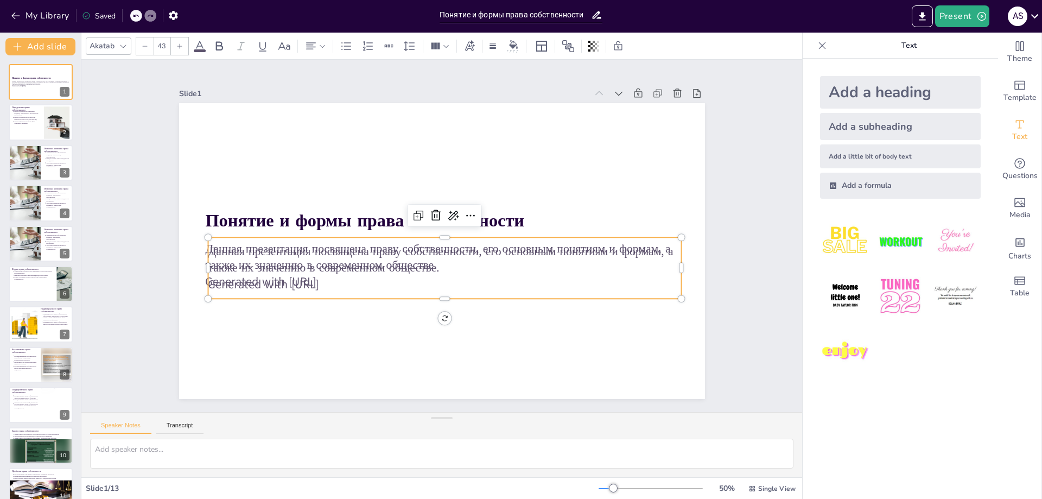
click at [407, 268] on p "Данная презентация посвящена праву собственности, его основным понятиям и форма…" at bounding box center [417, 231] width 177 height 460
click at [133, 12] on icon at bounding box center [135, 15] width 7 height 7
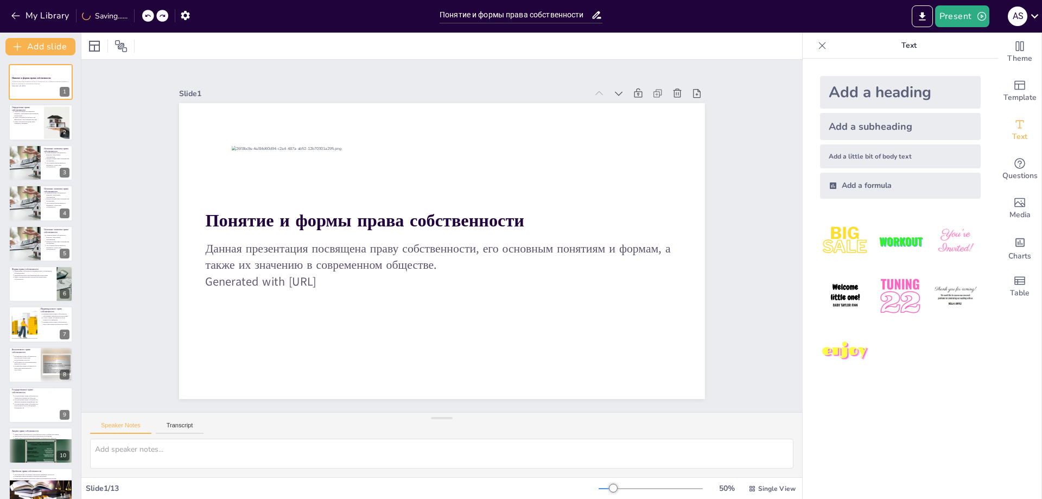
click at [138, 16] on div "My Library Saving......" at bounding box center [97, 15] width 195 height 20
click at [132, 16] on div at bounding box center [136, 16] width 12 height 12
click at [152, 16] on icon at bounding box center [150, 16] width 5 height 3
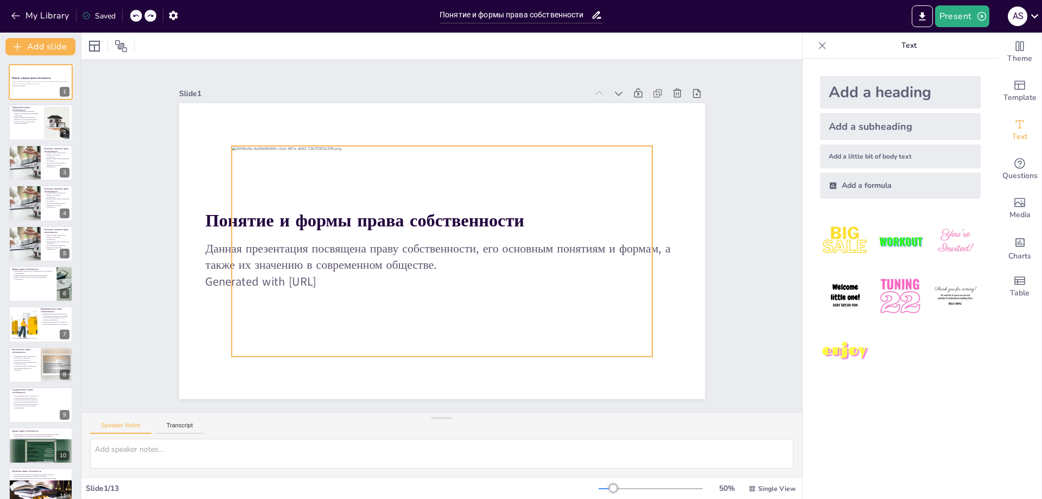
click at [428, 217] on div at bounding box center [451, 223] width 464 height 416
click at [407, 331] on icon at bounding box center [399, 339] width 16 height 16
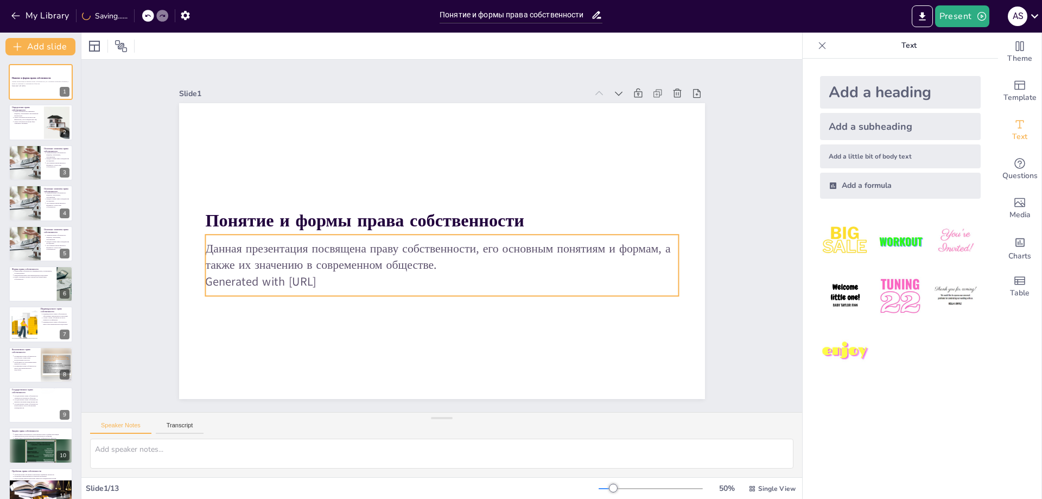
click at [415, 266] on p "Данная презентация посвящена праву собственности, его основным понятиям и форма…" at bounding box center [433, 216] width 445 height 222
click at [467, 234] on icon at bounding box center [476, 243] width 18 height 18
click at [342, 199] on p "Generated with [URL]" at bounding box center [441, 190] width 473 height 17
click at [439, 209] on icon at bounding box center [448, 212] width 18 height 18
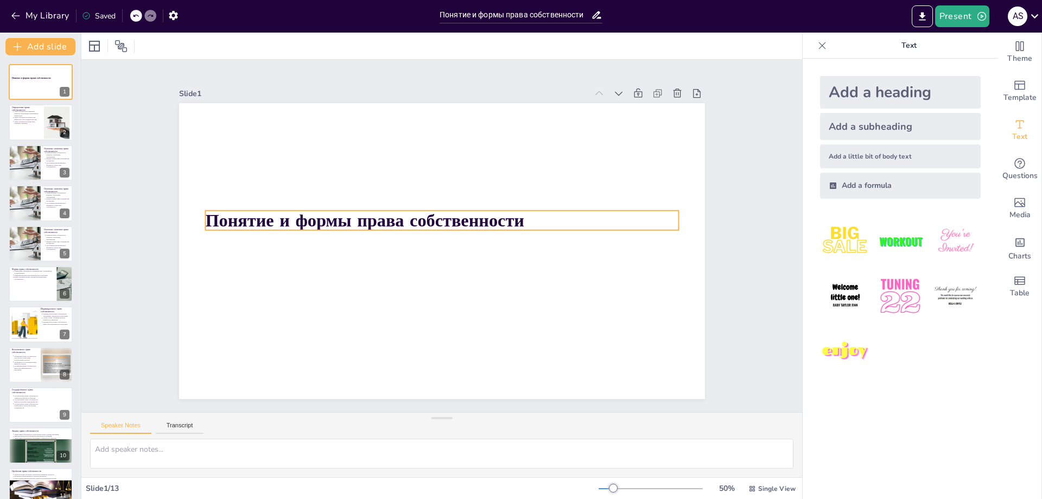
click at [522, 219] on p "Понятие и формы права собственности" at bounding box center [439, 251] width 468 height 122
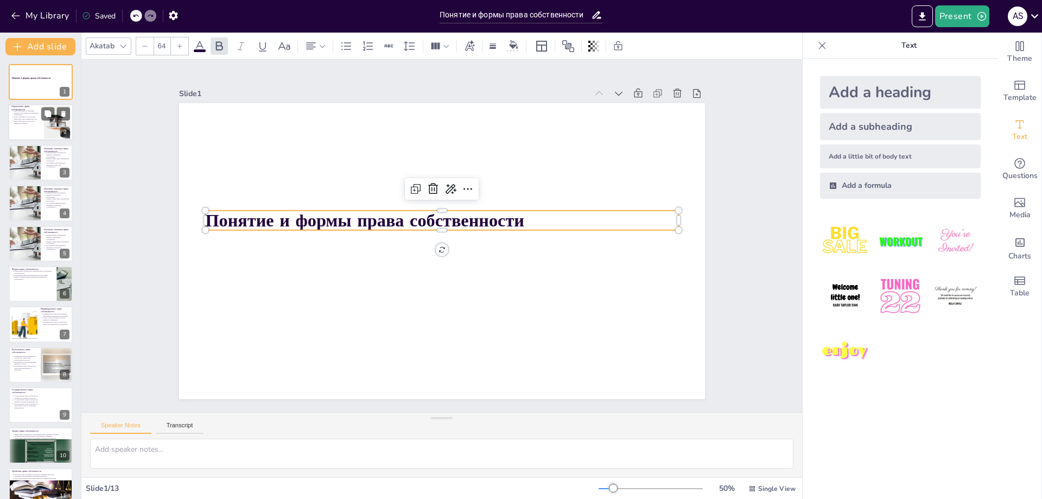
click at [37, 126] on div at bounding box center [40, 122] width 65 height 37
type textarea "Lorem ipsumdolorsit ametcons a elit sed doeiusmo tempori: utlabore, etdoloremag…"
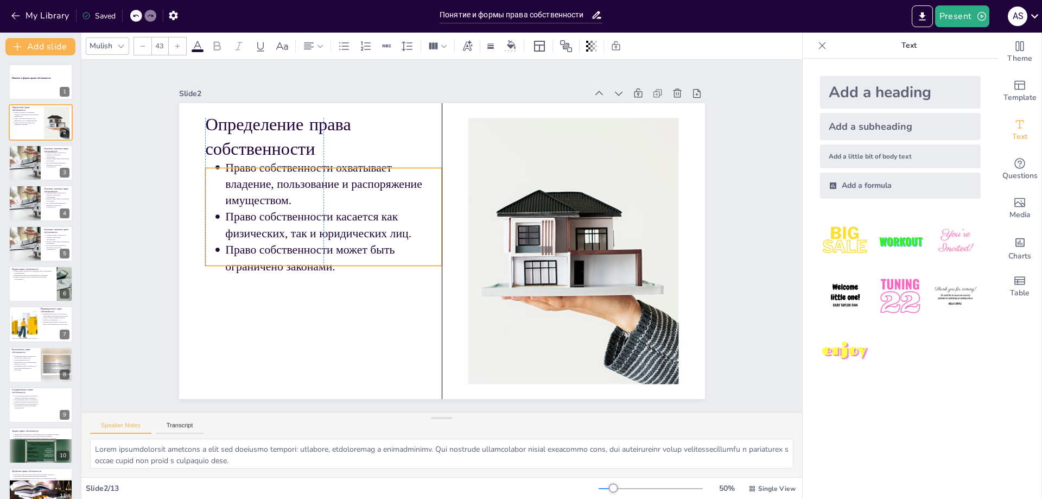
drag, startPoint x: 283, startPoint y: 206, endPoint x: 283, endPoint y: 214, distance: 8.1
click at [328, 214] on p "Право собственности касается как физических, так и юридических лиц." at bounding box center [396, 137] width 137 height 204
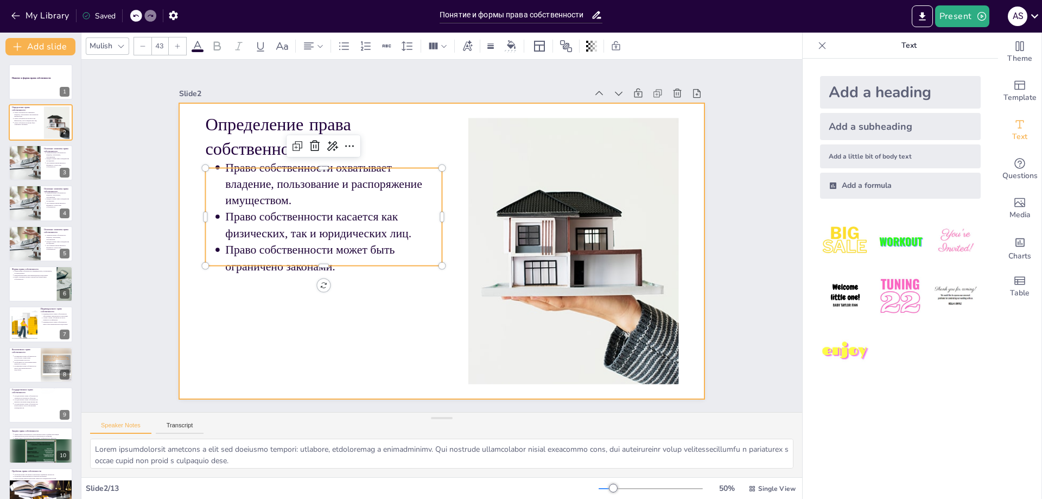
click at [317, 319] on div at bounding box center [429, 244] width 548 height 599
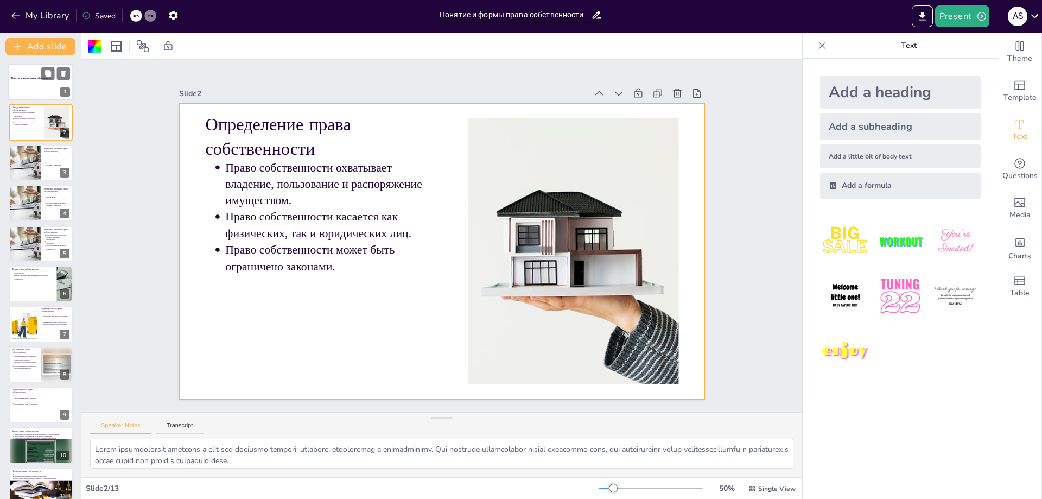
click at [24, 96] on div at bounding box center [40, 81] width 65 height 37
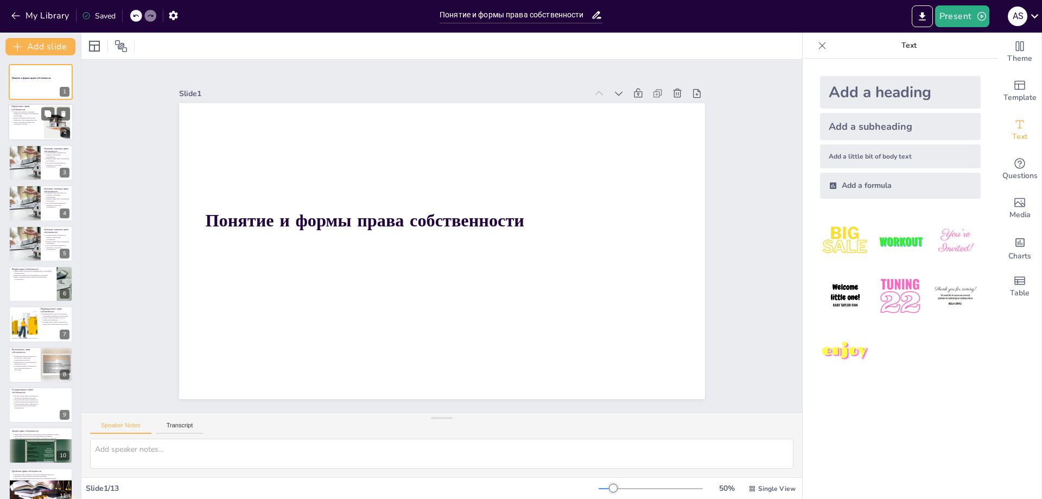
click at [18, 129] on div at bounding box center [40, 122] width 65 height 37
type textarea "Lorem ipsumdolorsit ametcons a elit sed doeiusmo tempori: utlabore, etdoloremag…"
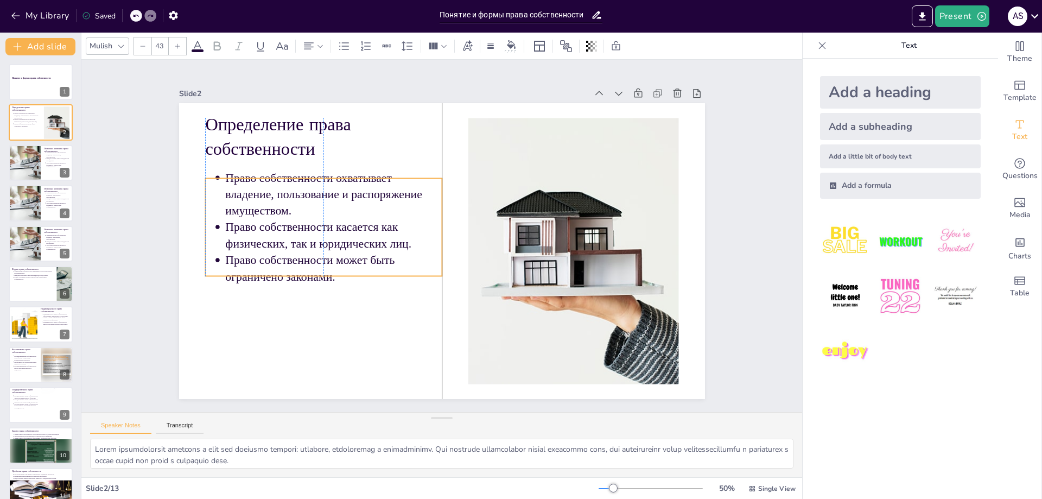
drag, startPoint x: 291, startPoint y: 211, endPoint x: 290, endPoint y: 221, distance: 10.3
click at [403, 234] on p "Право собственности касается как физических, так и юридических лиц." at bounding box center [430, 343] width 55 height 219
click at [283, 327] on div at bounding box center [445, 221] width 576 height 398
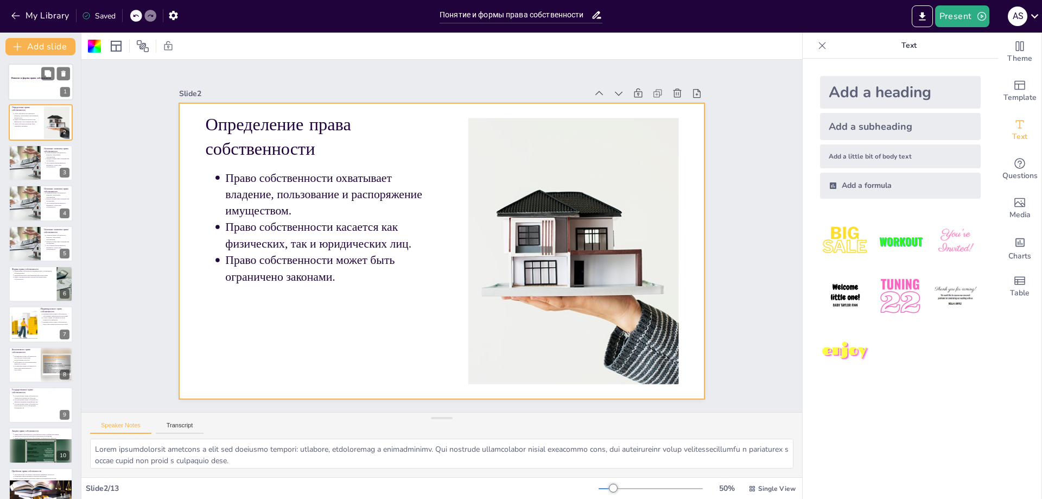
click at [26, 89] on div at bounding box center [40, 81] width 65 height 37
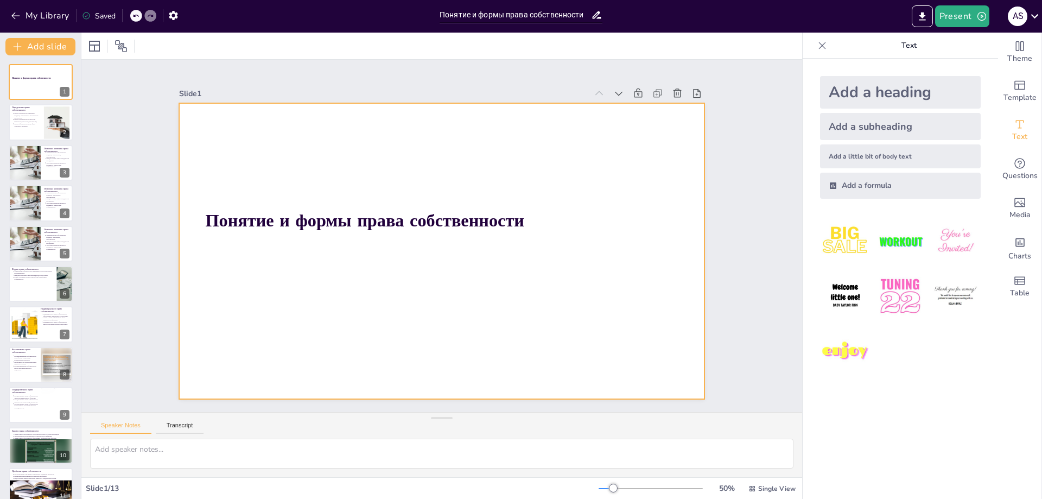
click at [471, 225] on strong "Понятие и формы права собственности" at bounding box center [487, 171] width 151 height 301
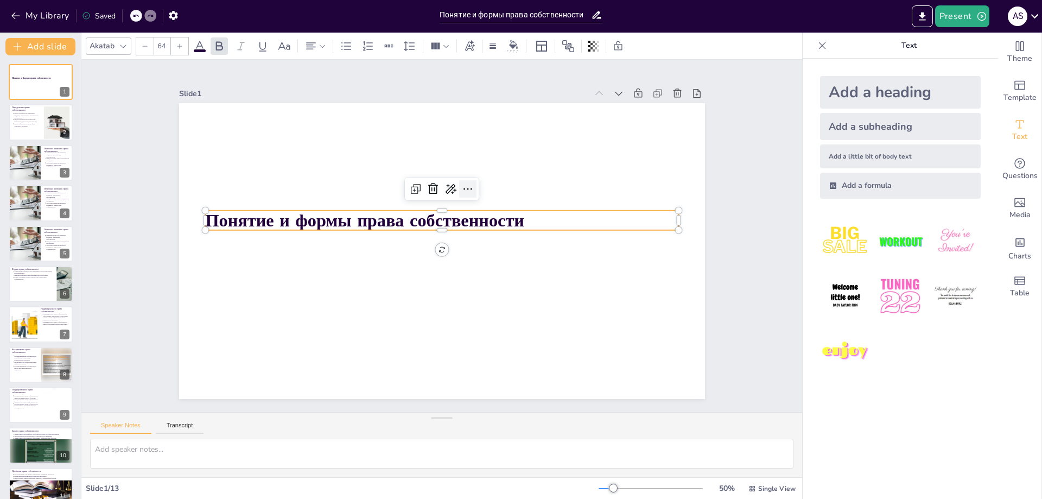
click at [414, 269] on icon at bounding box center [406, 276] width 15 height 15
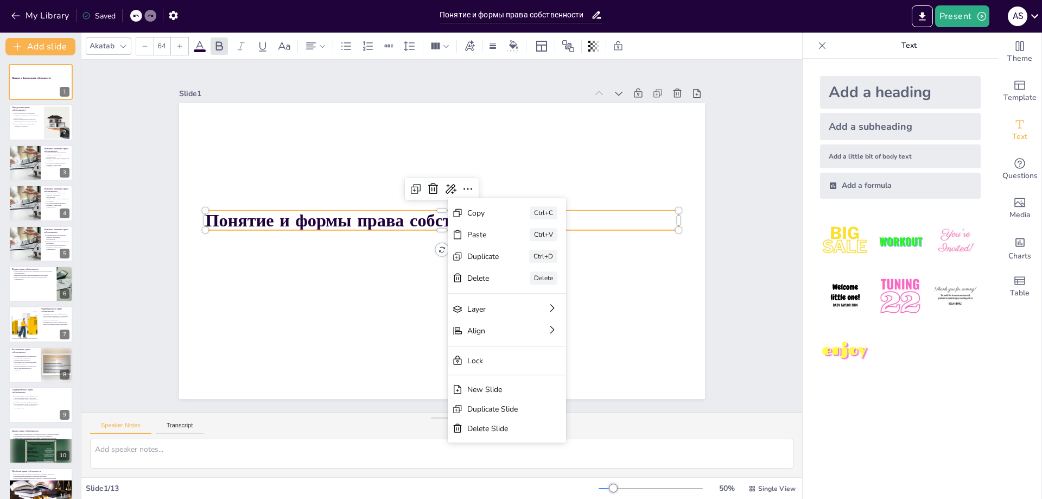
click at [495, 336] on div "Copy" at bounding box center [496, 351] width 29 height 31
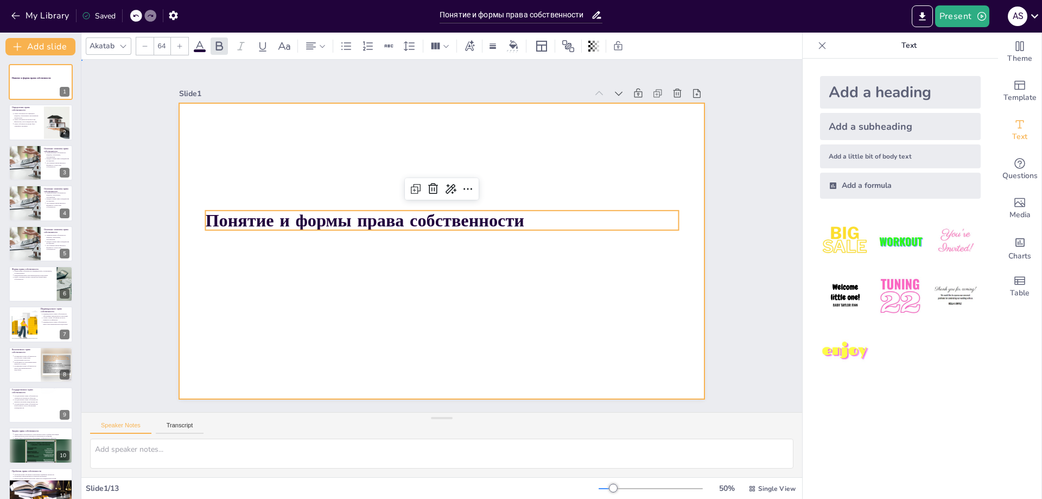
click at [443, 304] on div at bounding box center [428, 230] width 444 height 591
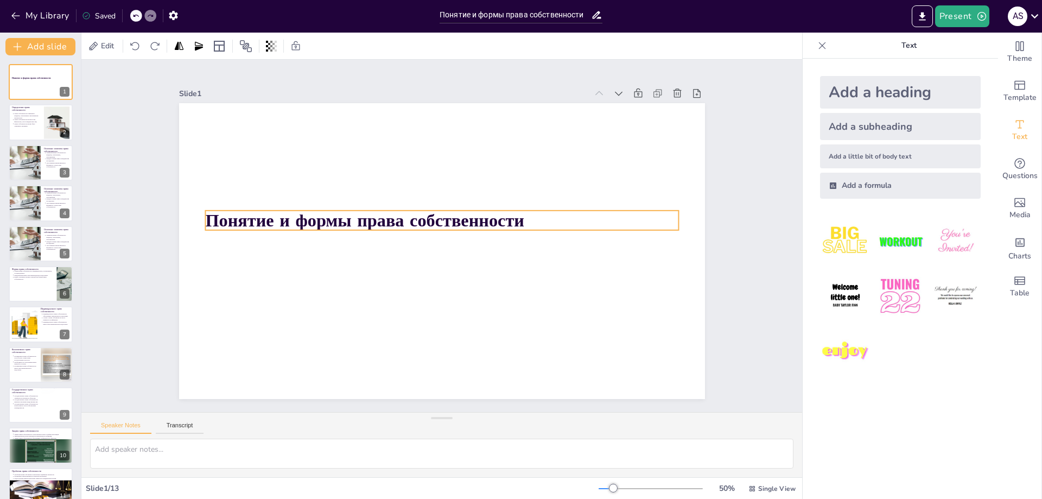
click at [428, 218] on strong "Понятие и формы права собственности" at bounding box center [364, 220] width 319 height 24
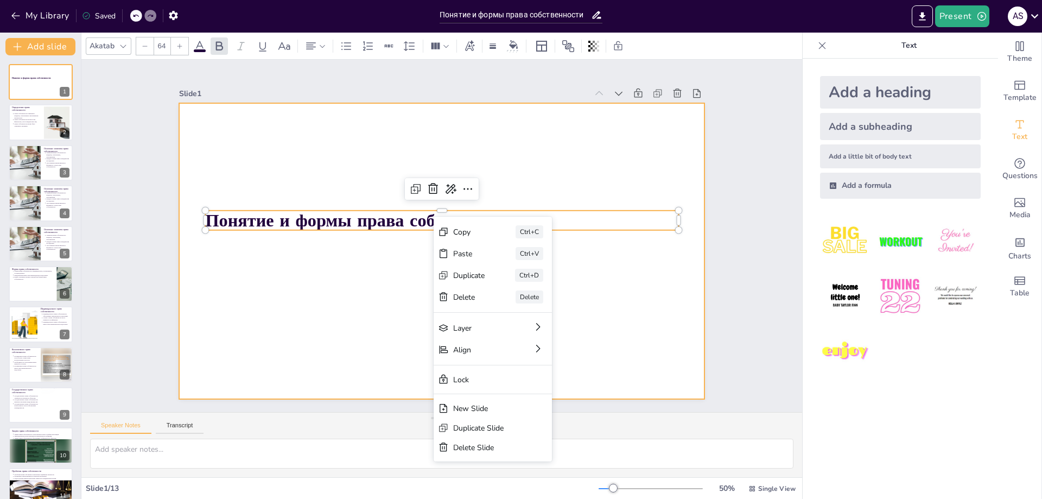
click at [622, 349] on div at bounding box center [428, 241] width 484 height 601
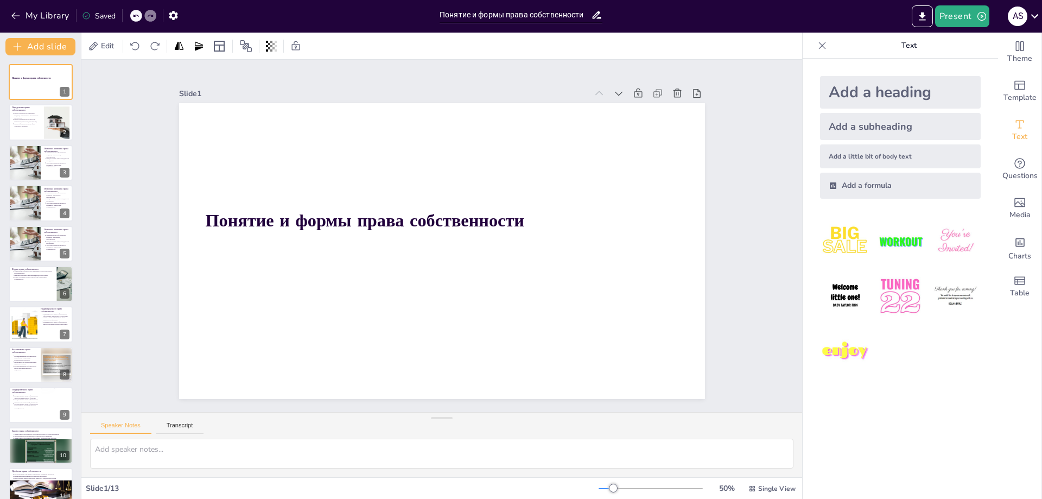
click at [308, 5] on div "My Library Saved" at bounding box center [217, 15] width 434 height 20
click at [269, 18] on div "My Library Saved" at bounding box center [217, 15] width 434 height 20
click at [259, 12] on div "My Library Saved" at bounding box center [217, 15] width 434 height 20
click at [226, 11] on div "My Library Saved" at bounding box center [217, 15] width 434 height 20
click at [294, 4] on div "My Library Saved" at bounding box center [217, 15] width 434 height 30
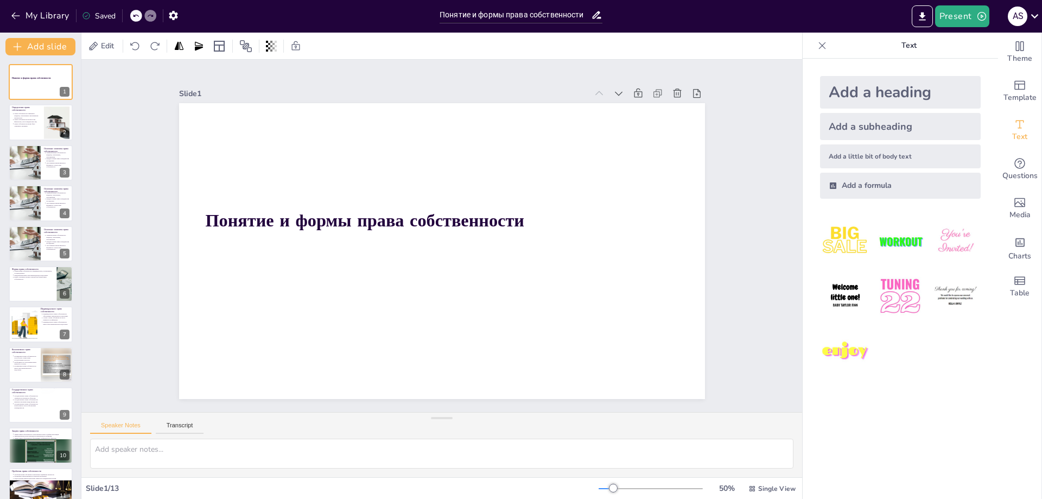
click at [275, 11] on div "My Library Saved" at bounding box center [217, 15] width 434 height 20
click at [252, 11] on div "My Library Saved" at bounding box center [217, 15] width 434 height 20
click at [230, 11] on div "My Library Saved" at bounding box center [217, 15] width 434 height 20
click at [946, 250] on img at bounding box center [955, 241] width 50 height 50
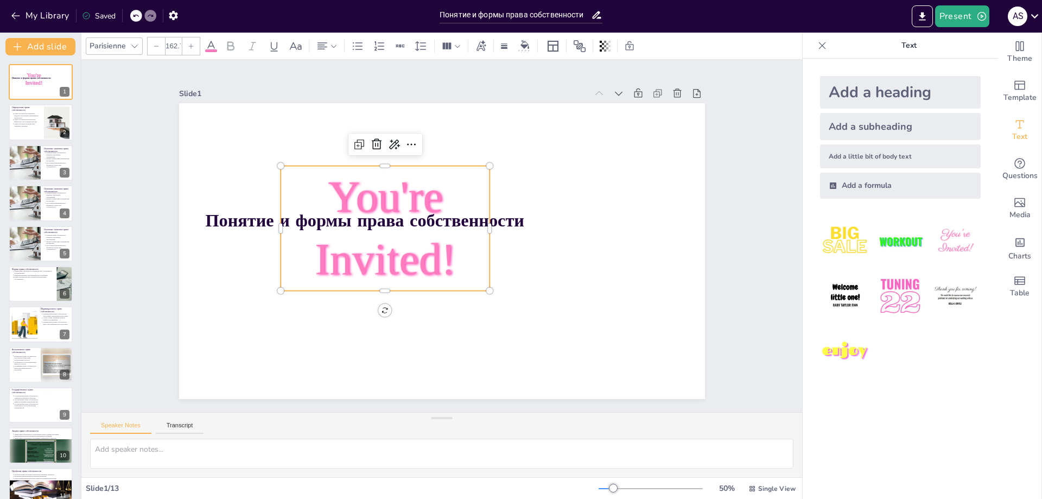
click at [132, 15] on div at bounding box center [136, 16] width 12 height 12
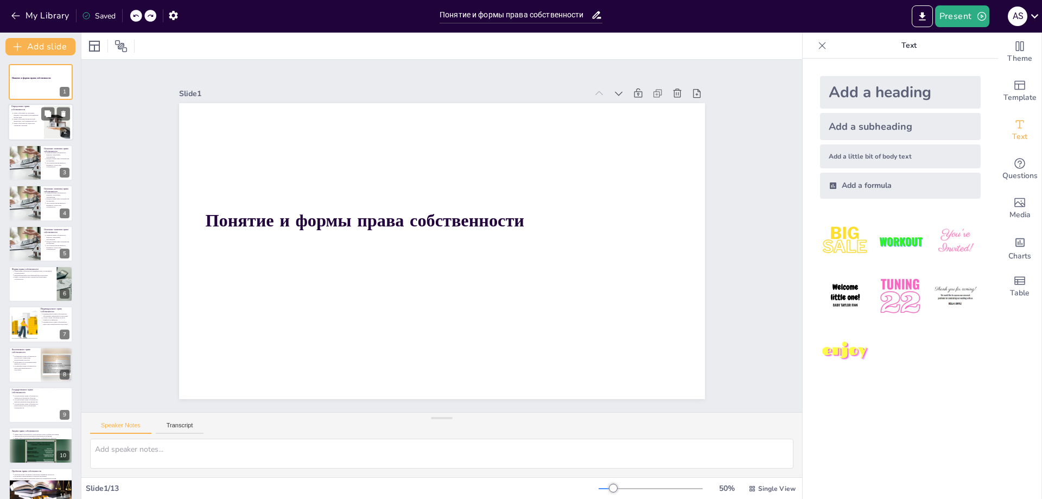
click at [36, 128] on div at bounding box center [40, 122] width 65 height 37
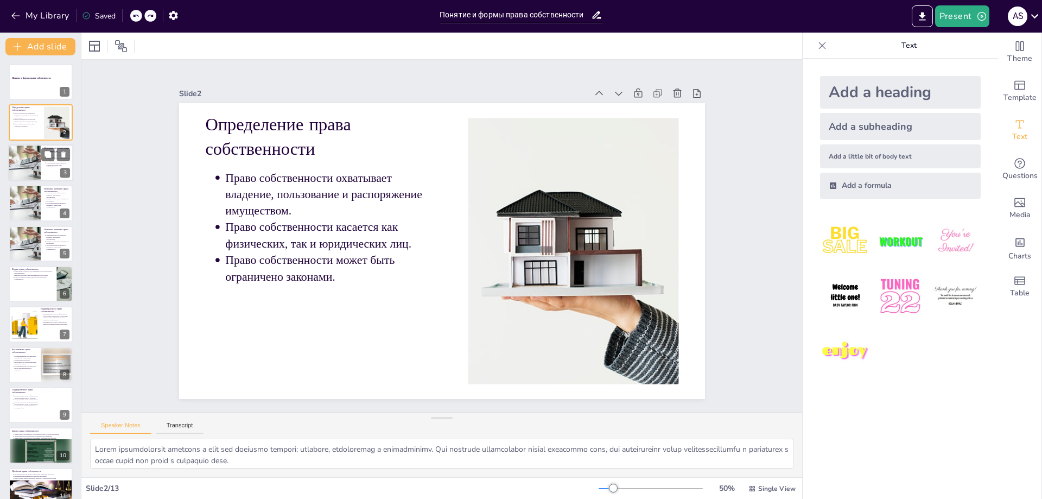
click at [37, 155] on div at bounding box center [24, 162] width 55 height 37
type textarea "Loremi do sitametco adipi elitseddoeius tempo inci utlaboreet doloremagnaali. E…"
